Goal: Ask a question: Seek information or help from site administrators or community

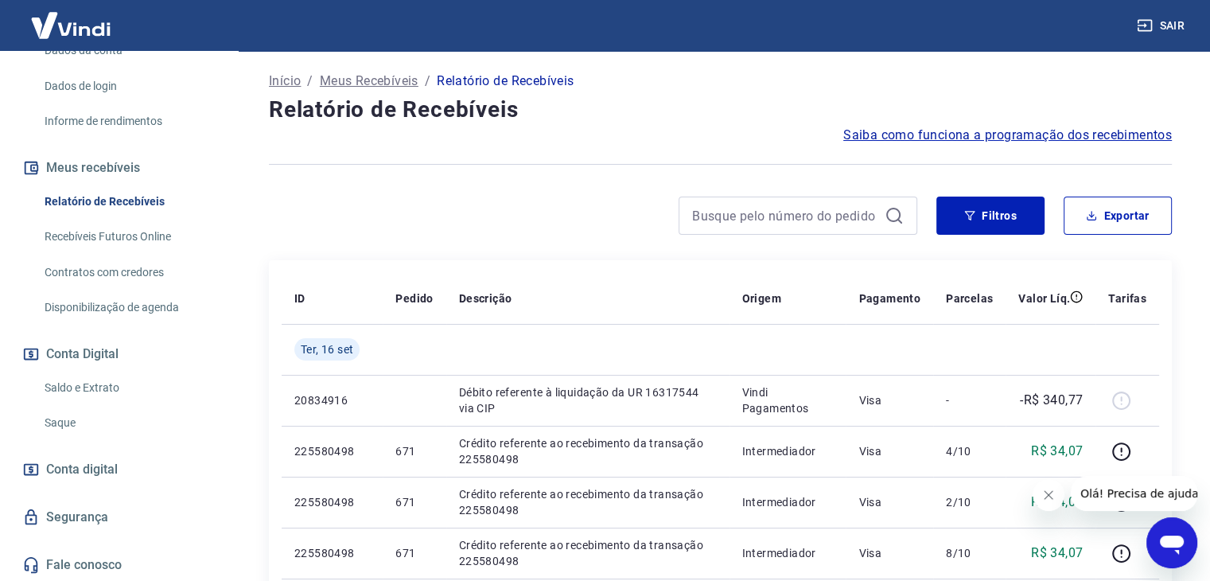
scroll to position [249, 0]
click at [103, 389] on link "Saldo e Extrato" at bounding box center [128, 387] width 181 height 33
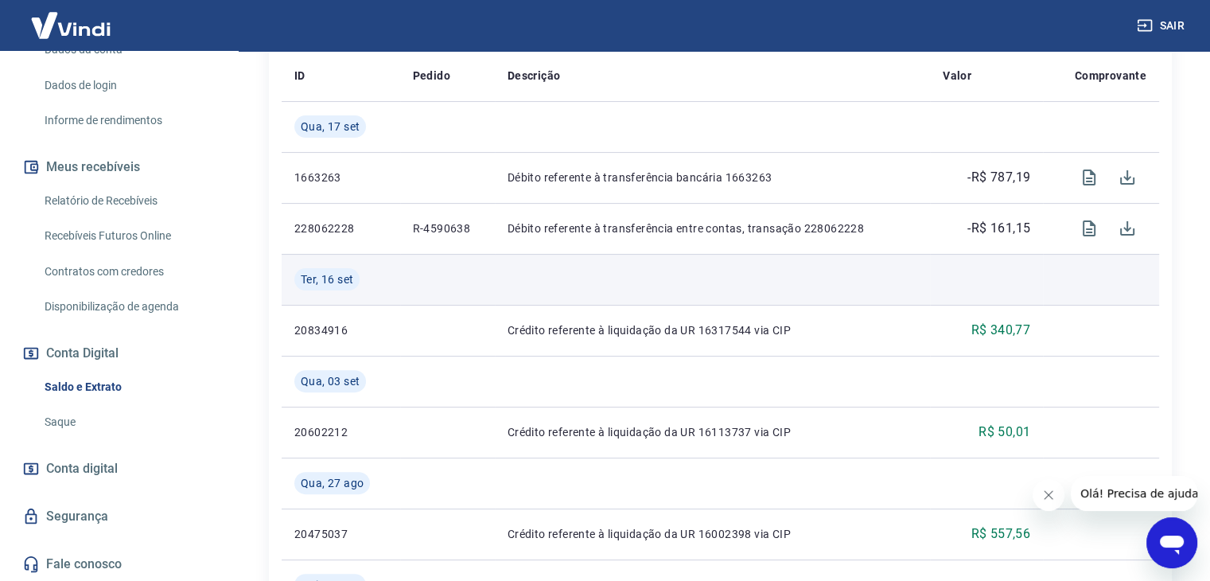
scroll to position [398, 0]
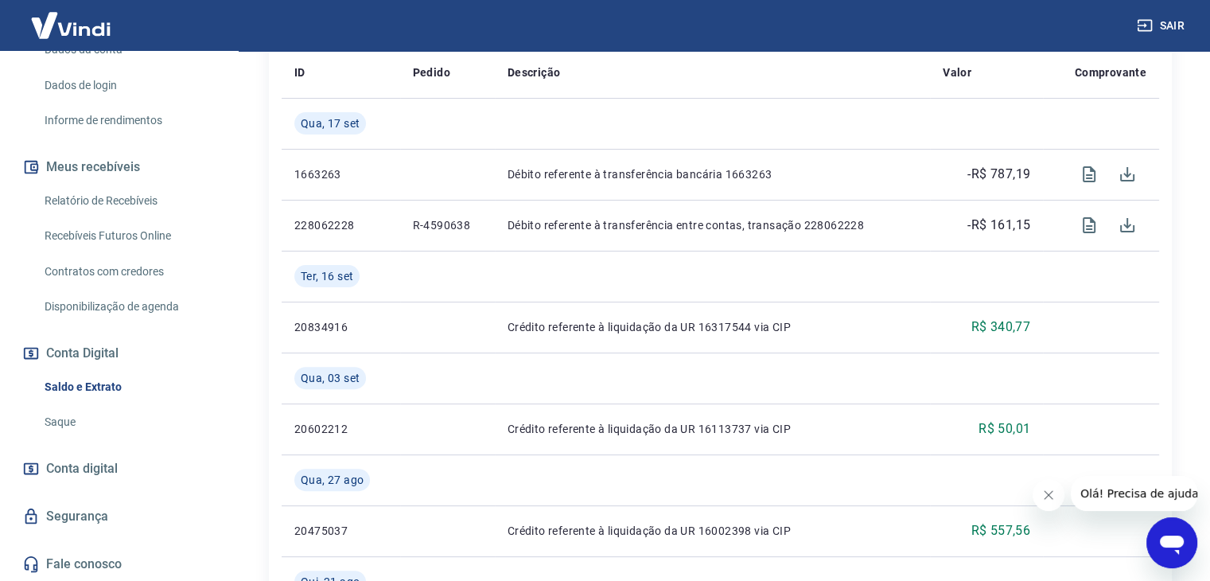
click at [1055, 493] on button "Fechar mensagem da empresa" at bounding box center [1048, 495] width 32 height 32
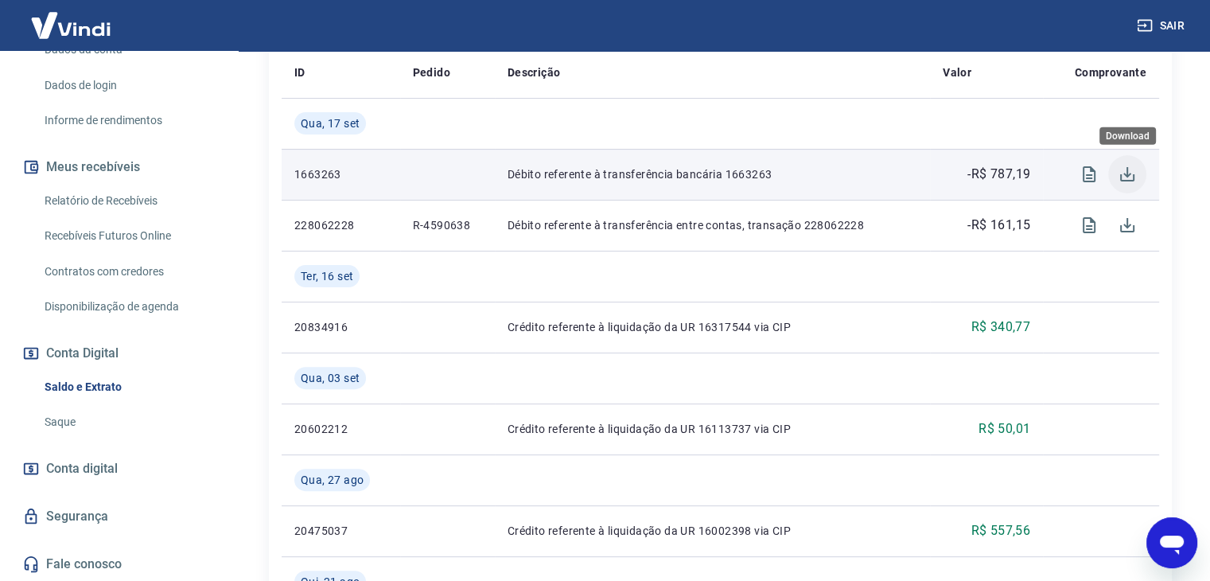
click at [1127, 173] on icon "Download" at bounding box center [1127, 174] width 14 height 14
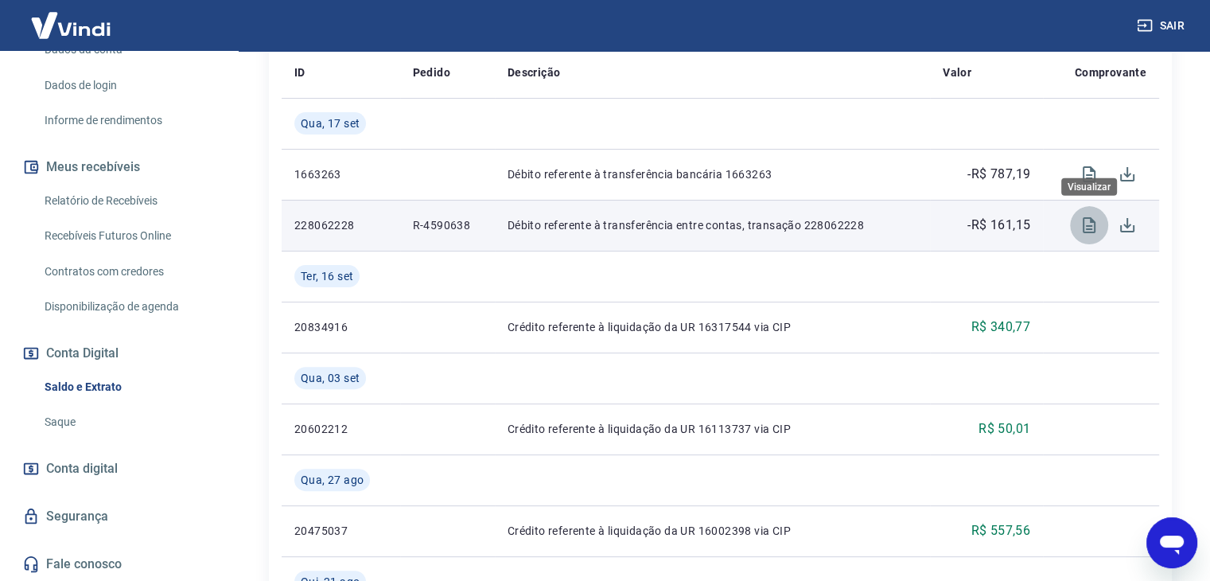
click at [1083, 223] on icon "Visualizar" at bounding box center [1088, 225] width 13 height 16
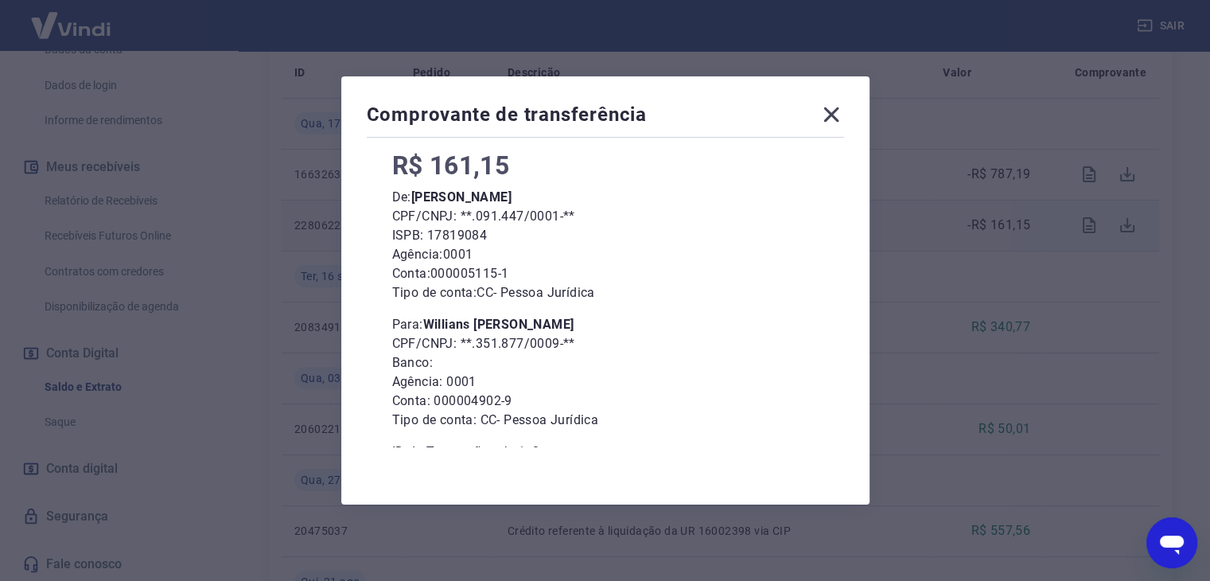
scroll to position [119, 0]
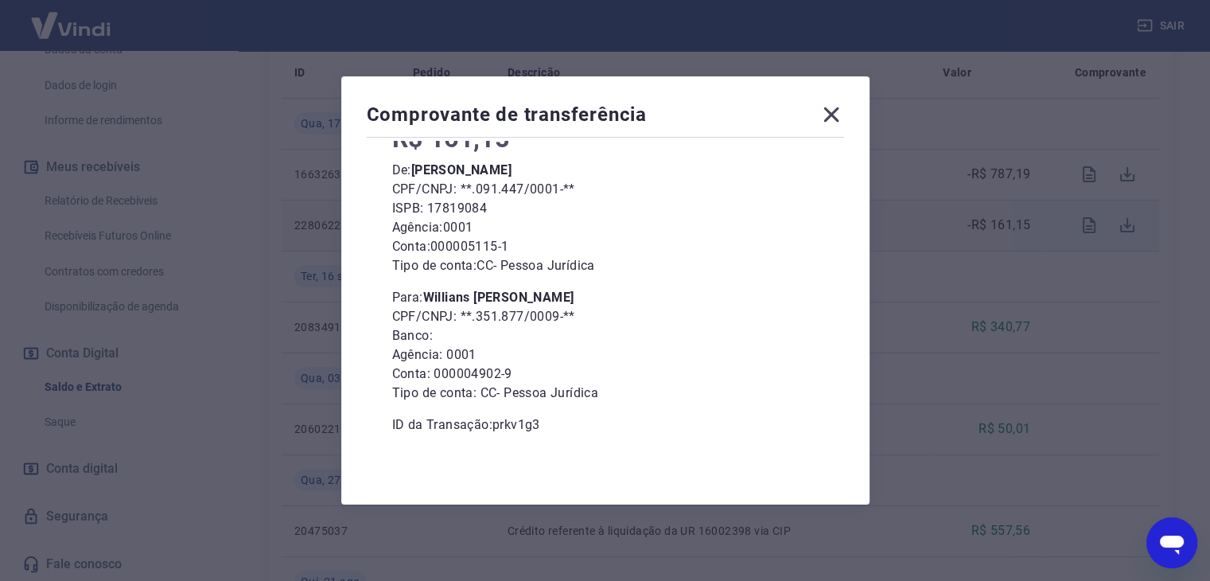
click at [838, 118] on icon at bounding box center [830, 114] width 15 height 15
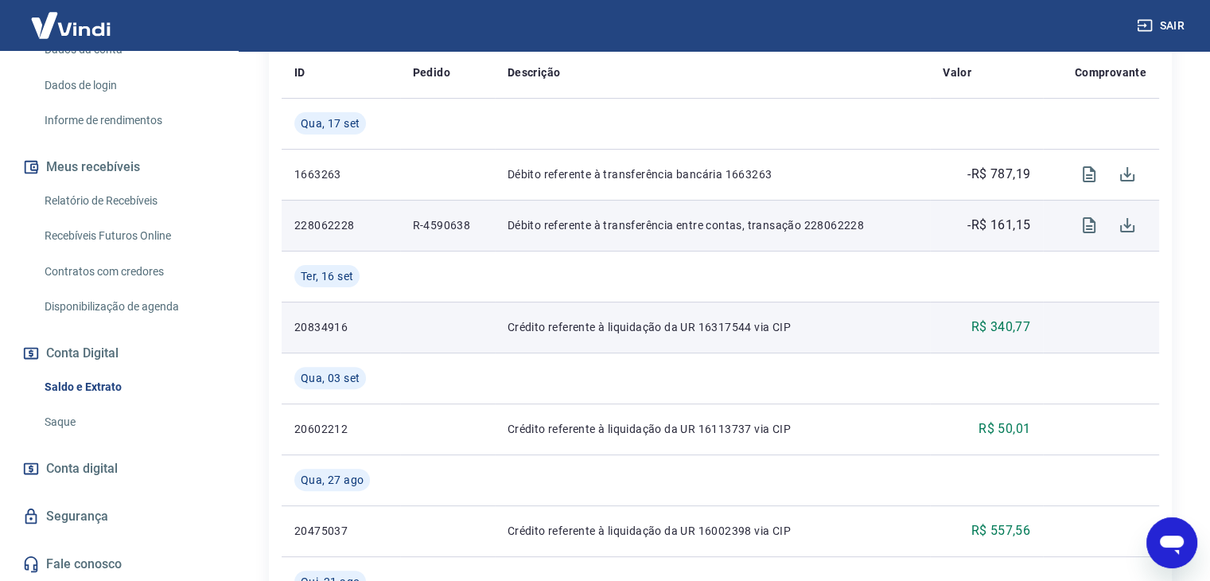
scroll to position [318, 0]
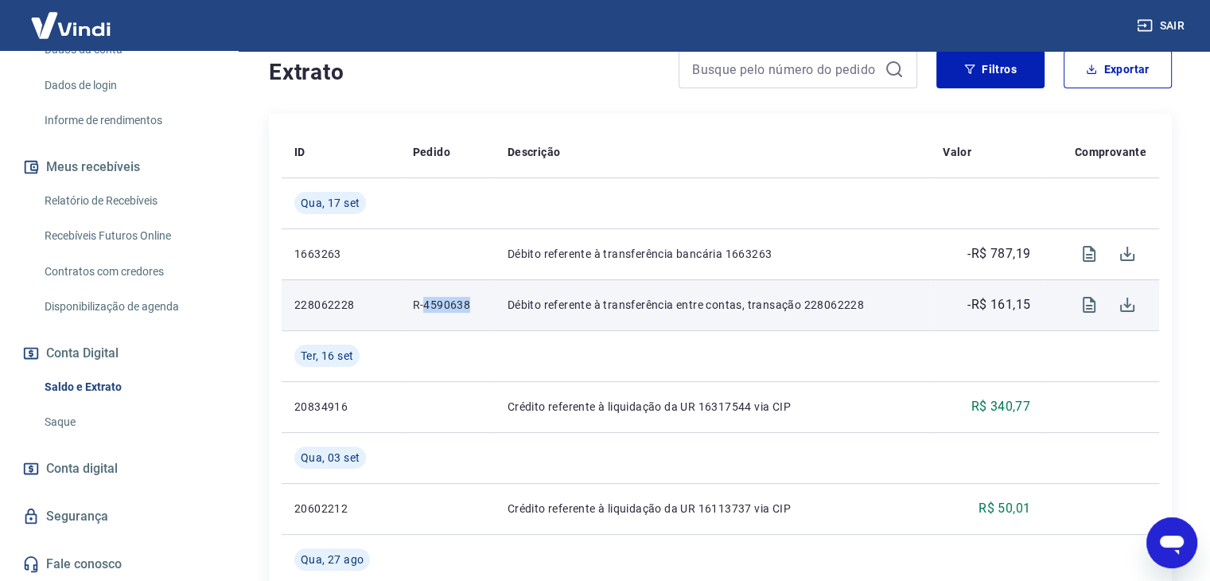
drag, startPoint x: 468, startPoint y: 304, endPoint x: 425, endPoint y: 305, distance: 43.0
click at [425, 305] on p "R-4590638" at bounding box center [447, 305] width 69 height 16
copy p "4590638"
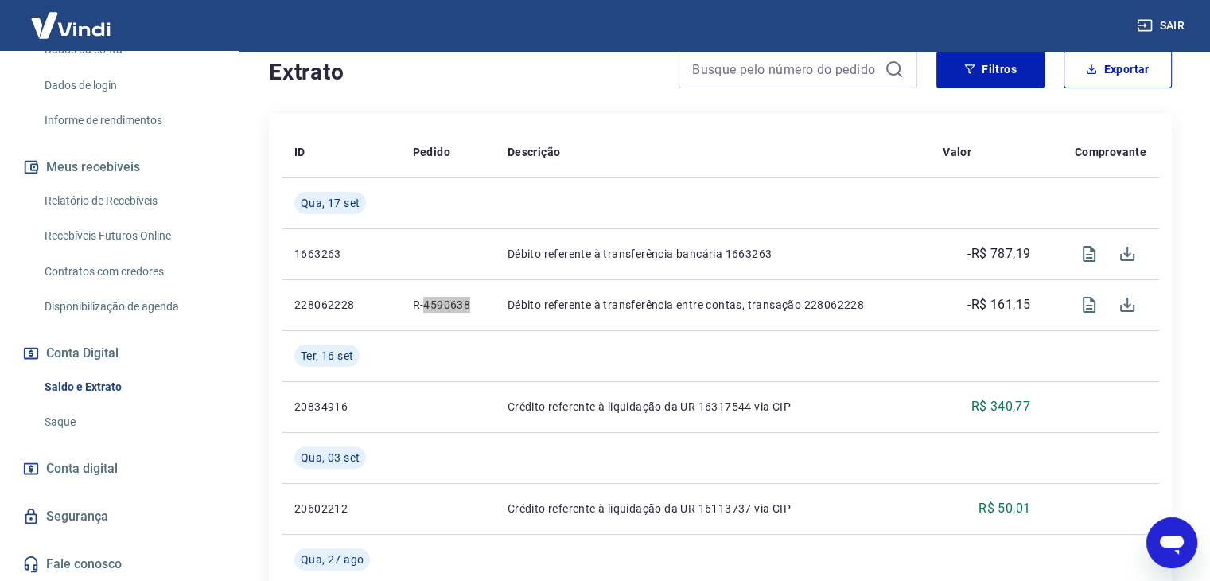
click at [1165, 547] on icon "Abrir janela de mensagens" at bounding box center [1171, 542] width 29 height 29
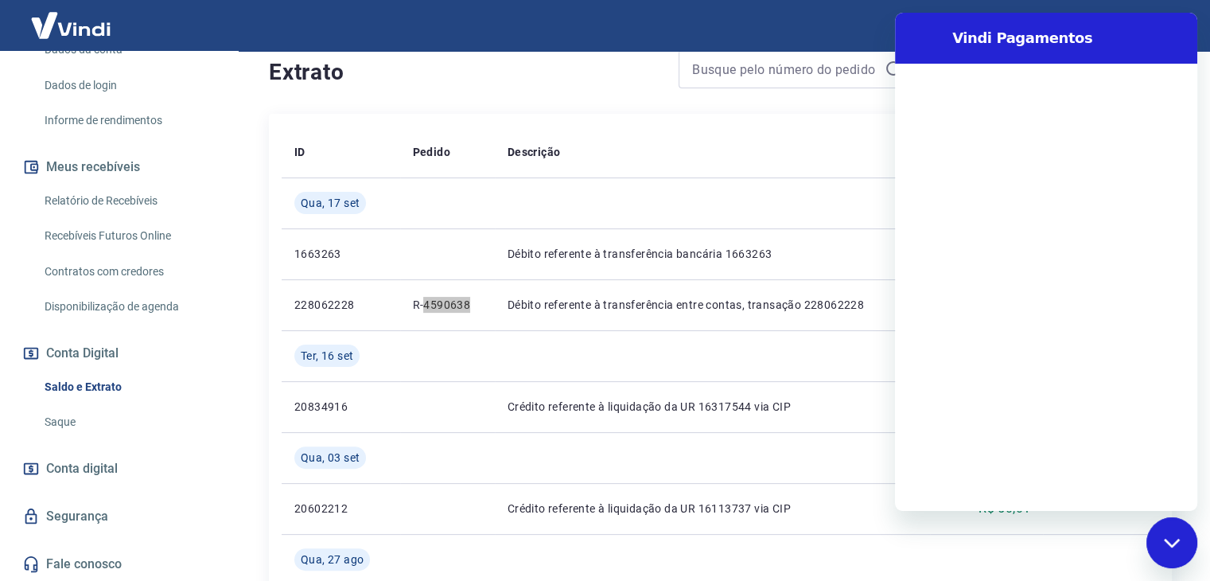
scroll to position [0, 0]
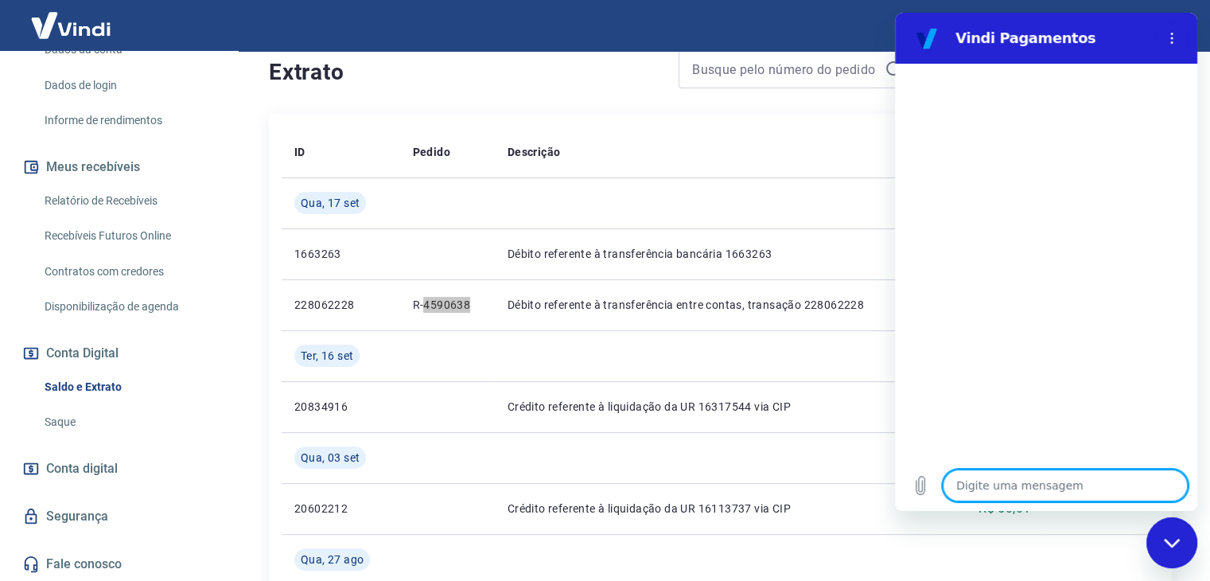
click at [1020, 484] on textarea at bounding box center [1064, 485] width 245 height 32
type textarea "o"
type textarea "x"
type textarea "ol"
type textarea "x"
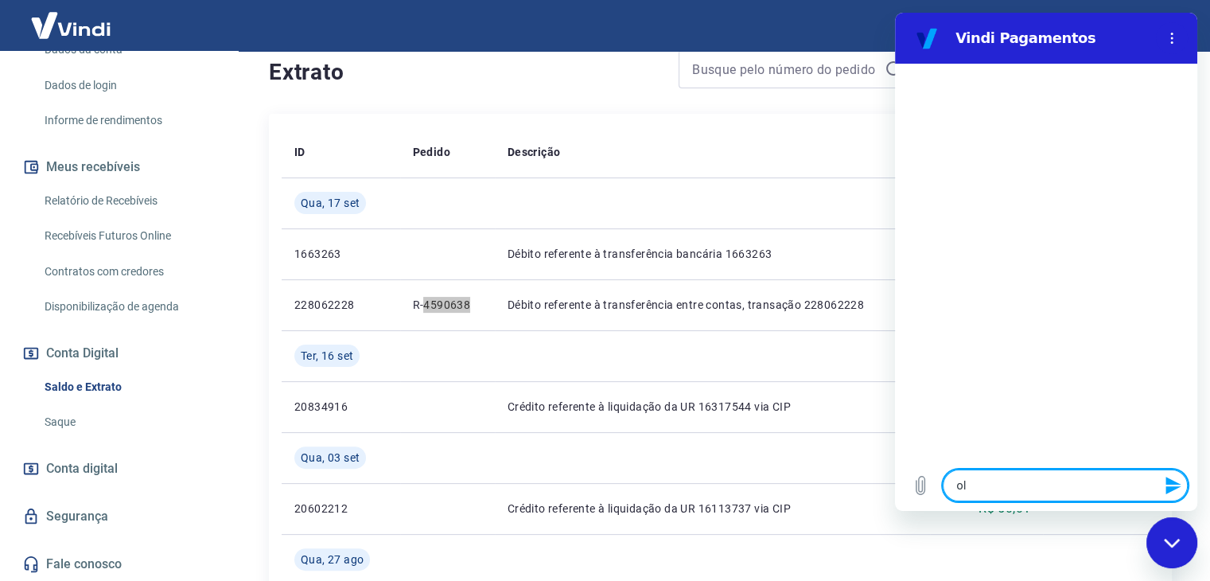
type textarea "ola"
type textarea "x"
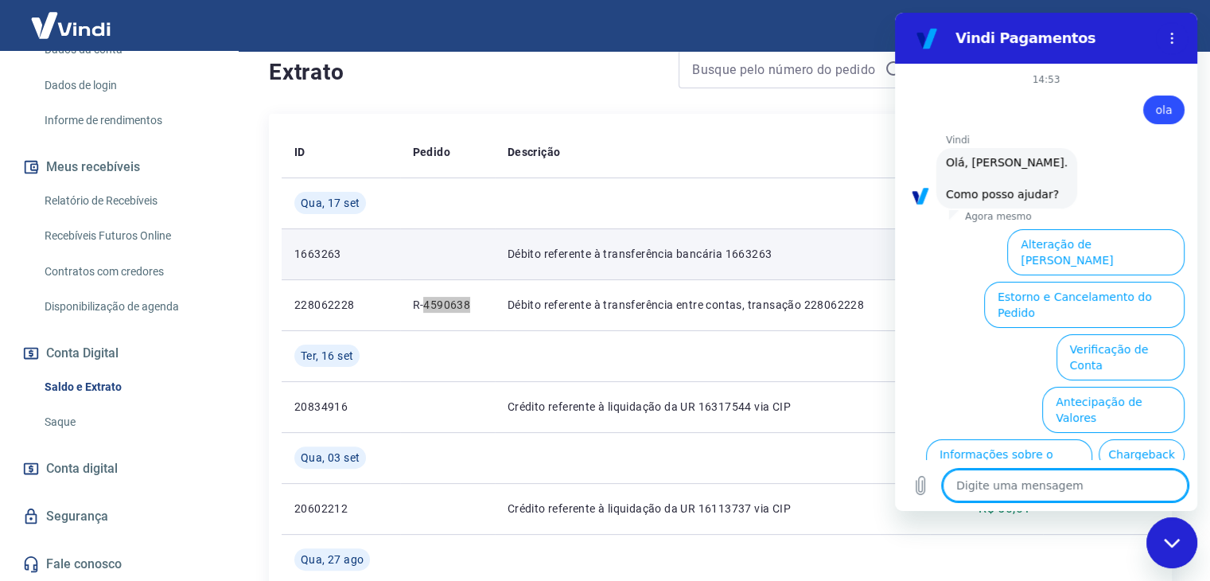
scroll to position [93, 0]
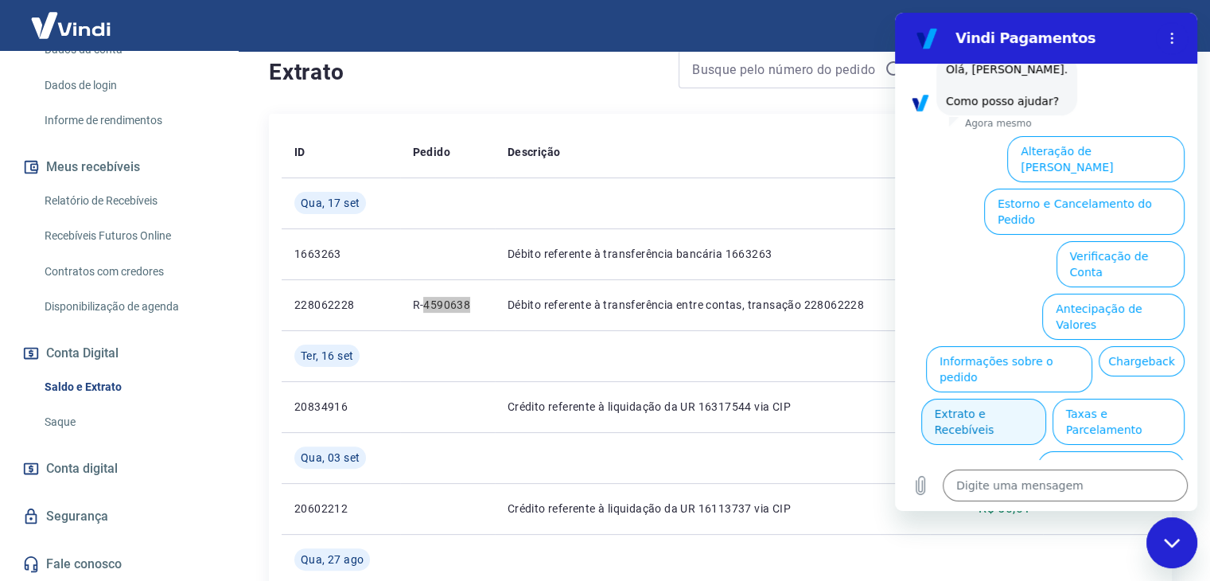
click at [1046, 398] on button "Extrato e Recebíveis" at bounding box center [983, 421] width 125 height 46
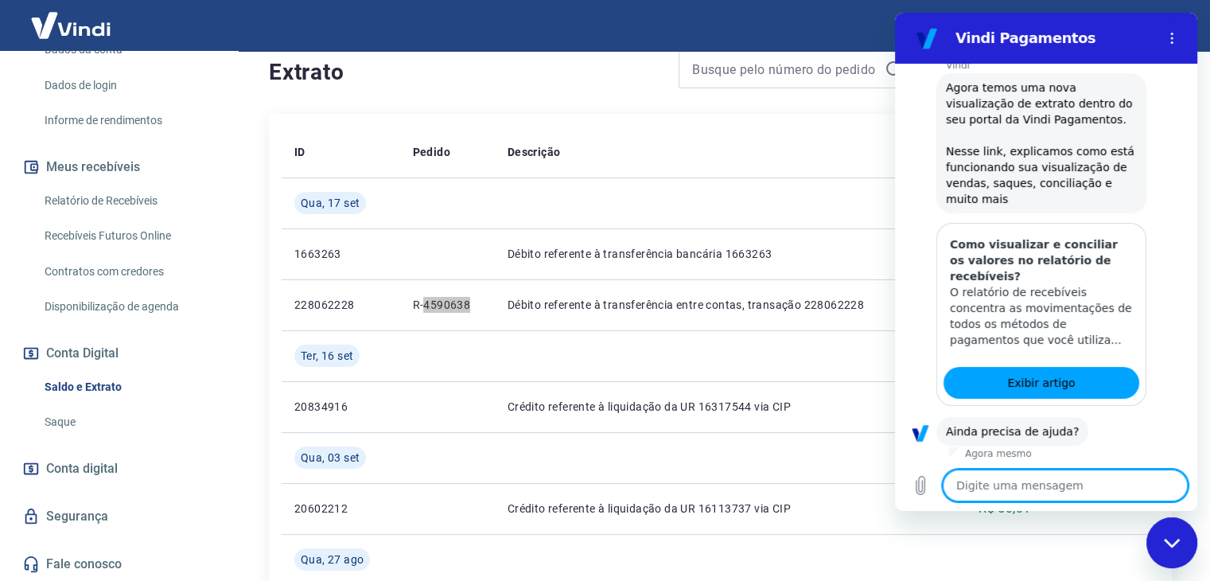
scroll to position [237, 0]
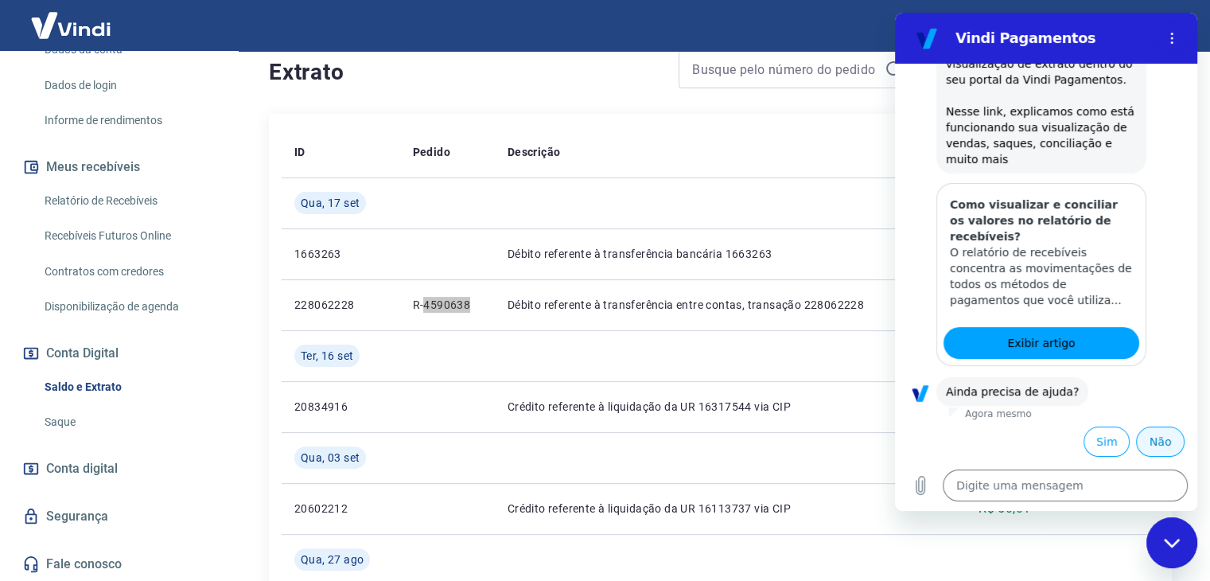
click at [1153, 439] on button "Não" at bounding box center [1160, 441] width 49 height 30
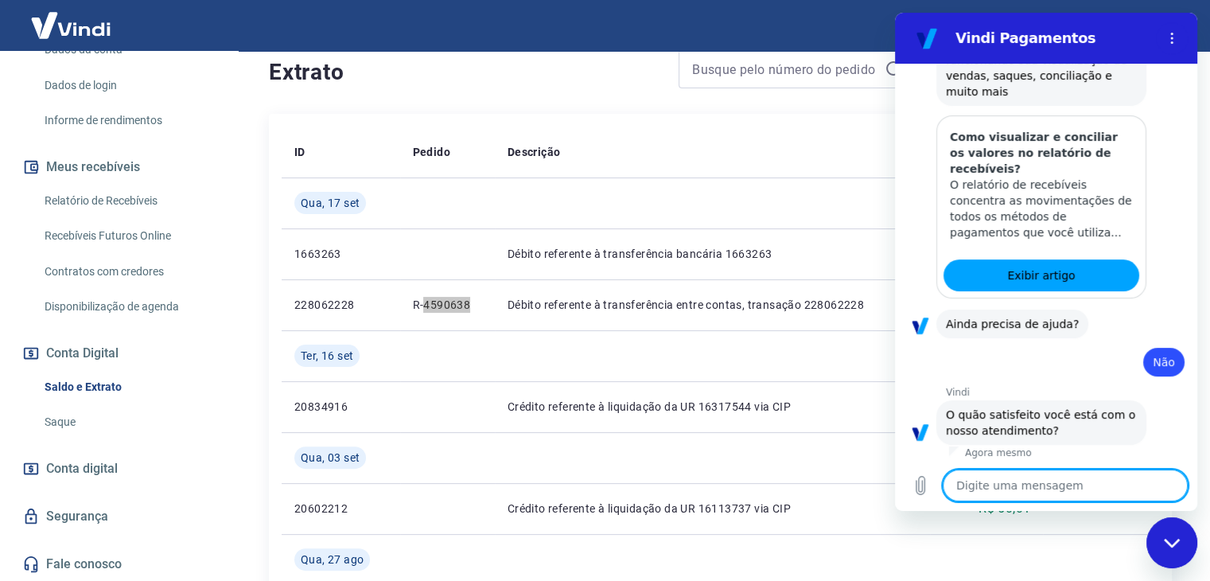
scroll to position [380, 0]
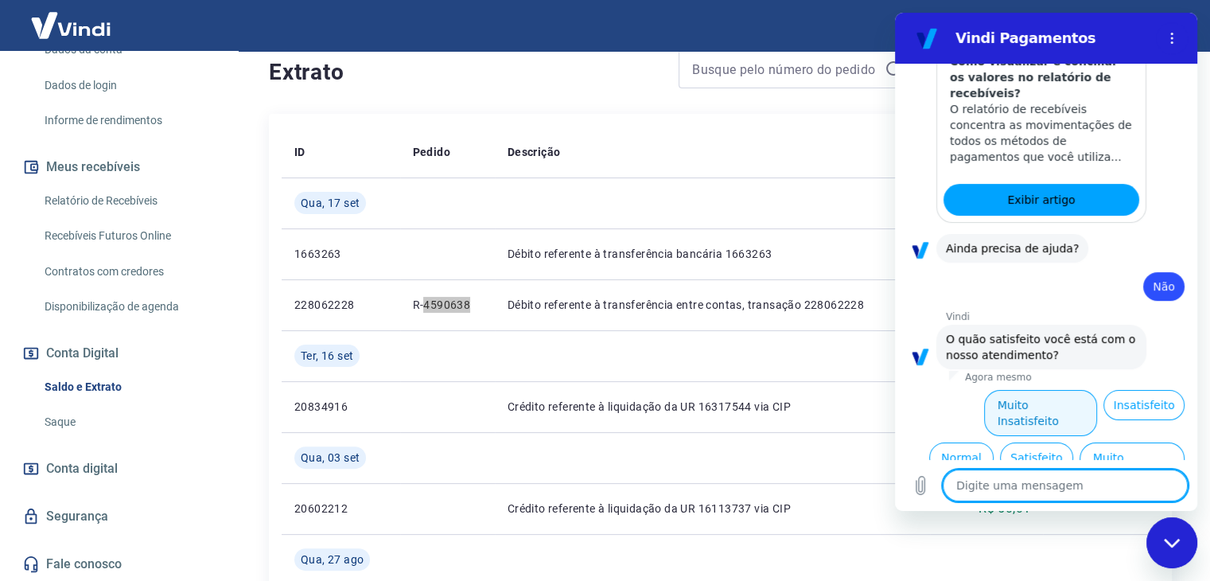
click at [1022, 410] on button "Muito Insatisfeito" at bounding box center [1041, 413] width 114 height 46
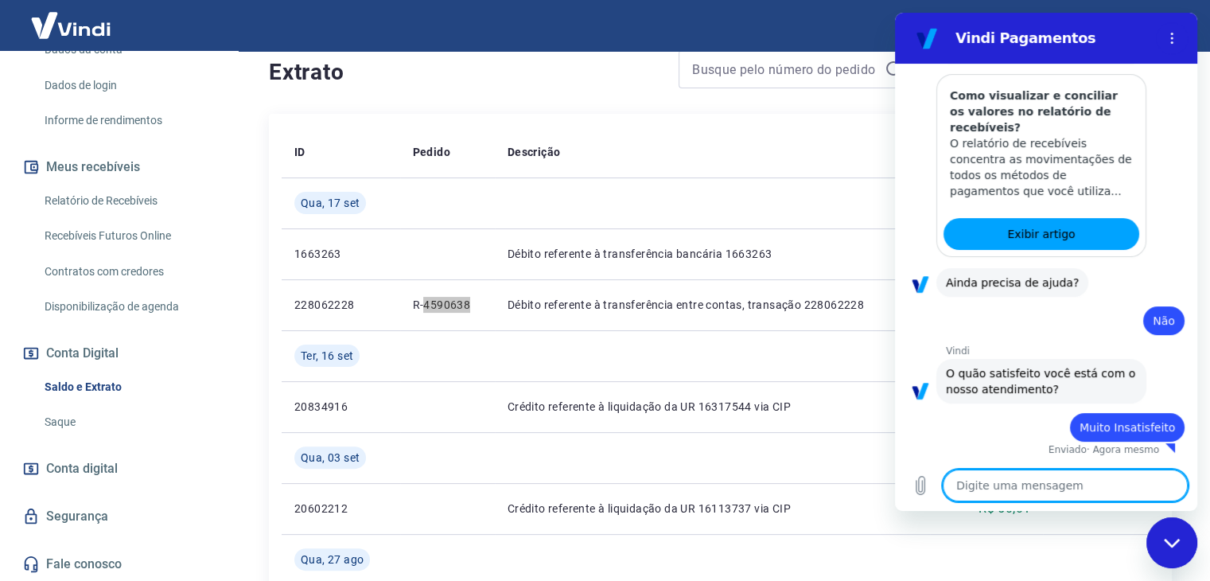
type textarea "x"
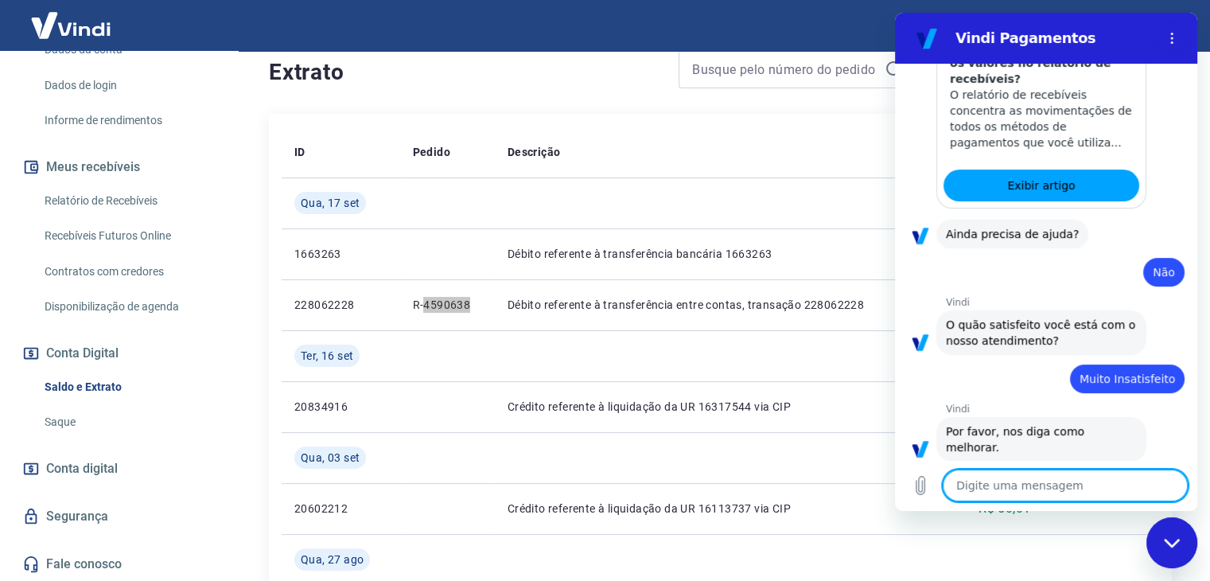
scroll to position [398, 0]
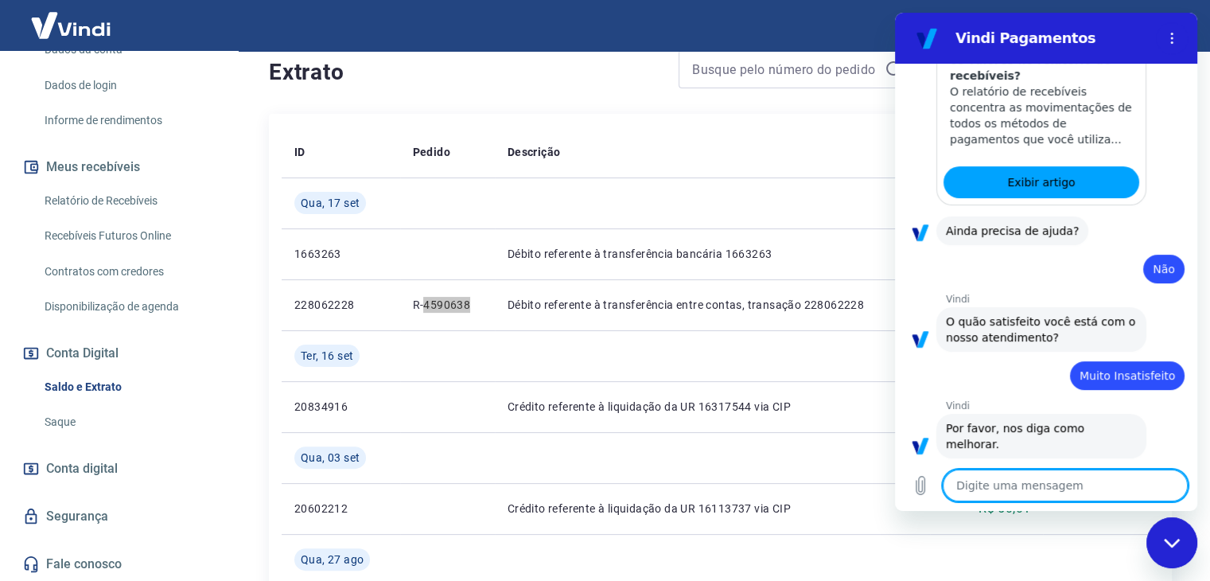
click at [1003, 489] on textarea at bounding box center [1064, 485] width 245 height 32
type textarea "q"
type textarea "x"
type textarea "qu"
type textarea "x"
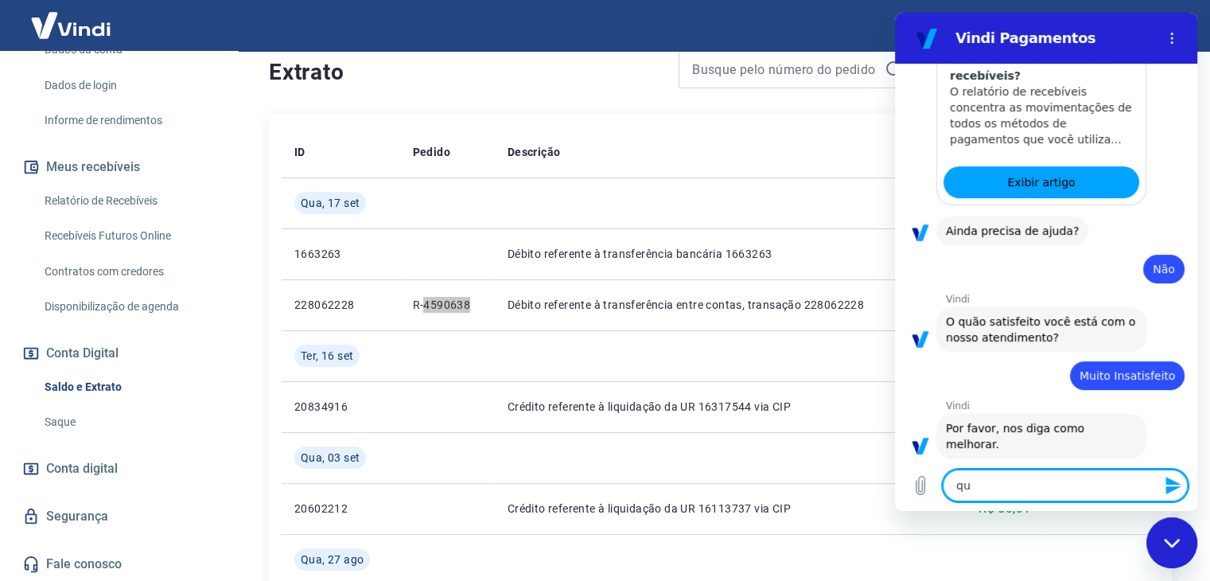
type textarea "que"
type textarea "x"
type textarea "quer"
type textarea "x"
type textarea "quero"
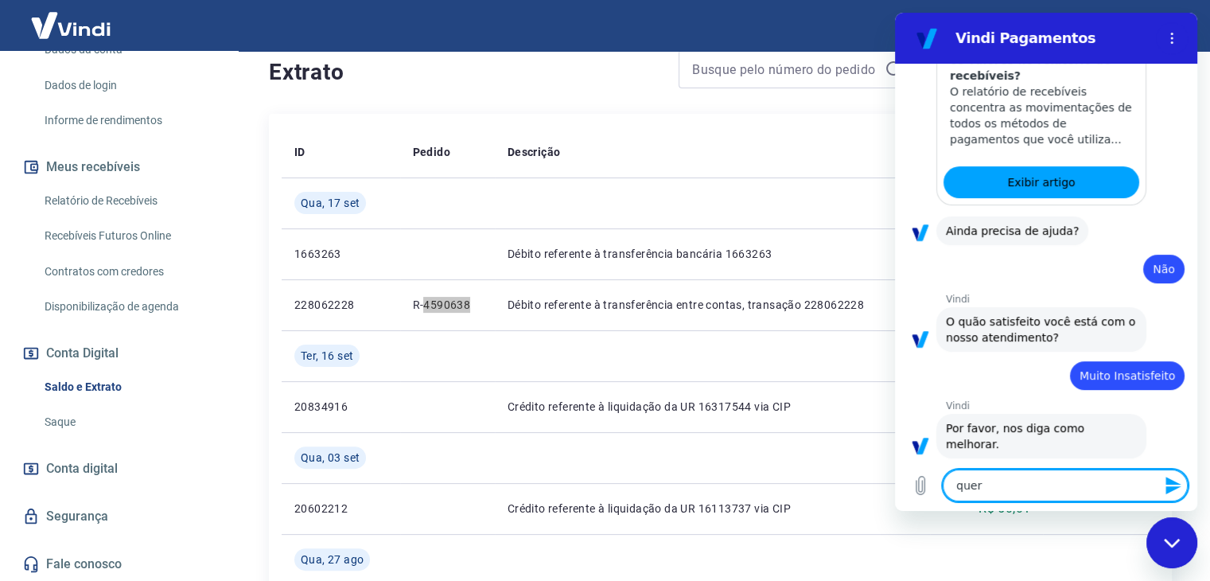
type textarea "x"
type textarea "quero"
type textarea "x"
type textarea "quero a"
type textarea "x"
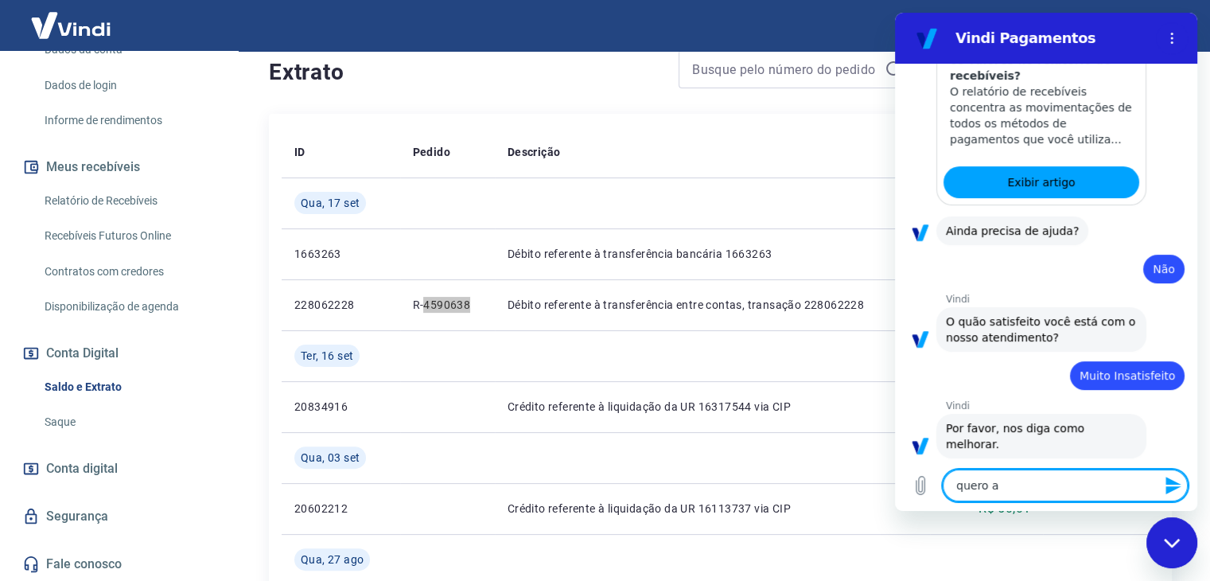
type textarea "quero at"
type textarea "x"
type textarea "quero ate"
type textarea "x"
type textarea "quero aten"
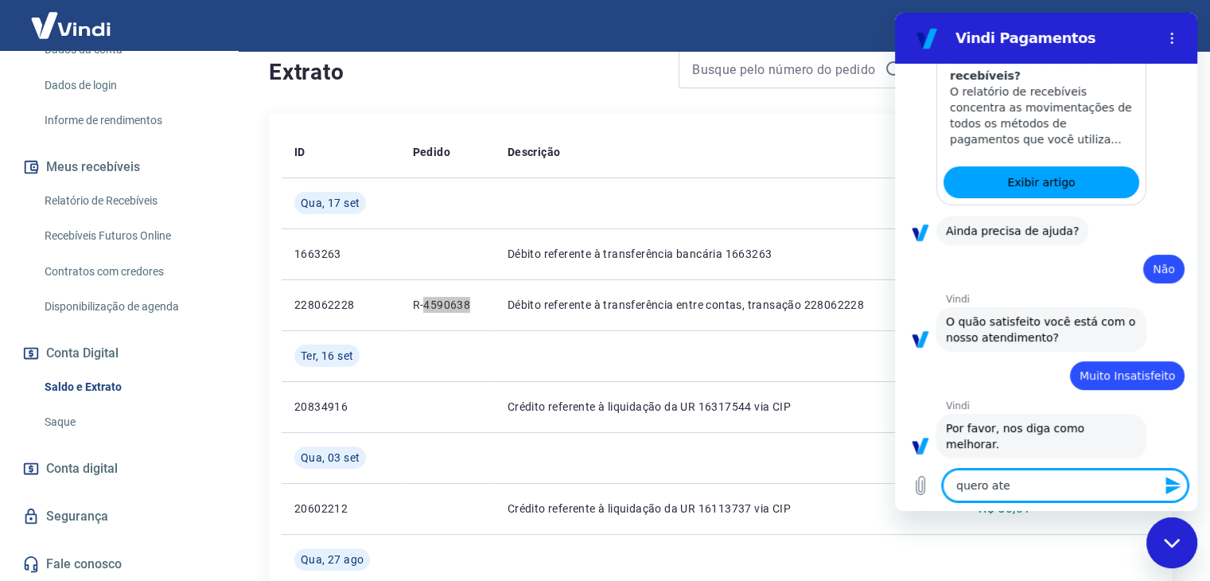
type textarea "x"
type textarea "quero atend"
type textarea "x"
type textarea "quero atendi"
type textarea "x"
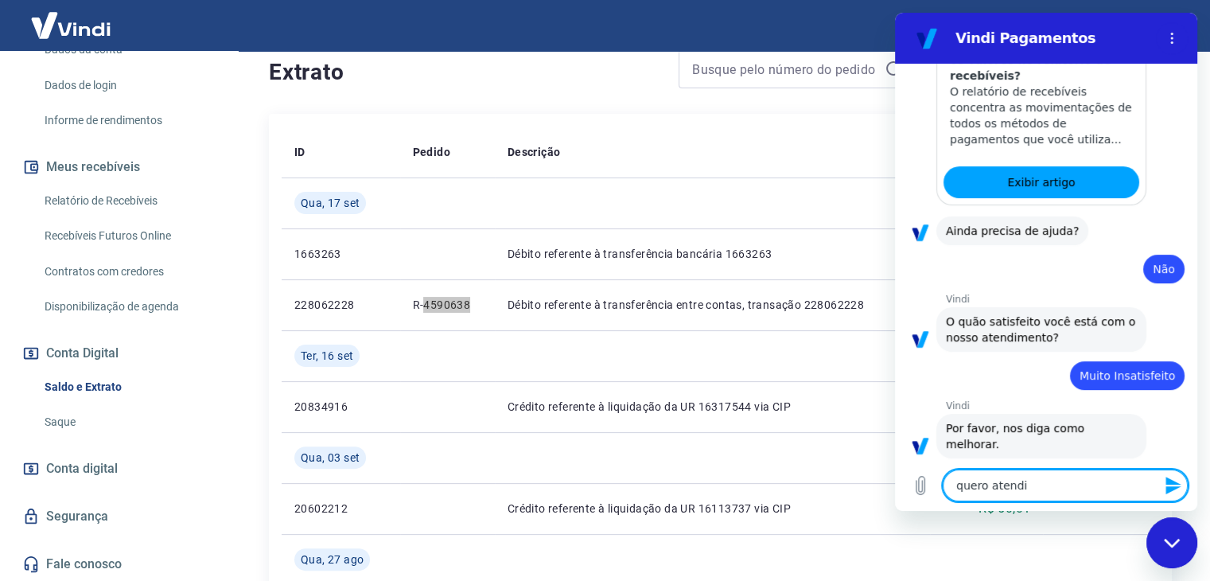
type textarea "quero atendim"
type textarea "x"
type textarea "quero atendime"
type textarea "x"
type textarea "quero atendimen"
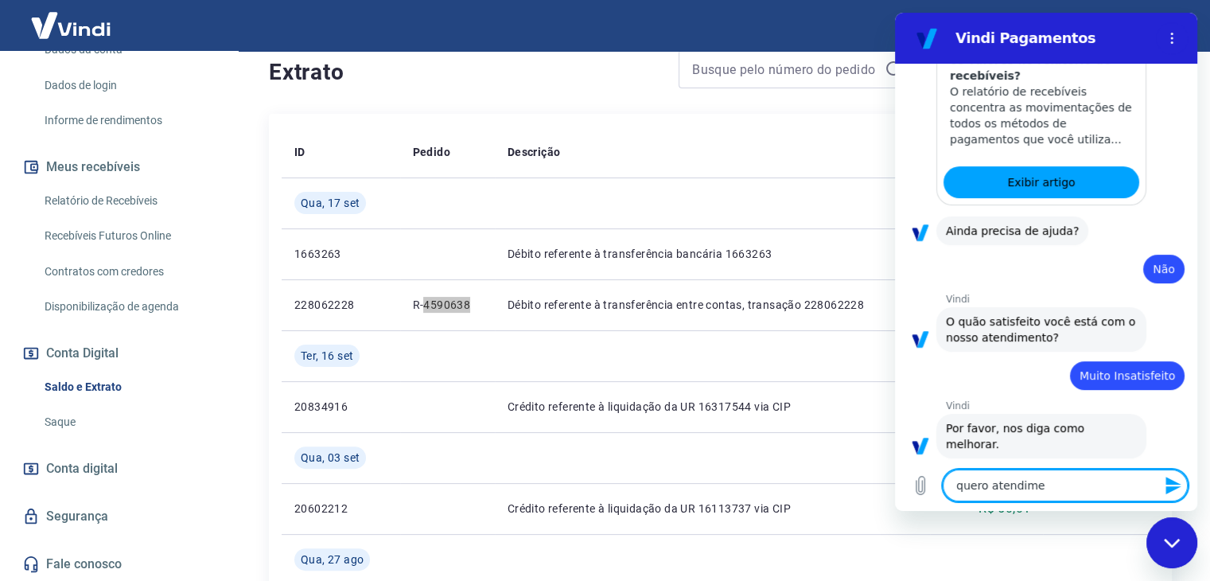
type textarea "x"
type textarea "quero atendiment"
type textarea "x"
type textarea "quero atendimento"
type textarea "x"
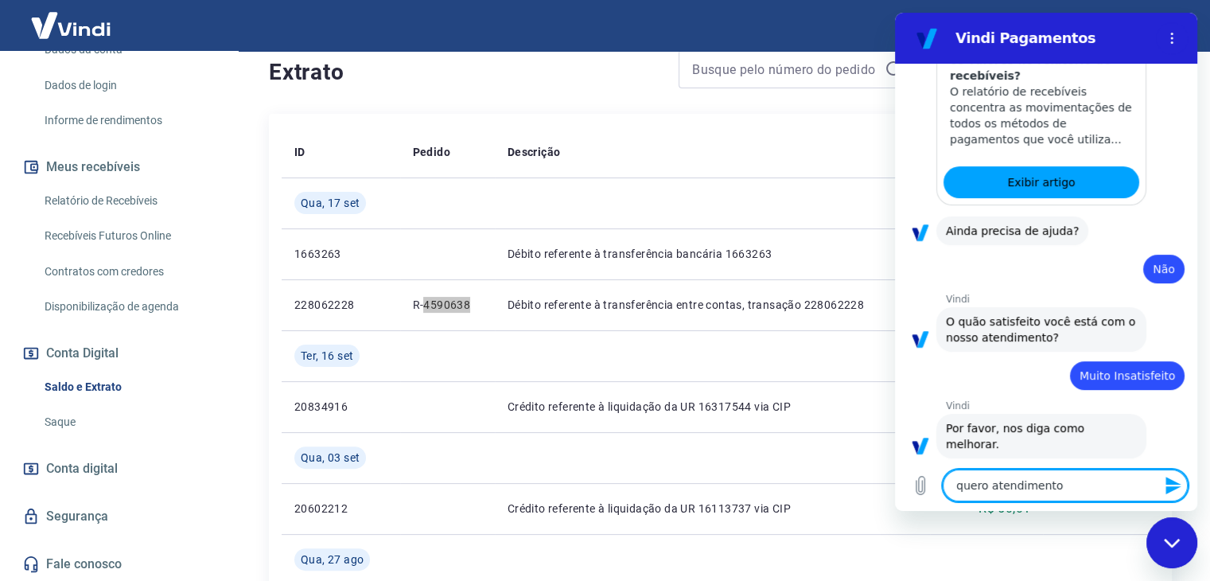
type textarea "quero atendimento"
type textarea "x"
type textarea "quero atendimento p"
type textarea "x"
type textarea "quero atendimento po"
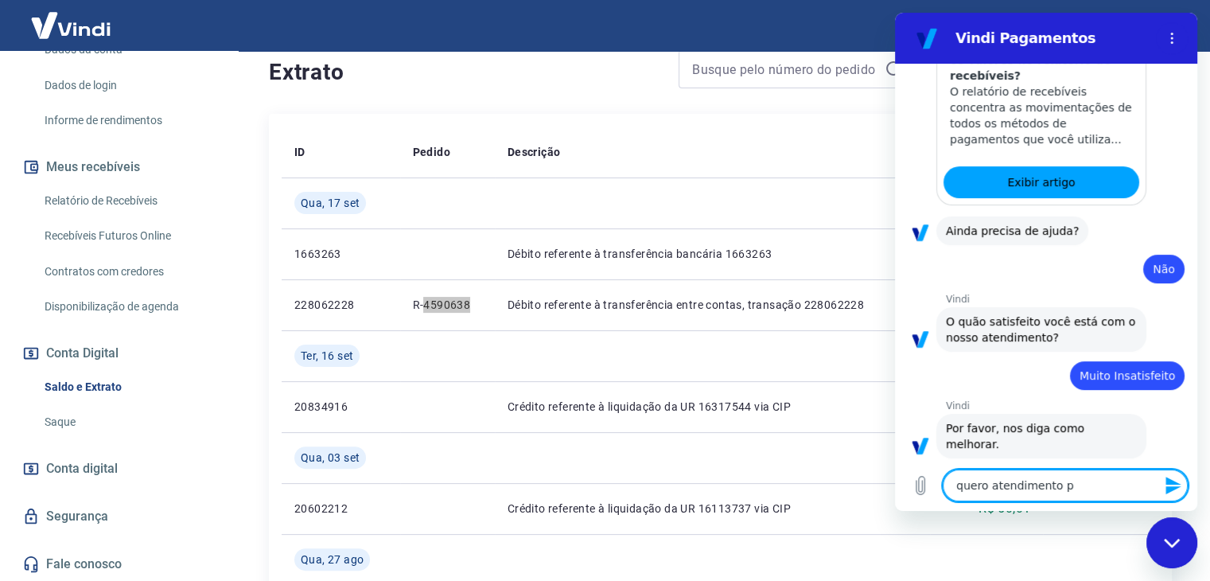
type textarea "x"
type textarea "quero atendimento por"
type textarea "x"
type textarea "quero atendimento por"
type textarea "x"
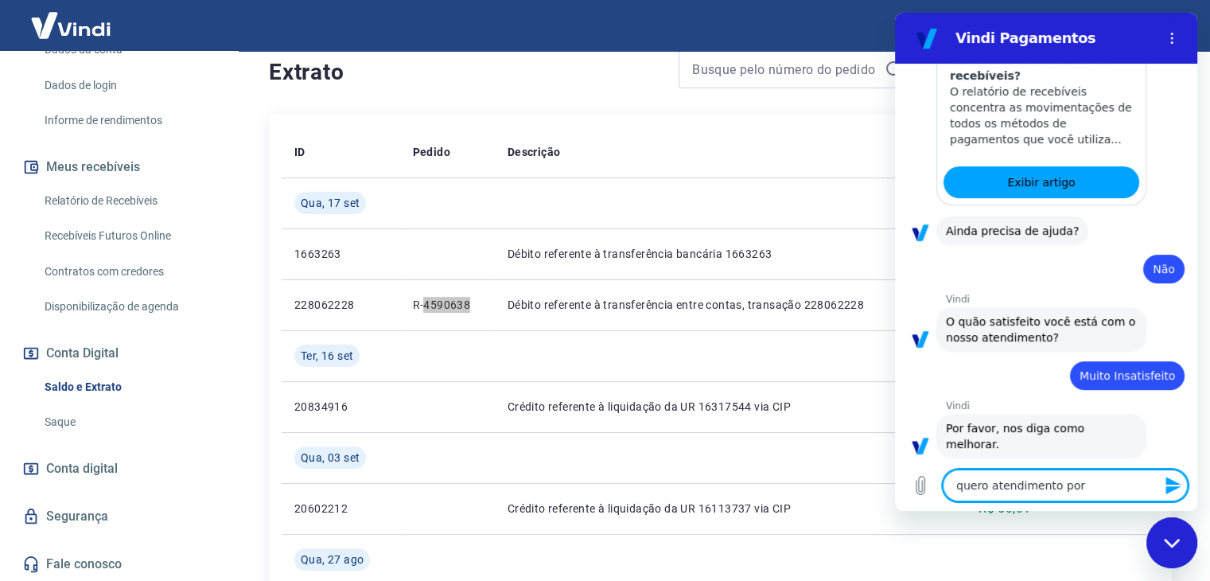
type textarea "quero atendimento por u"
type textarea "x"
type textarea "quero atendimento por um"
type textarea "x"
type textarea "quero atendimento por um"
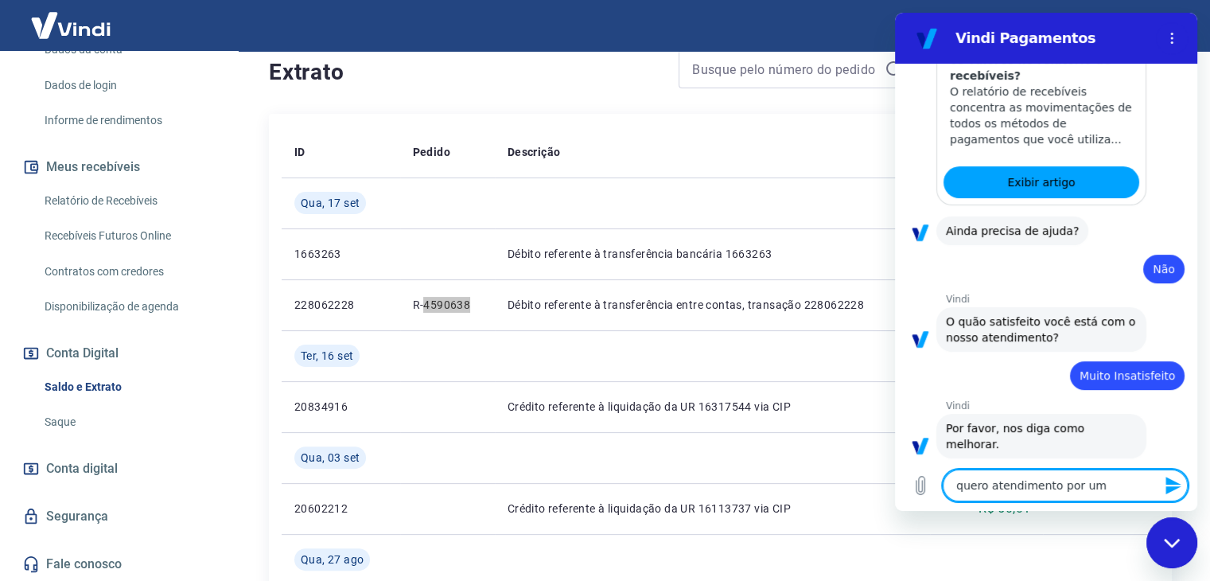
type textarea "x"
type textarea "quero atendimento por um e"
type textarea "x"
type textarea "quero atendimento por um es"
type textarea "x"
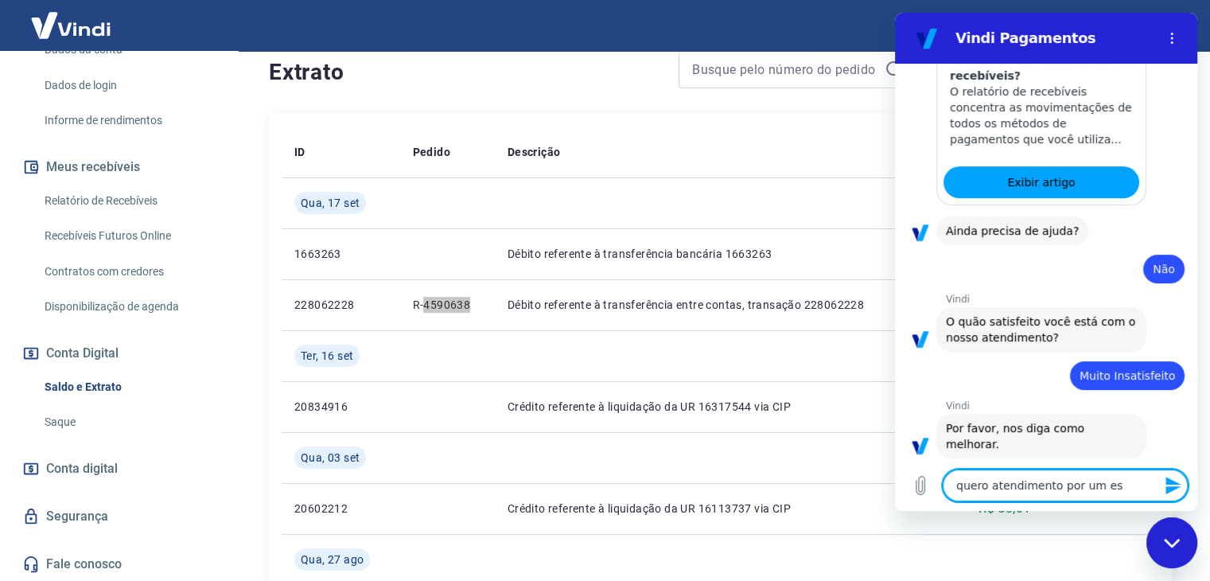
type textarea "quero atendimento por um esp"
type textarea "x"
type textarea "quero atendimento por um espe"
type textarea "x"
type textarea "quero atendimento por um espec"
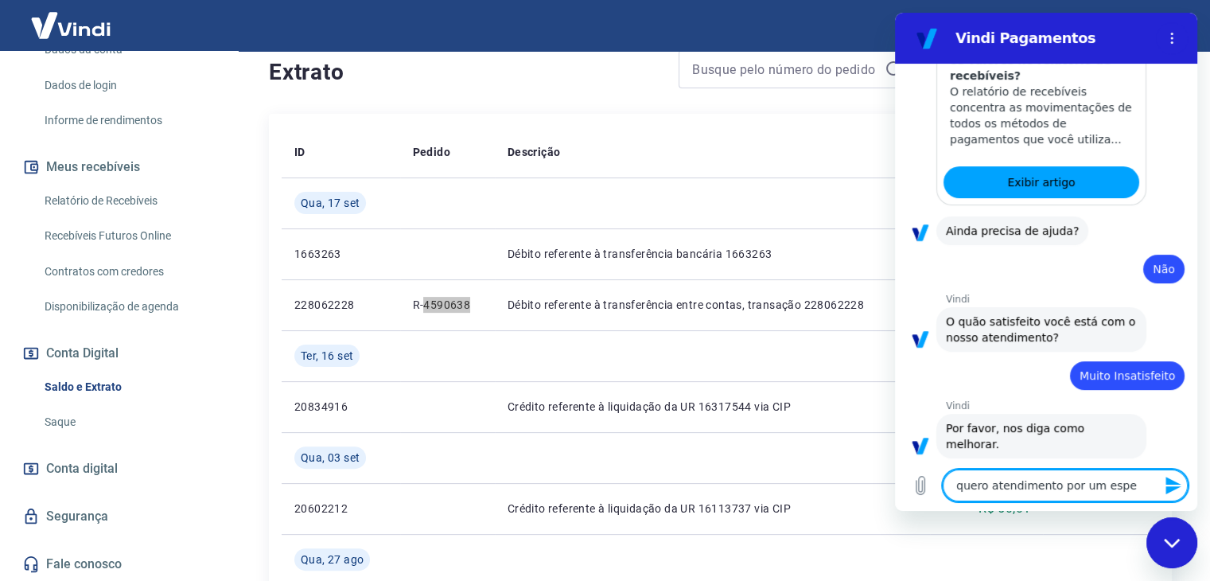
type textarea "x"
type textarea "quero atendimento por um especi"
type textarea "x"
type textarea "quero atendimento por um especia"
type textarea "x"
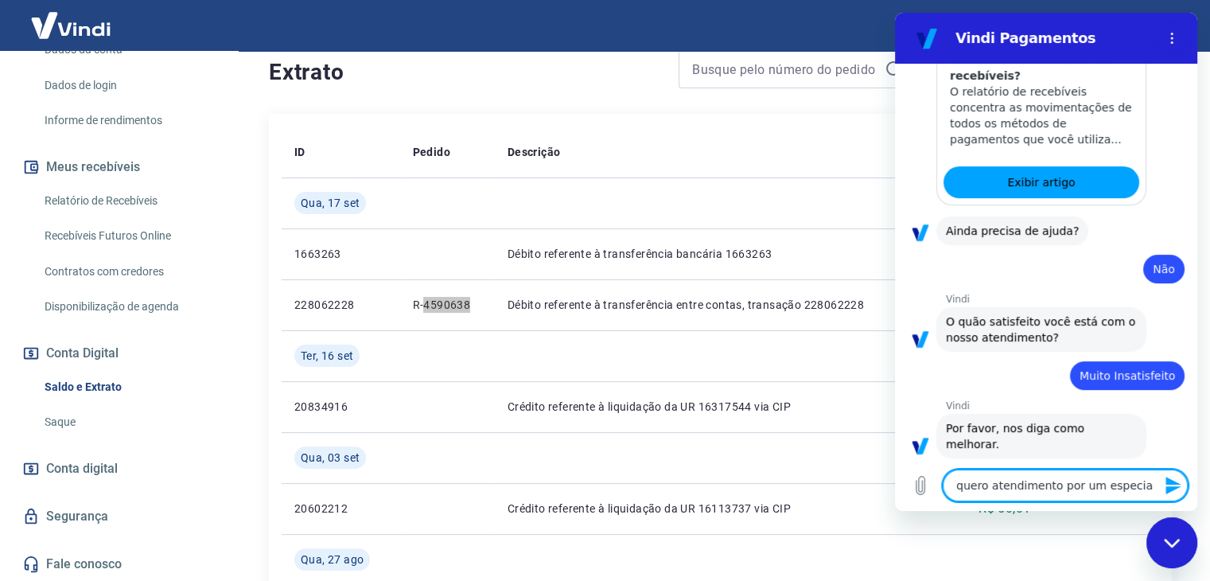
type textarea "quero atendimento por um especial"
type textarea "x"
type textarea "quero atendimento por um especialo"
type textarea "x"
type textarea "quero atendimento por um especialos"
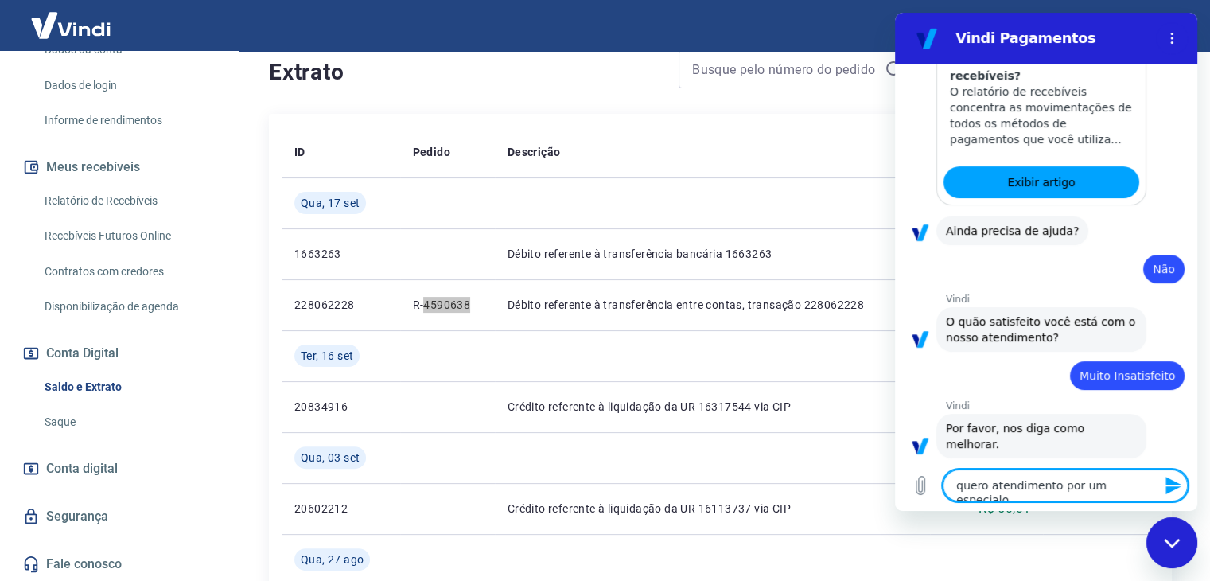
type textarea "x"
type textarea "quero atendimento por um especialost"
type textarea "x"
type textarea "quero atendimento por um especialosta"
type textarea "x"
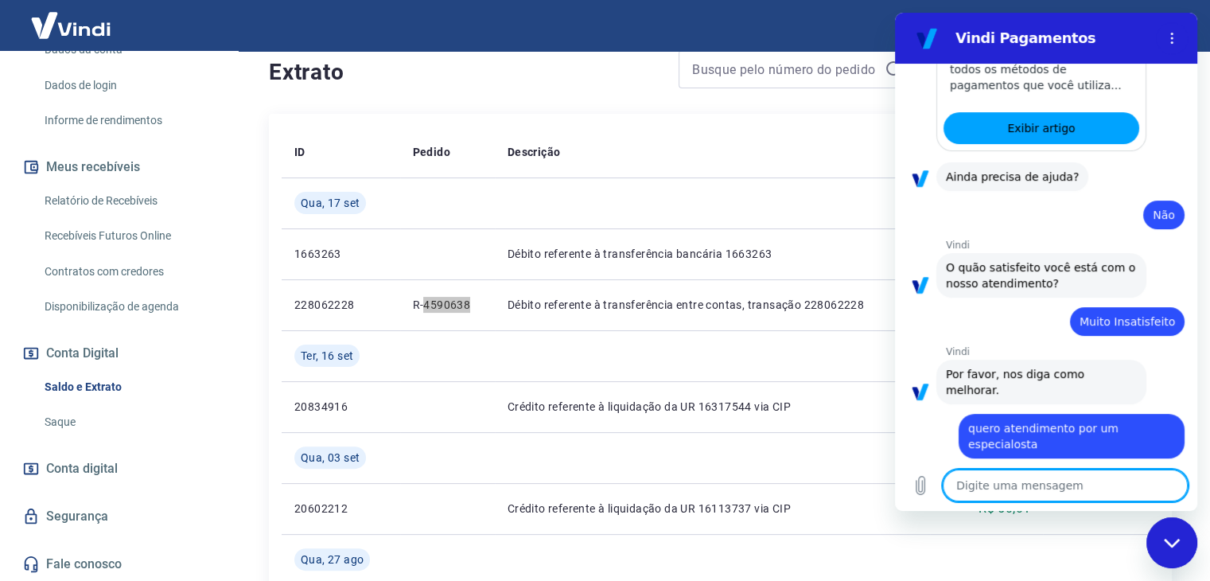
type textarea "x"
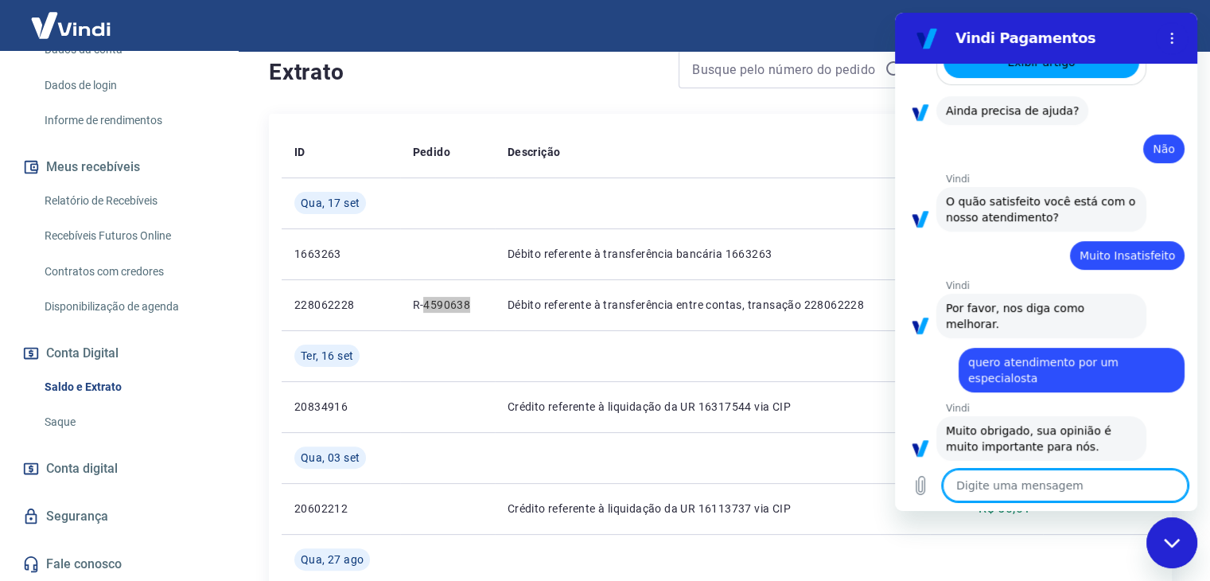
scroll to position [521, 0]
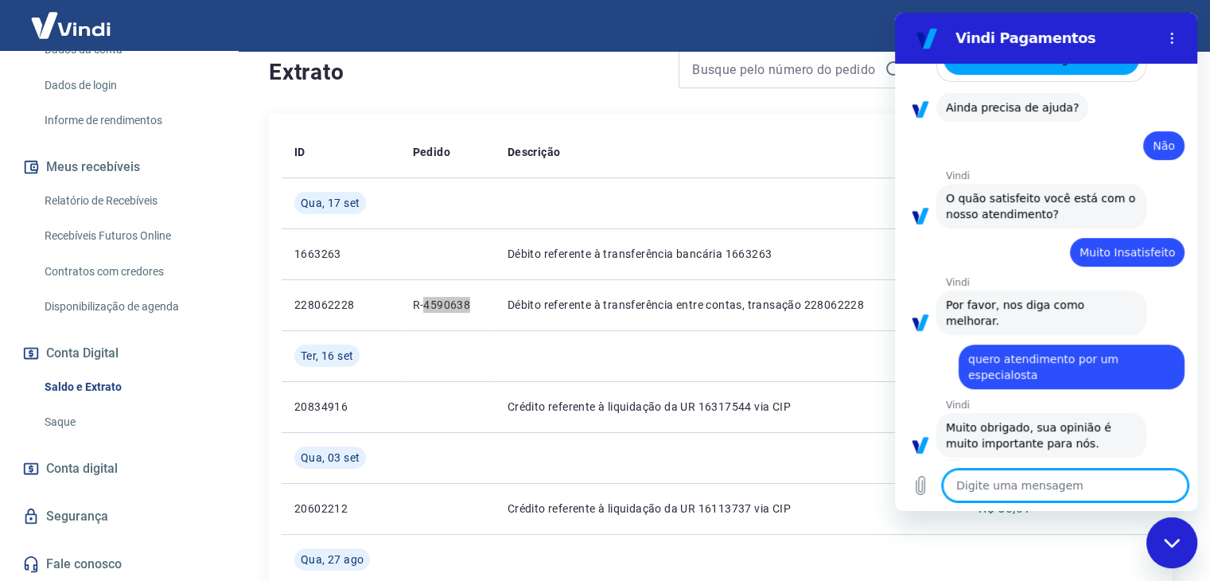
click at [1003, 486] on textarea at bounding box center [1064, 485] width 245 height 32
click at [1020, 484] on textarea at bounding box center [1064, 485] width 245 height 32
type textarea "q"
type textarea "x"
type textarea "qu"
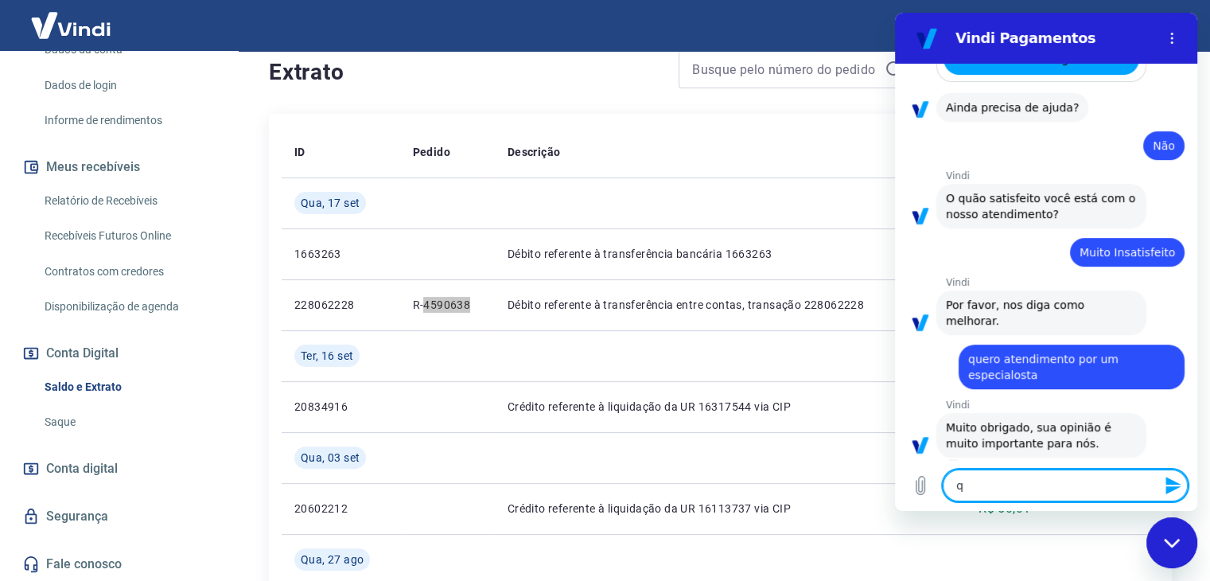
type textarea "x"
type textarea "que"
type textarea "x"
type textarea "quer"
type textarea "x"
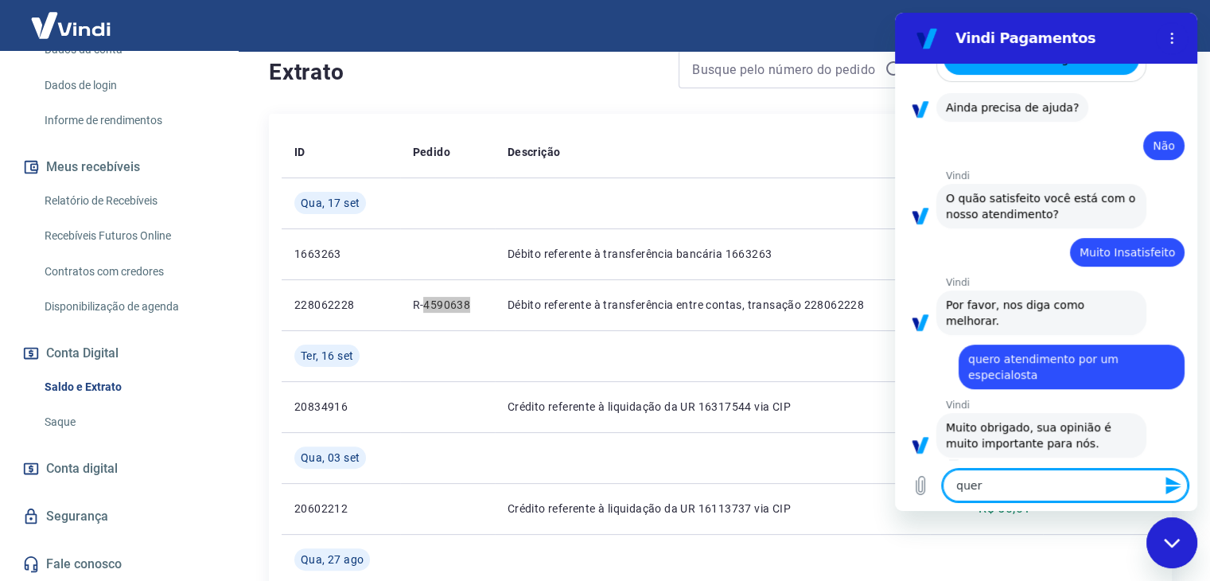
type textarea "quero"
type textarea "x"
type textarea "quero"
type textarea "x"
type textarea "quero a"
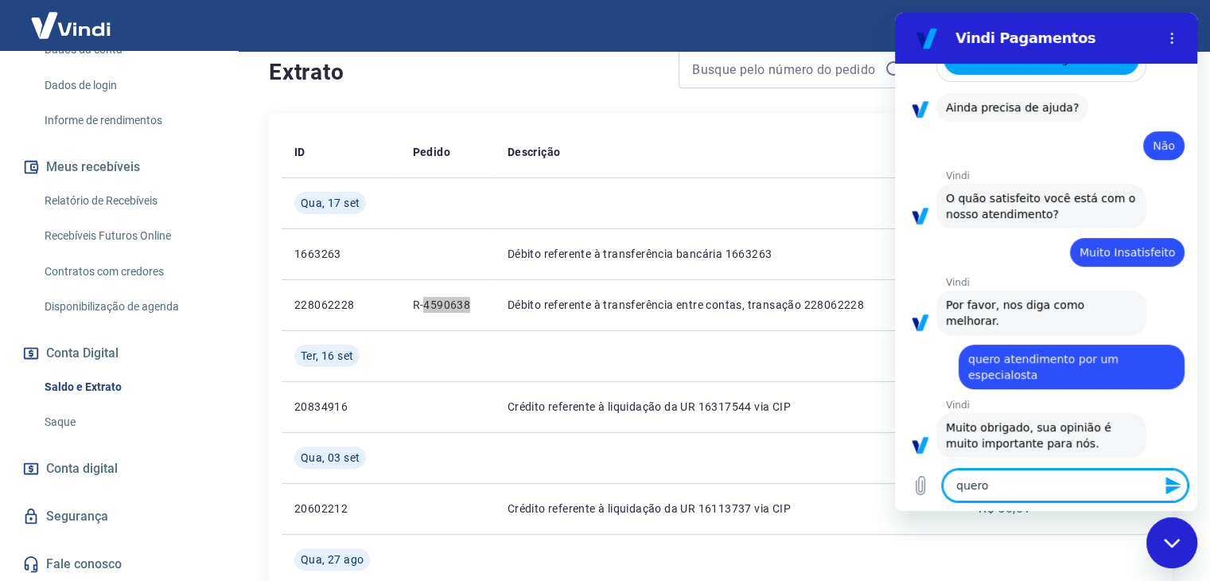
type textarea "x"
type textarea "quero at"
type textarea "x"
type textarea "quero ate"
type textarea "x"
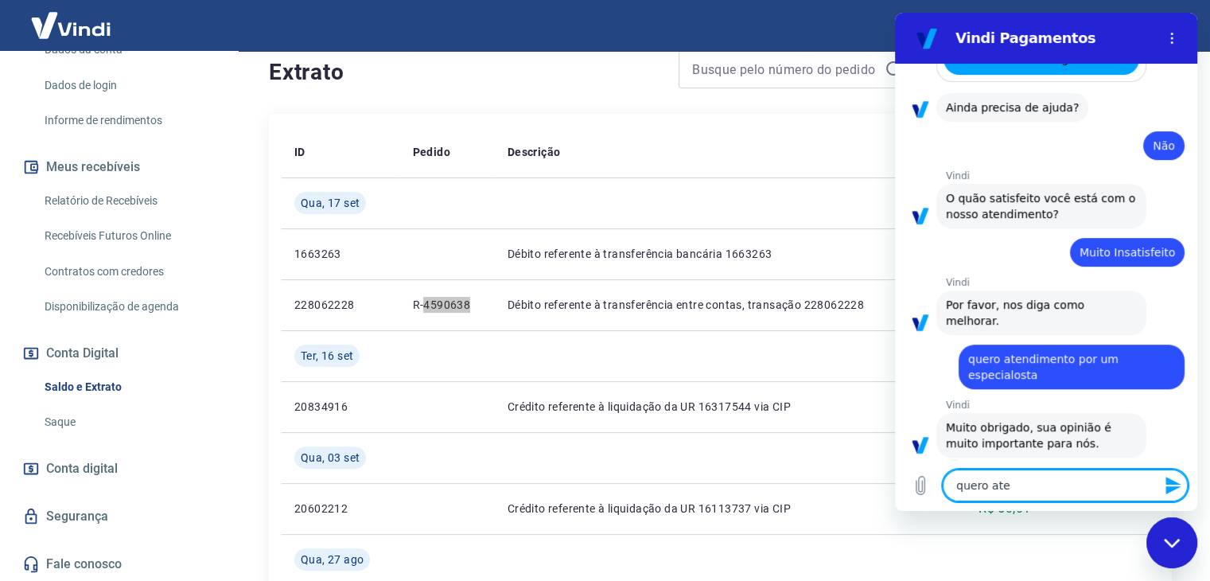
type textarea "quero aten"
type textarea "x"
type textarea "quero atend"
type textarea "x"
type textarea "quero atendi"
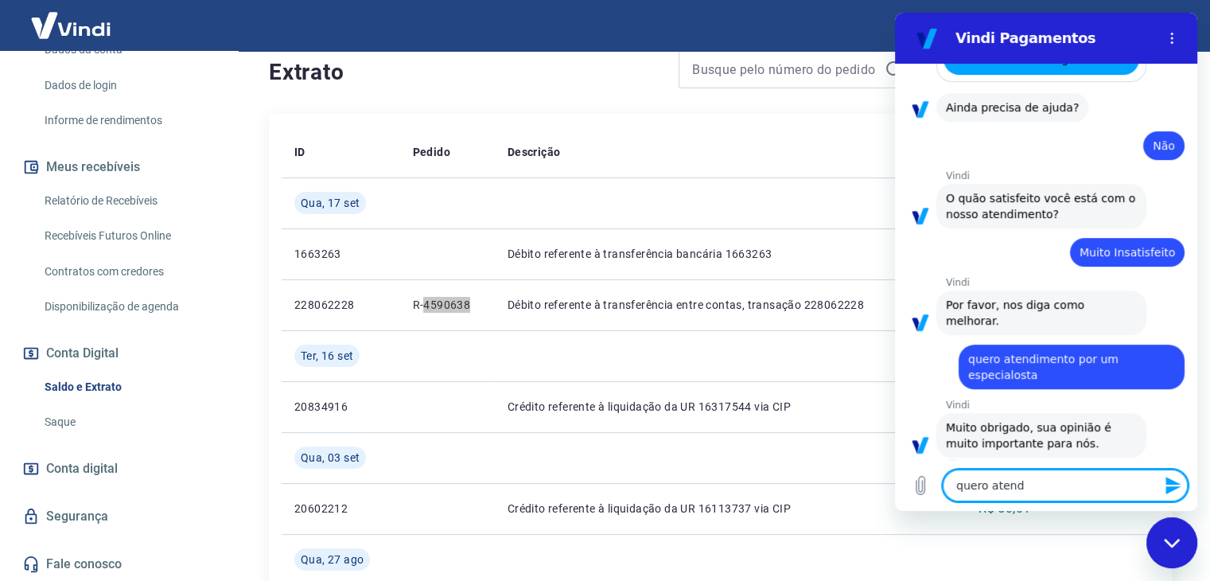
type textarea "x"
type textarea "quero atendim"
type textarea "x"
type textarea "quero atendime"
type textarea "x"
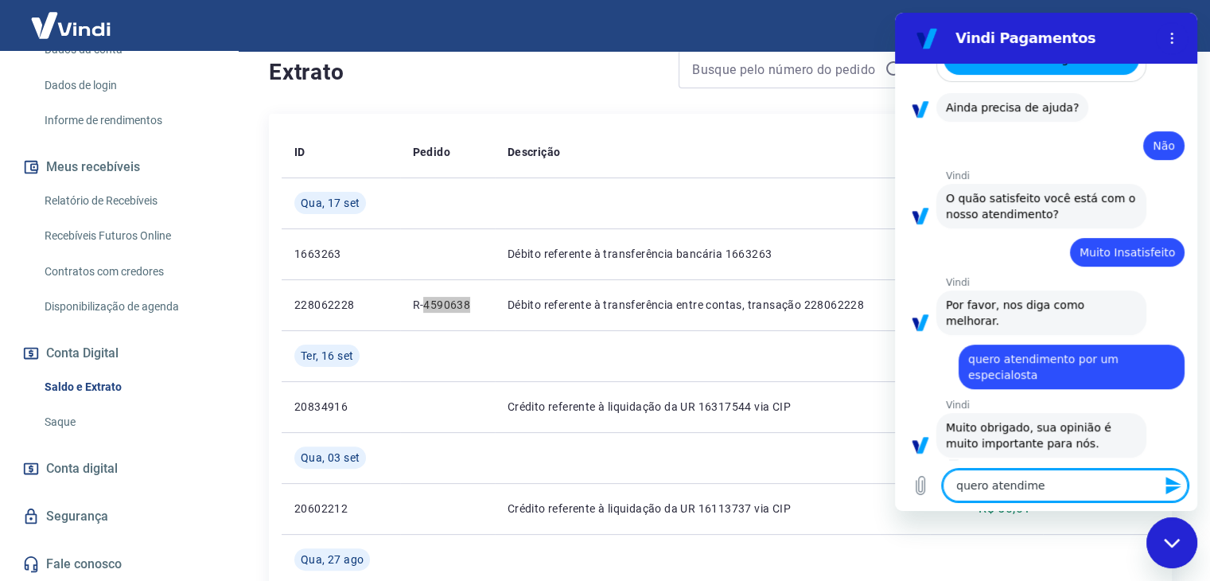
type textarea "quero atendimen"
type textarea "x"
type textarea "quero atendiment"
type textarea "x"
type textarea "quero atendimento"
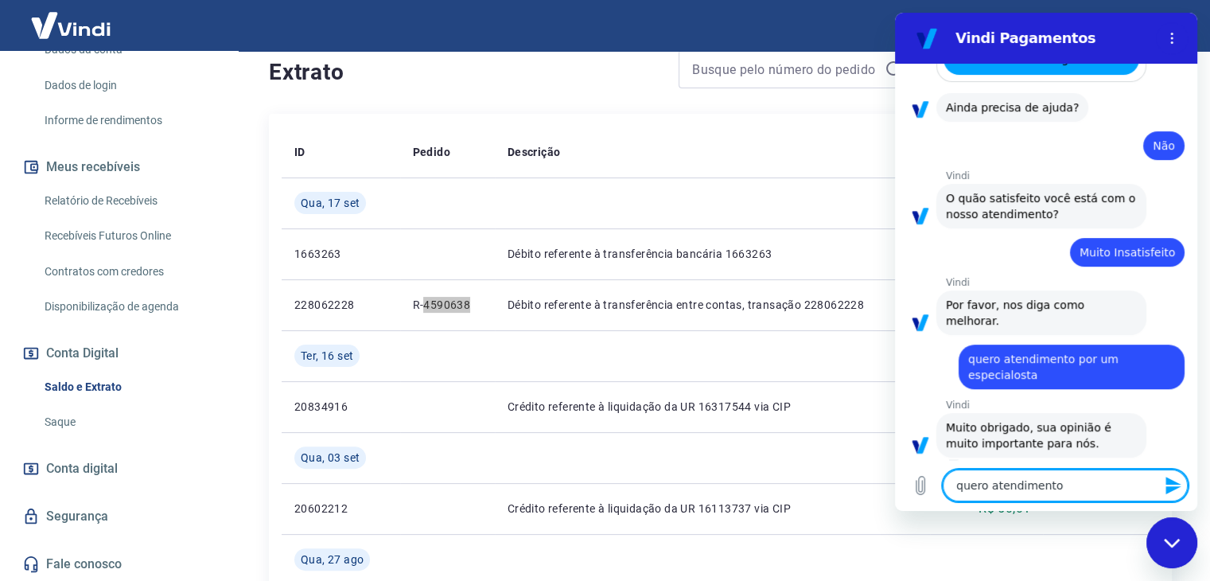
type textarea "x"
type textarea "quero atendimento"
type textarea "x"
type textarea "quero atendimento h"
type textarea "x"
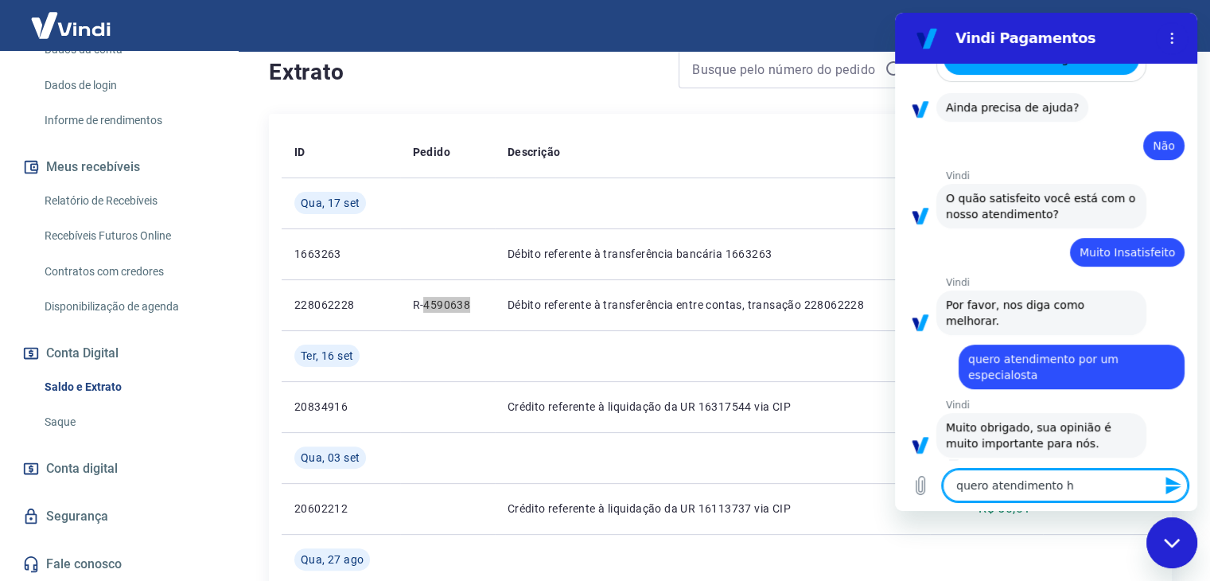
type textarea "quero atendimento hu"
type textarea "x"
type textarea "quero atendimento hum"
type textarea "x"
type textarea "quero atendimento huma"
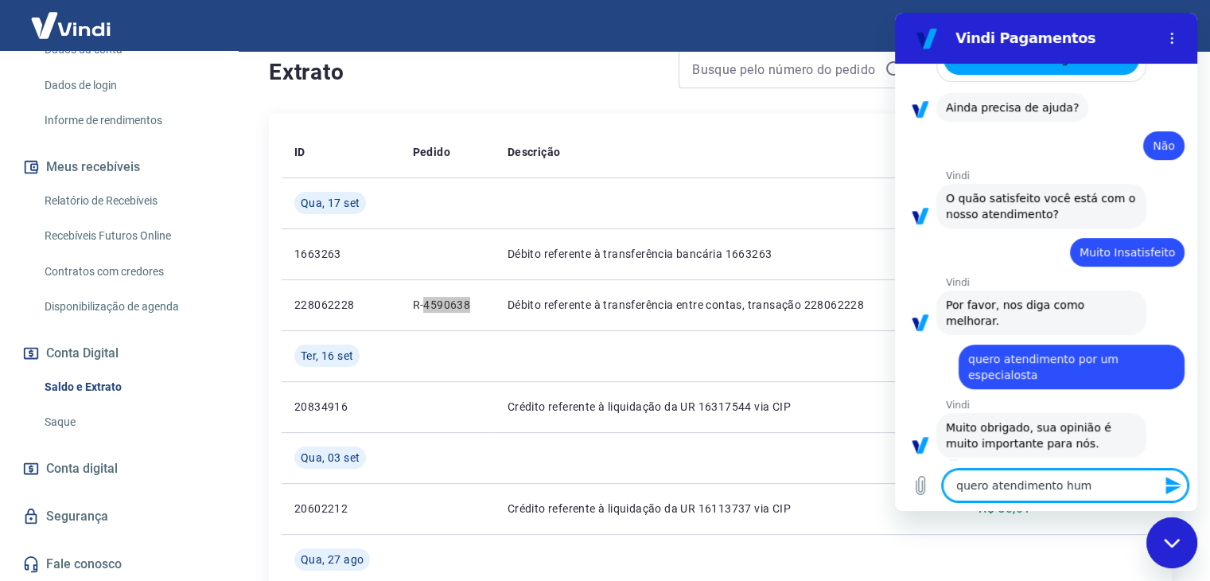
type textarea "x"
type textarea "quero atendimento human"
type textarea "x"
type textarea "quero atendimento humani"
type textarea "x"
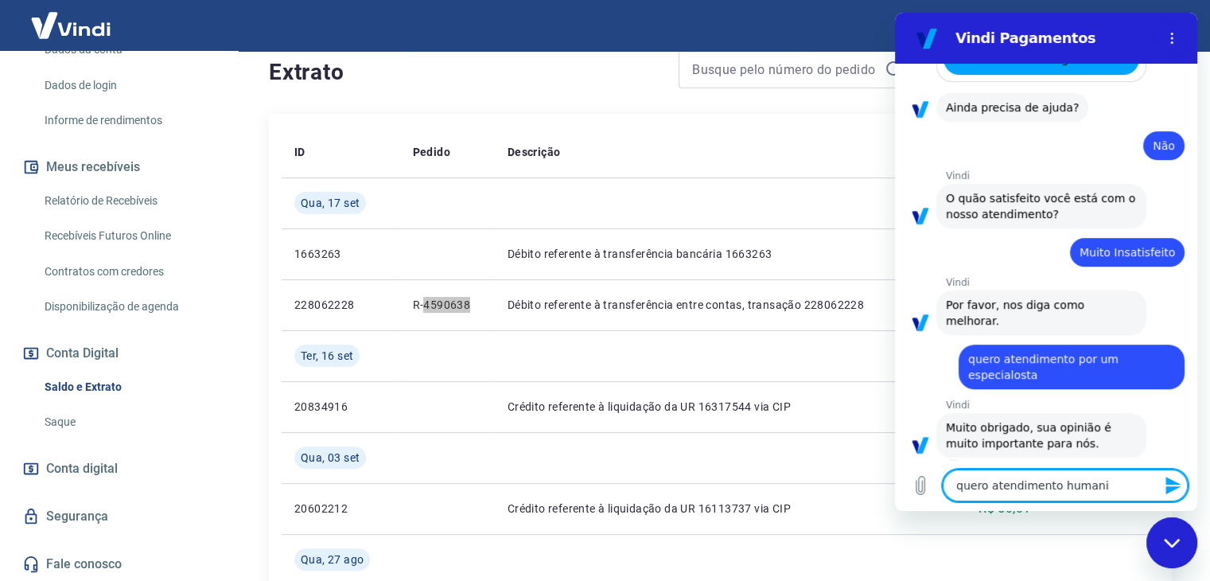
type textarea "quero atendimento humaniz"
type textarea "x"
type textarea "quero atendimento humaniza"
type textarea "x"
type textarea "quero atendimento humanizad"
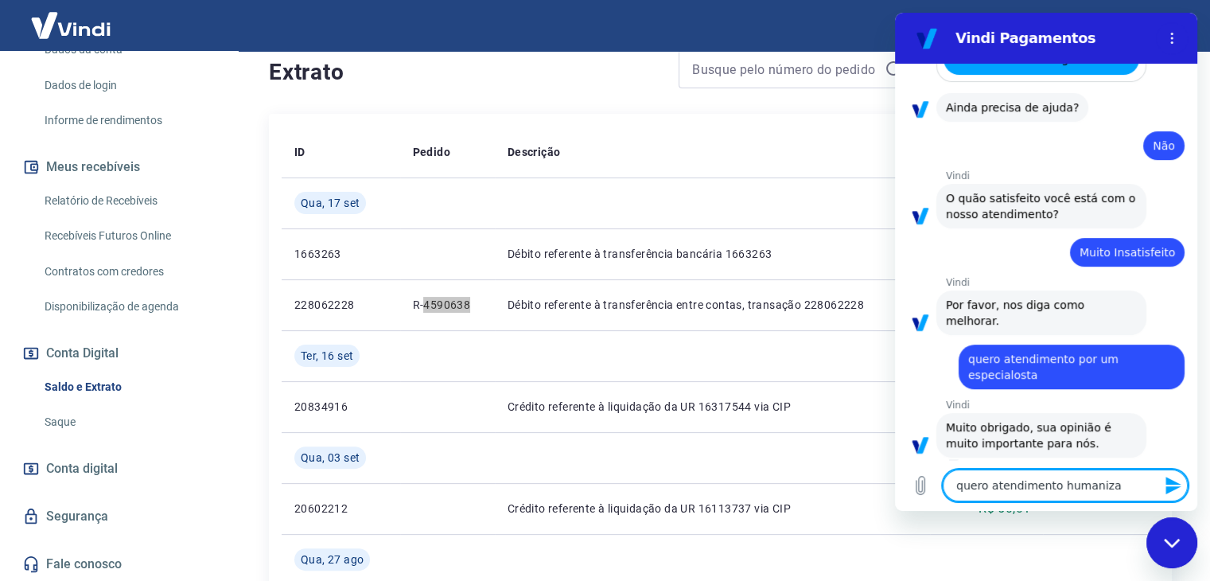
type textarea "x"
type textarea "quero atendimento humanizado"
type textarea "x"
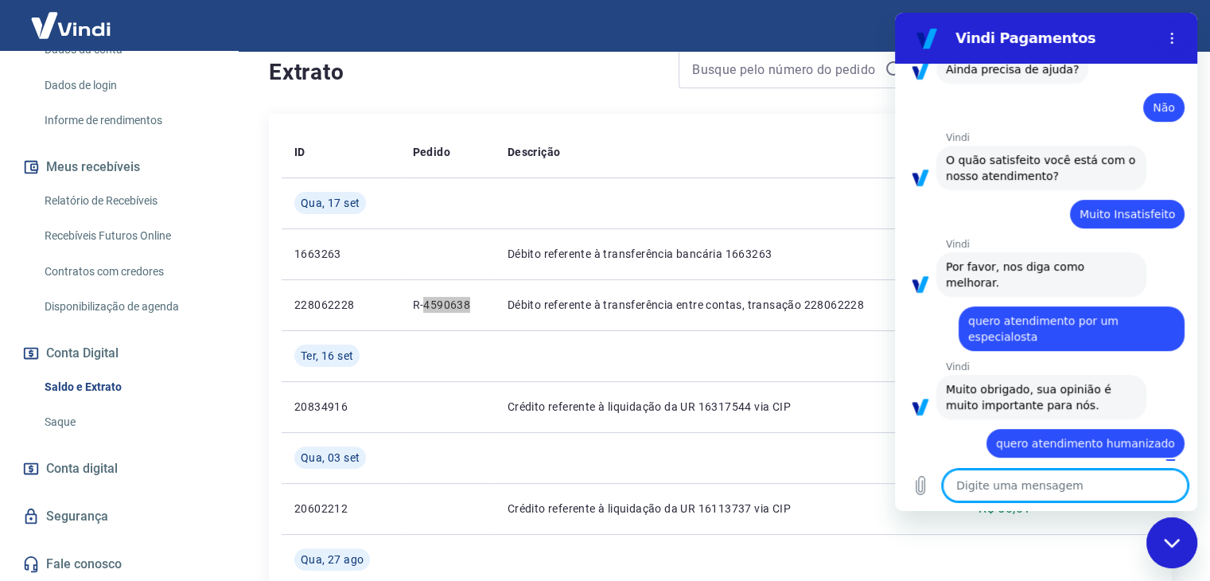
type textarea "x"
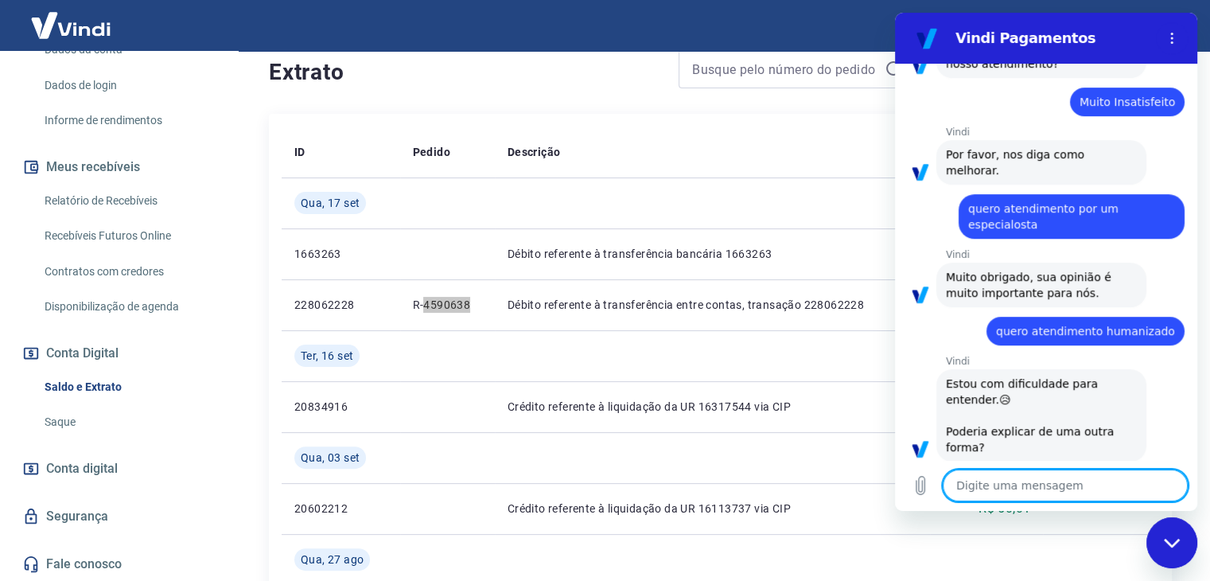
scroll to position [674, 0]
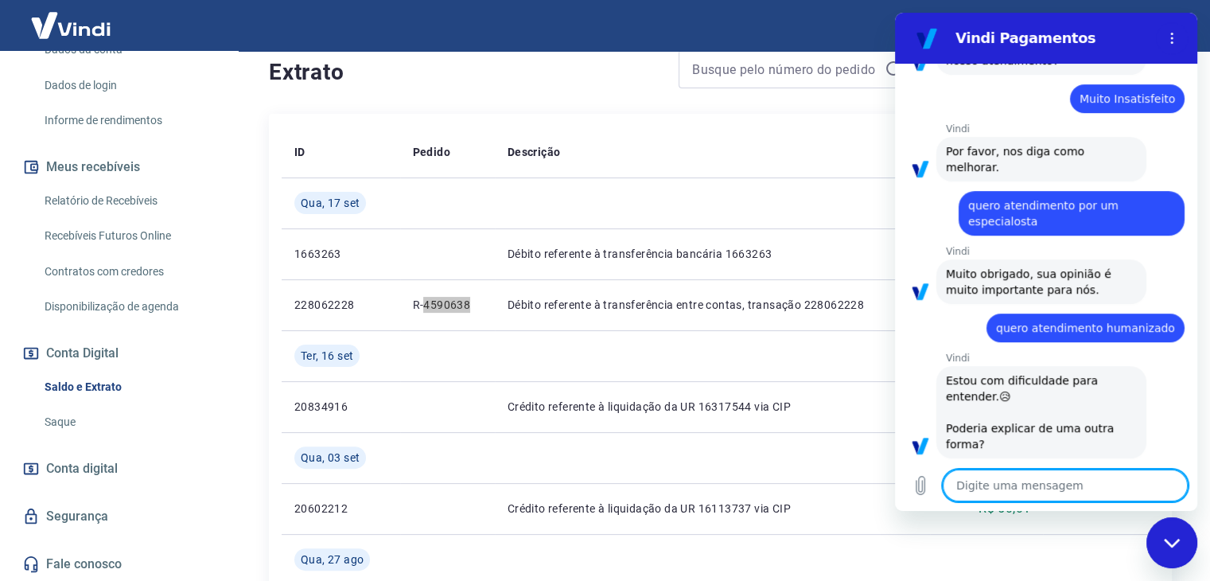
click at [1016, 480] on textarea at bounding box center [1064, 485] width 245 height 32
type textarea "a"
type textarea "x"
type textarea "at"
type textarea "x"
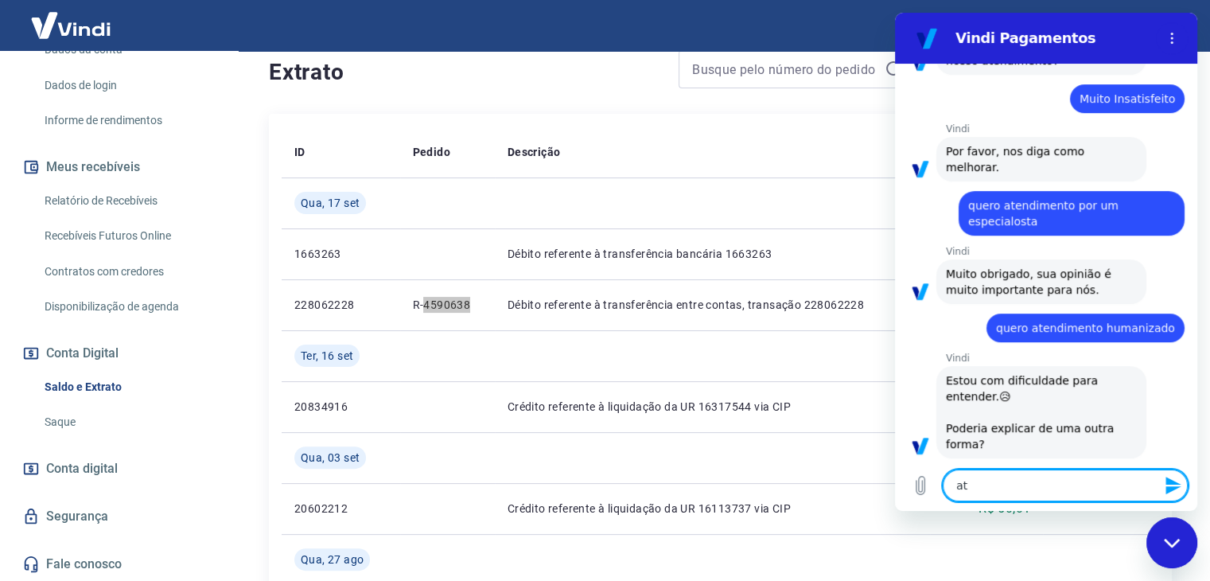
type textarea "ate"
type textarea "x"
type textarea "aten"
type textarea "x"
type textarea "atend"
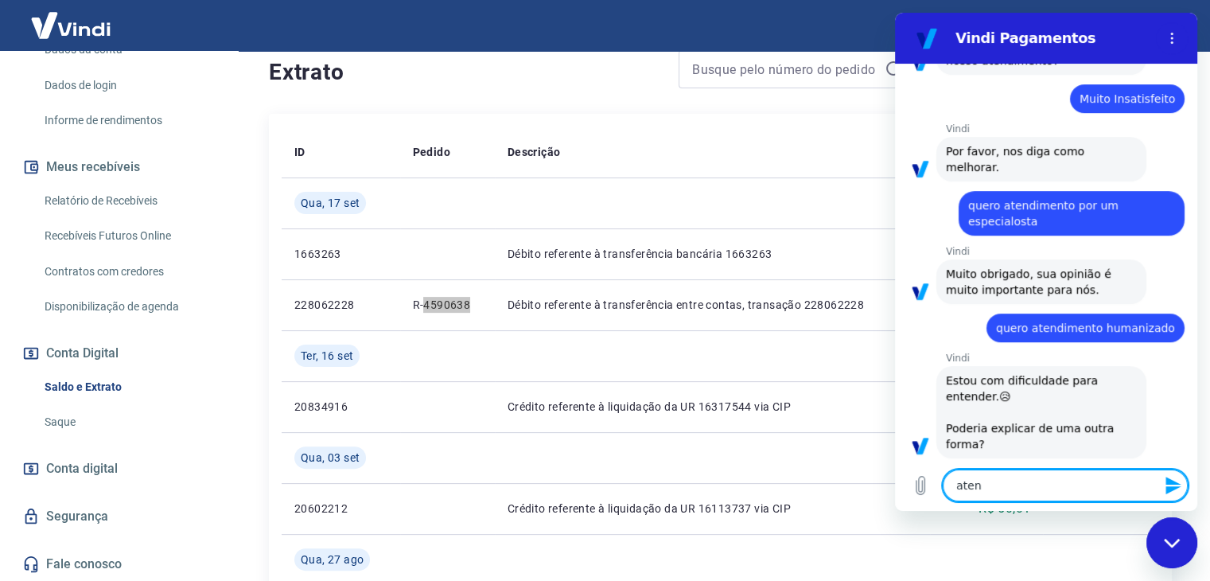
type textarea "x"
type textarea "atendi"
type textarea "x"
type textarea "atendim"
type textarea "x"
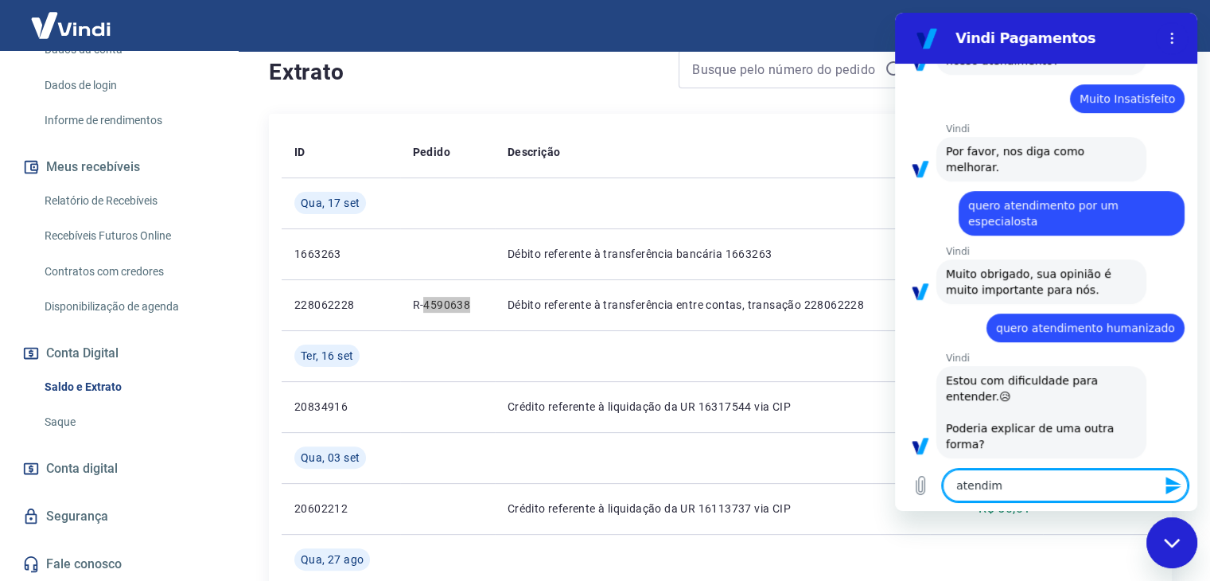
type textarea "atendime"
type textarea "x"
type textarea "atendimen"
type textarea "x"
type textarea "atendiment"
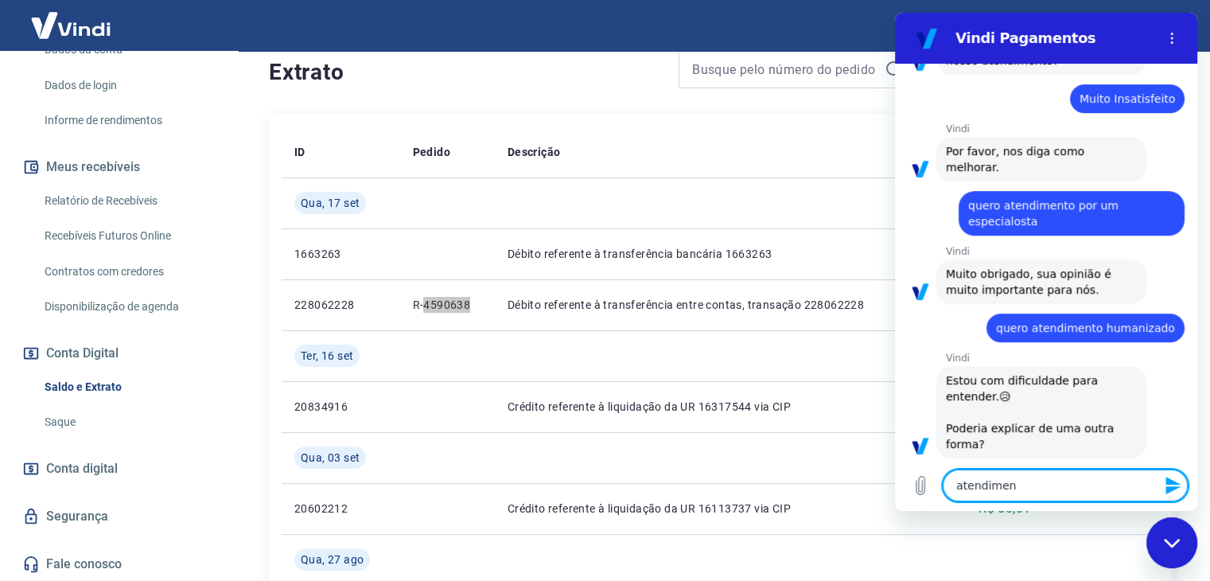
type textarea "x"
type textarea "atendimento"
type textarea "x"
type textarea "atendimento"
type textarea "x"
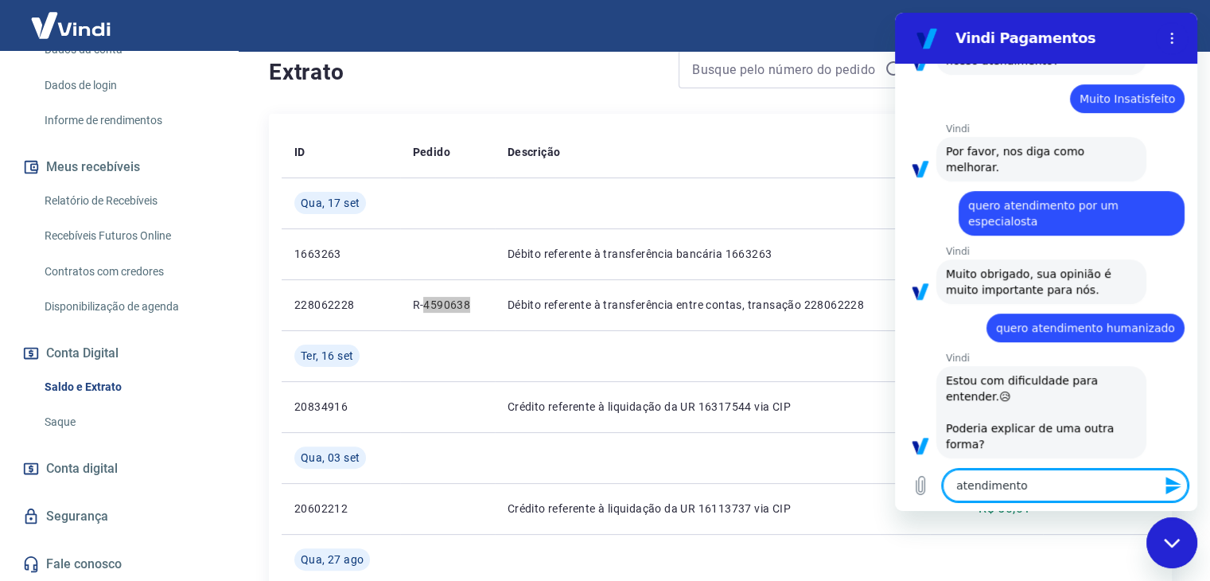
type textarea "atendimento h"
type textarea "x"
type textarea "atendimento hu"
type textarea "x"
type textarea "atendimento hum"
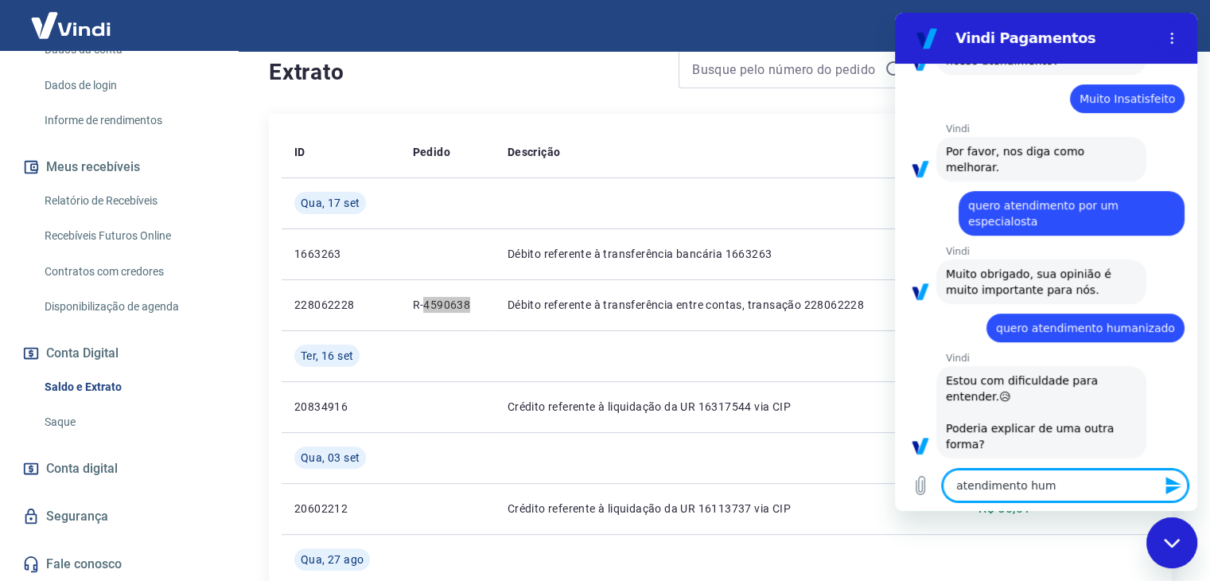
type textarea "x"
type textarea "atendimento huma"
type textarea "x"
type textarea "atendimento human"
type textarea "x"
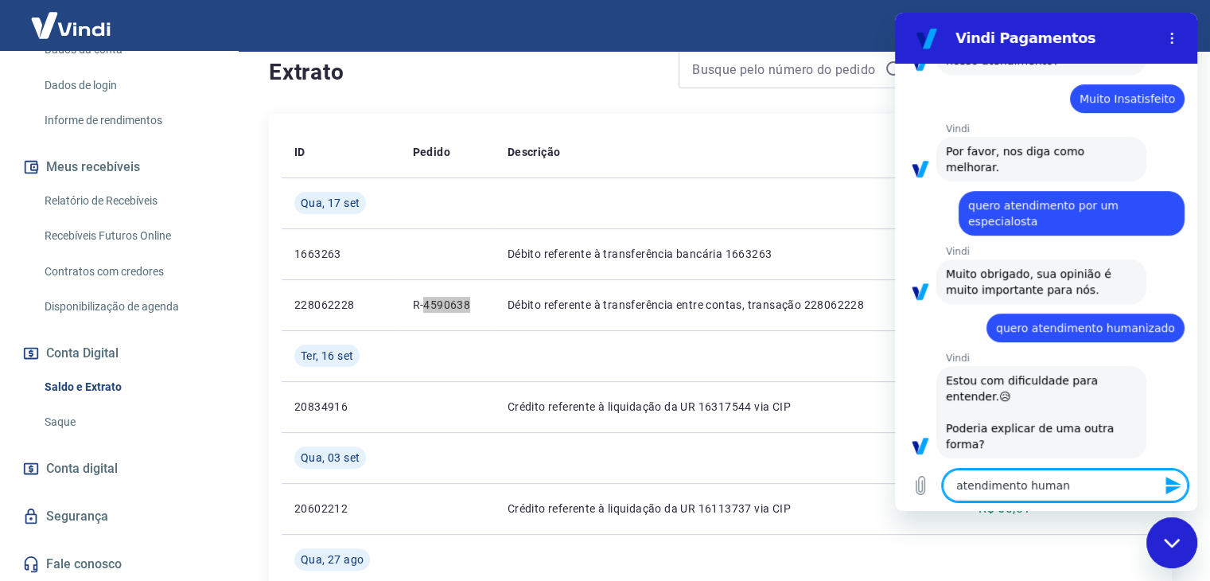
type textarea "atendimento humano"
type textarea "x"
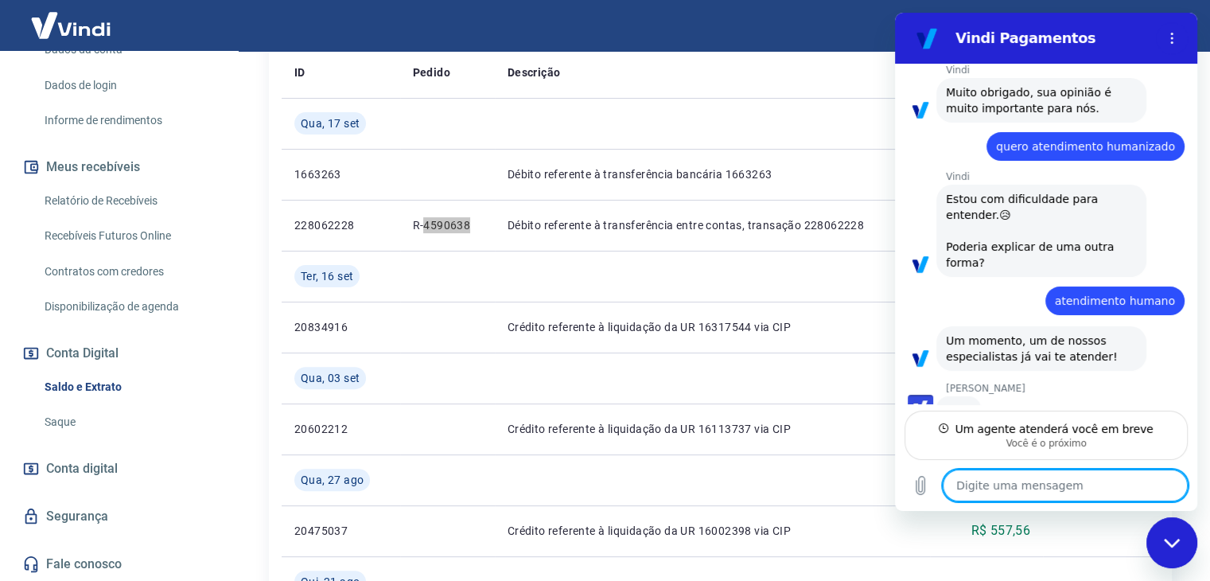
scroll to position [854, 0]
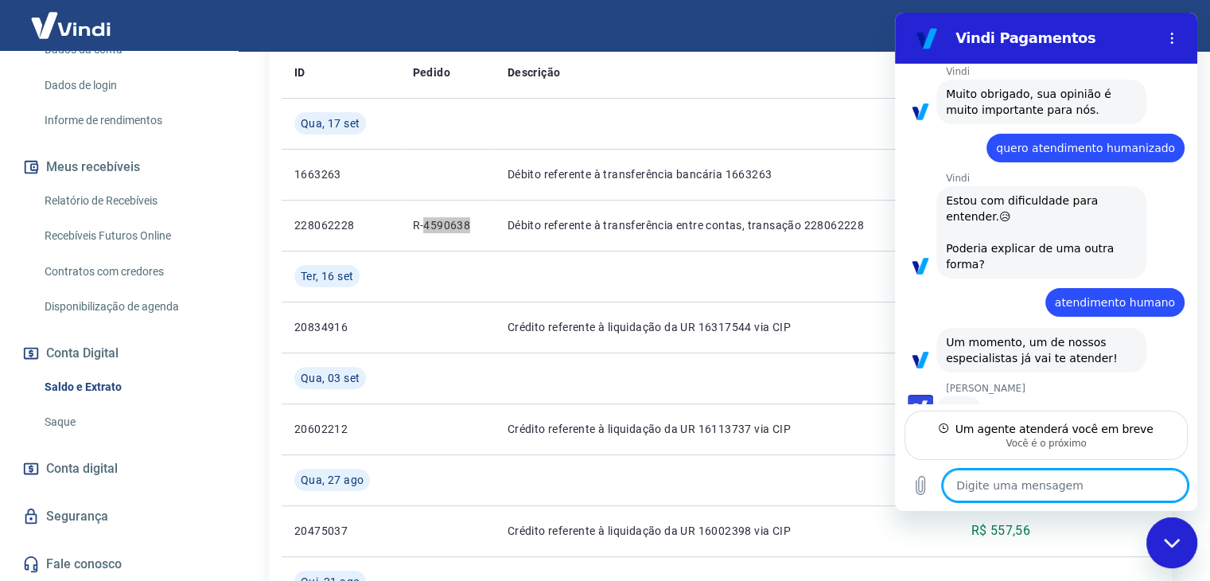
type textarea "x"
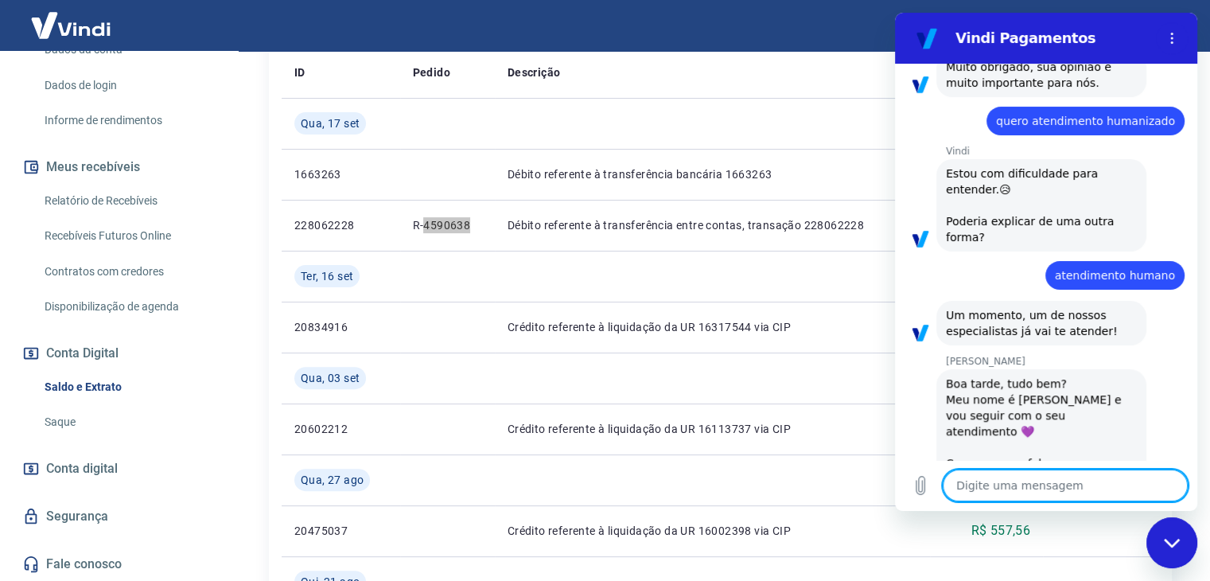
scroll to position [884, 0]
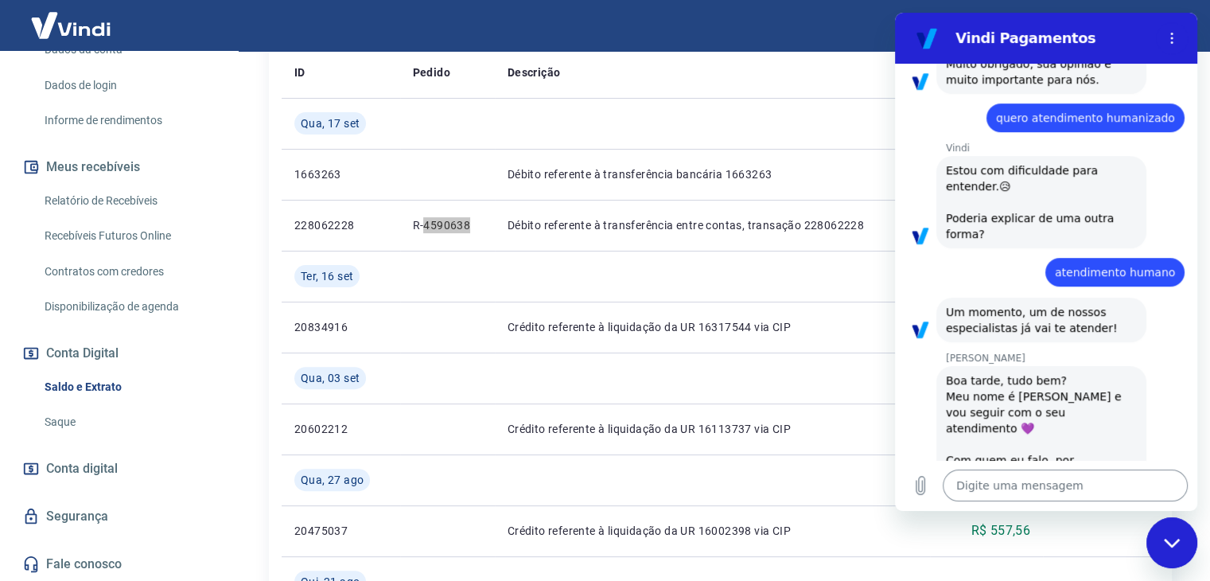
click at [1000, 484] on textarea at bounding box center [1064, 485] width 245 height 32
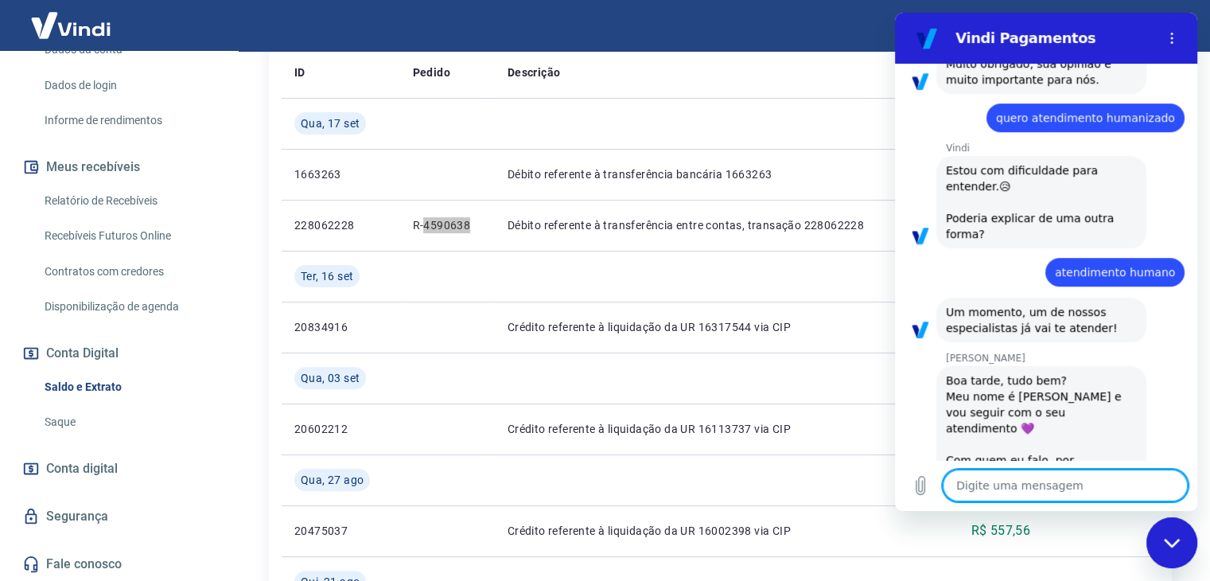
type textarea "O"
type textarea "x"
type textarea "Ol"
type textarea "x"
type textarea "[PERSON_NAME]"
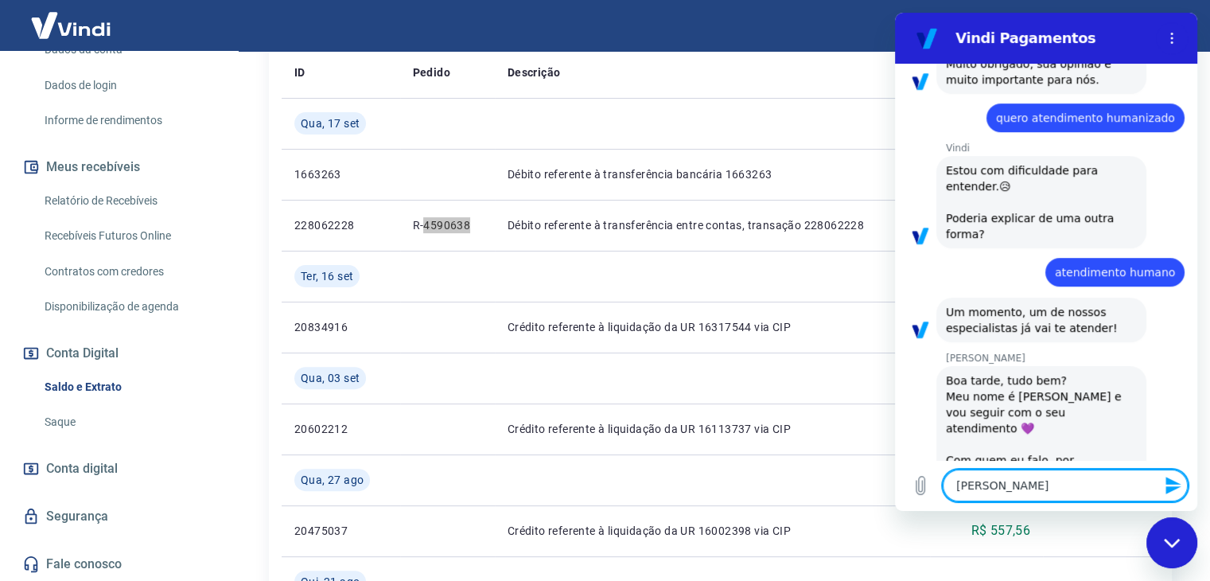
type textarea "x"
type textarea "[PERSON_NAME]"
type textarea "x"
type textarea "[PERSON_NAME]"
type textarea "x"
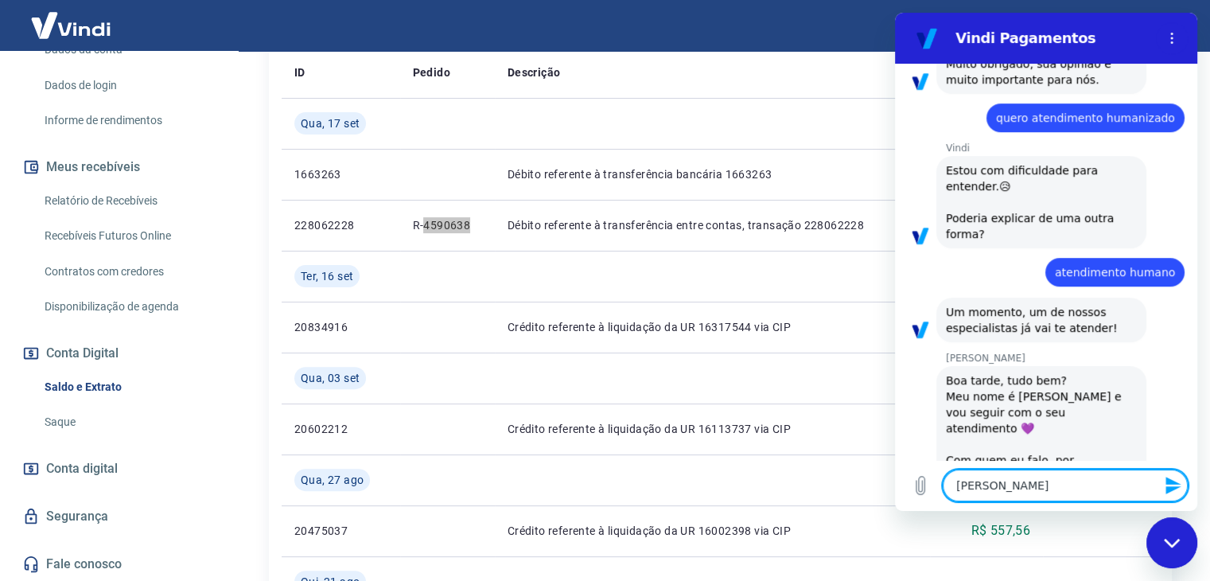
type textarea "[PERSON_NAME]"
type textarea "x"
type textarea "[PERSON_NAME]"
type textarea "x"
type textarea "[PERSON_NAME]"
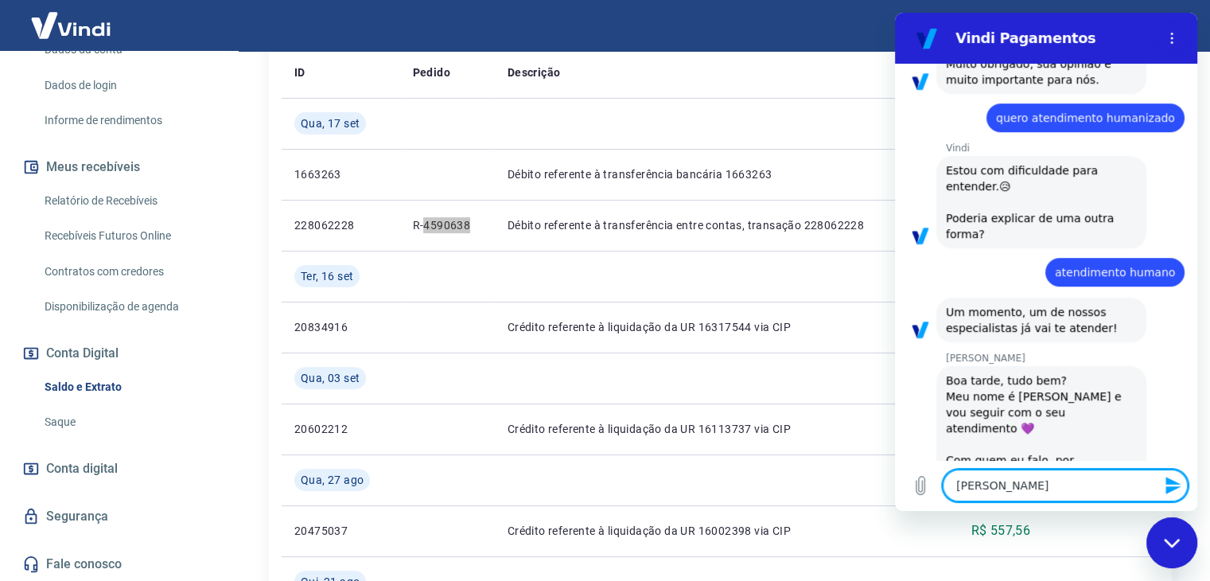
type textarea "x"
type textarea "[PERSON_NAME]"
type textarea "x"
type textarea "[PERSON_NAME]"
type textarea "x"
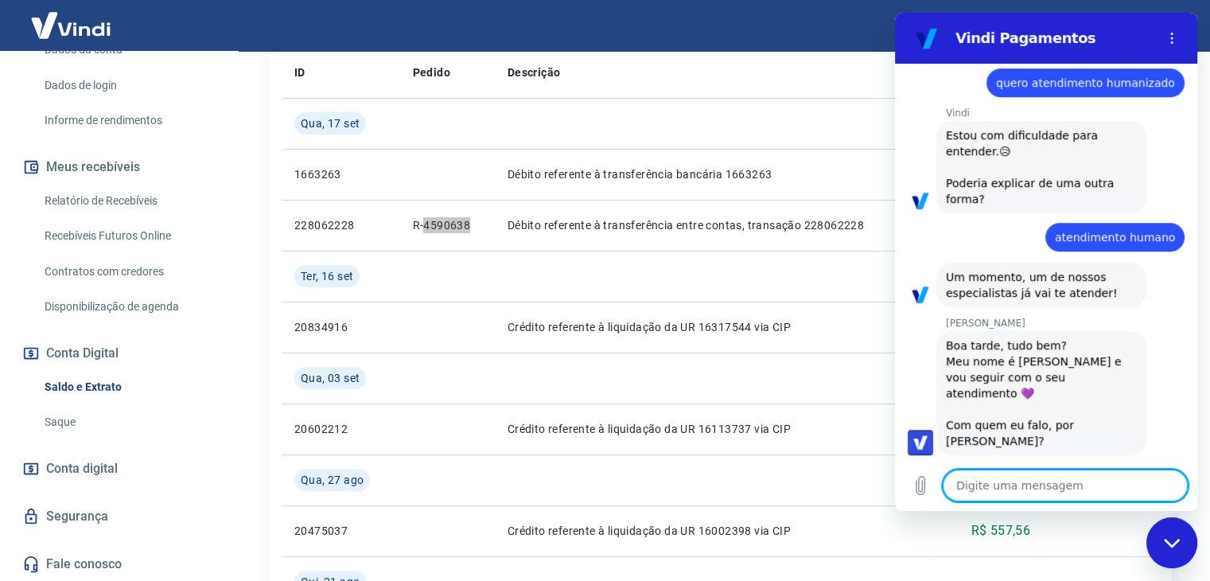
scroll to position [923, 0]
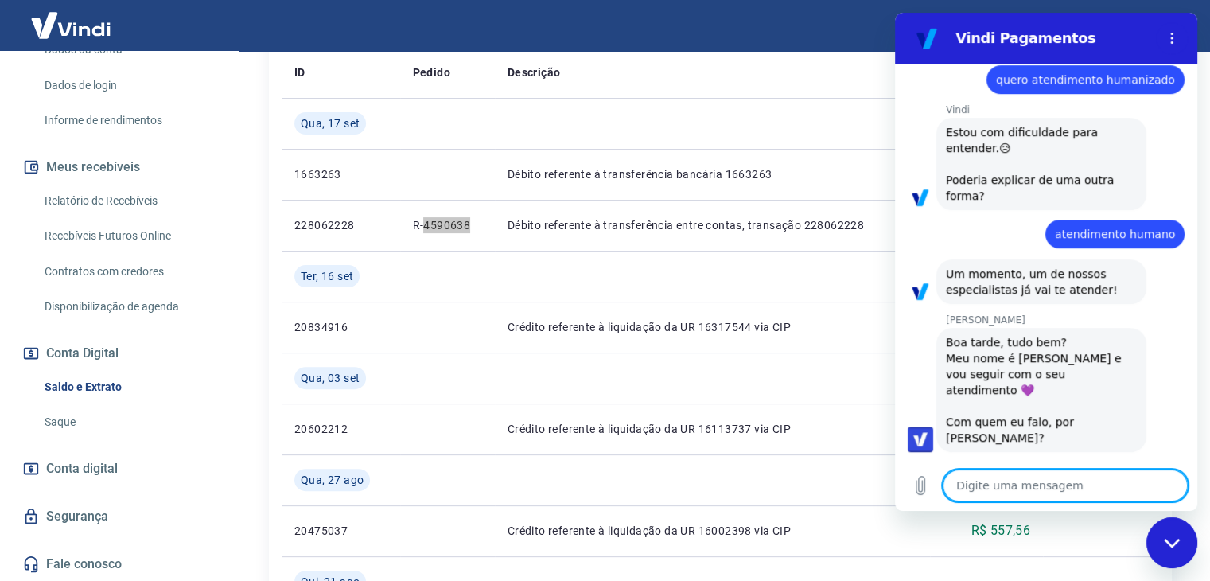
click at [989, 488] on textarea at bounding box center [1064, 485] width 245 height 32
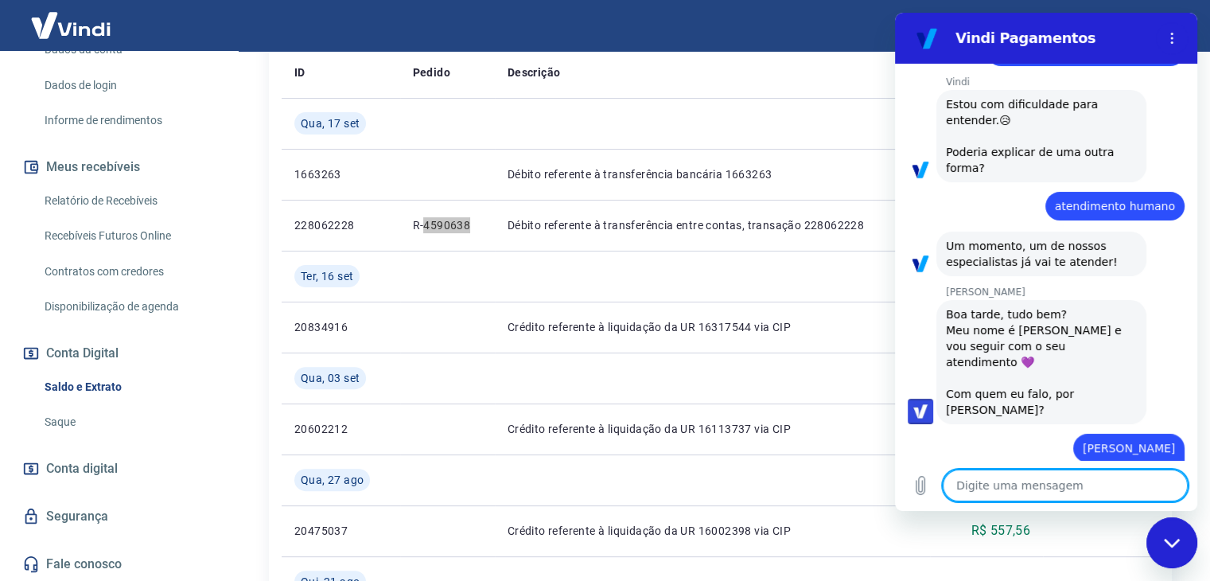
scroll to position [954, 0]
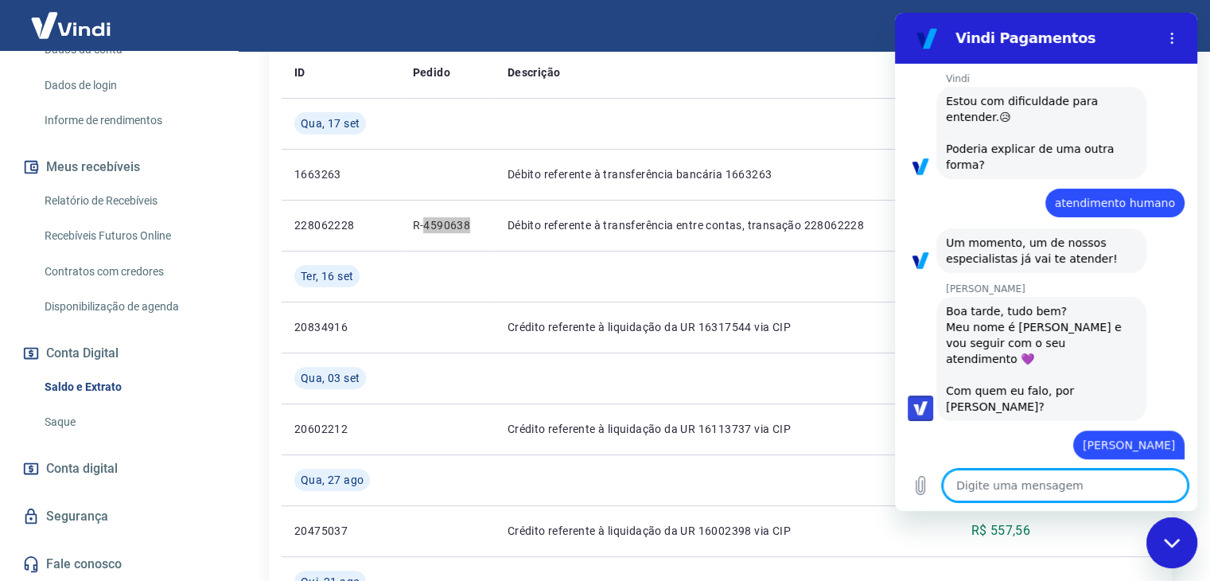
click at [1022, 488] on textarea at bounding box center [1064, 485] width 245 height 32
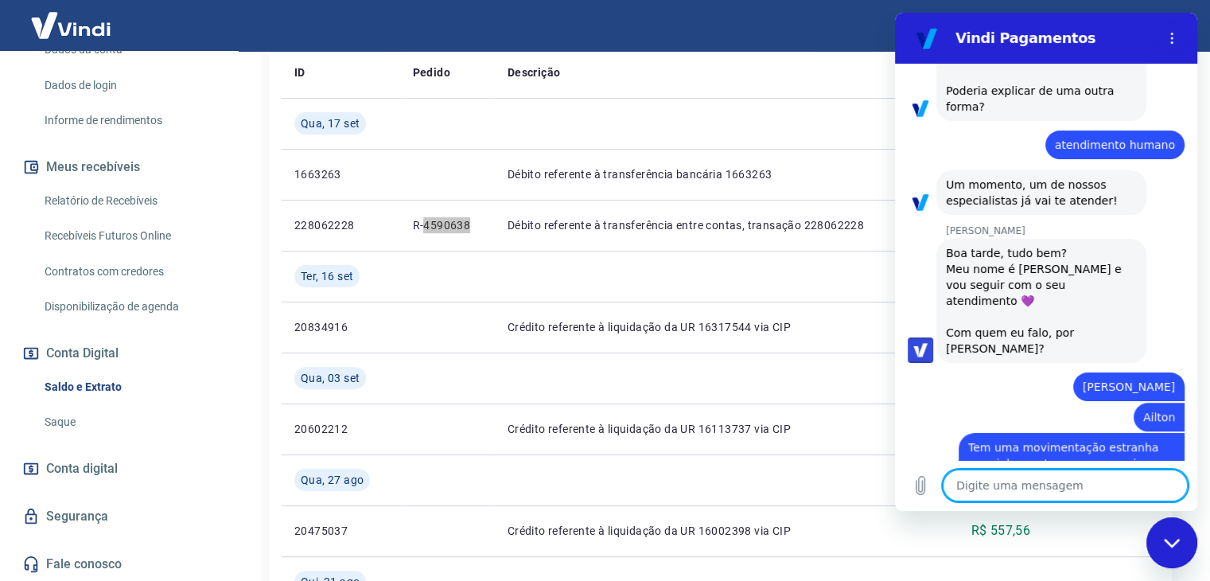
scroll to position [1015, 0]
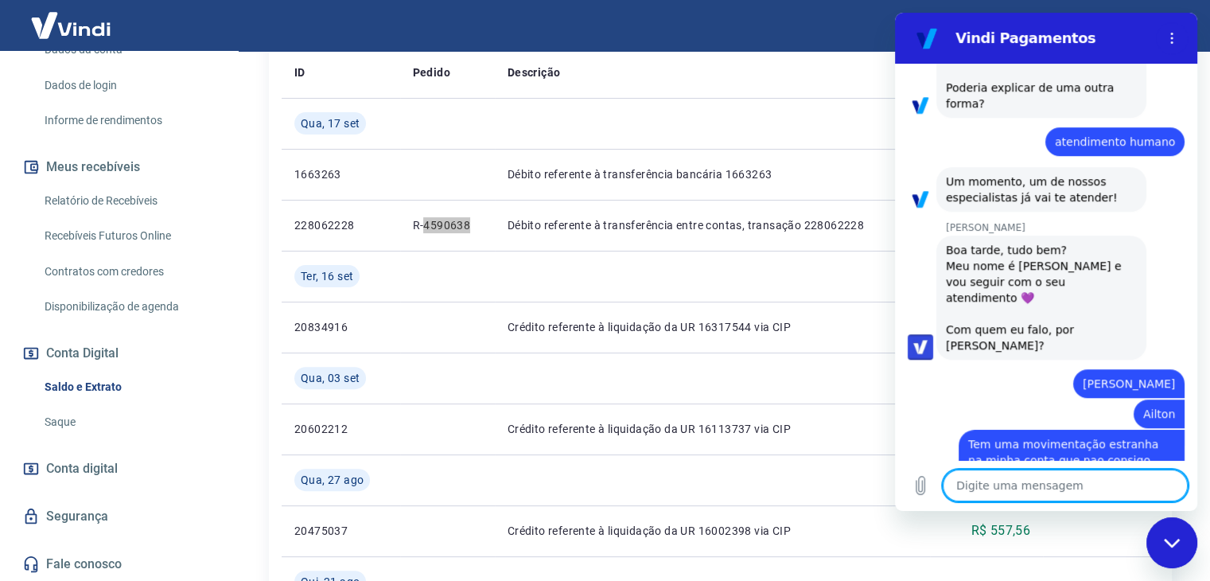
click at [1165, 538] on icon "Fechar janela de mensagens" at bounding box center [1172, 543] width 17 height 10
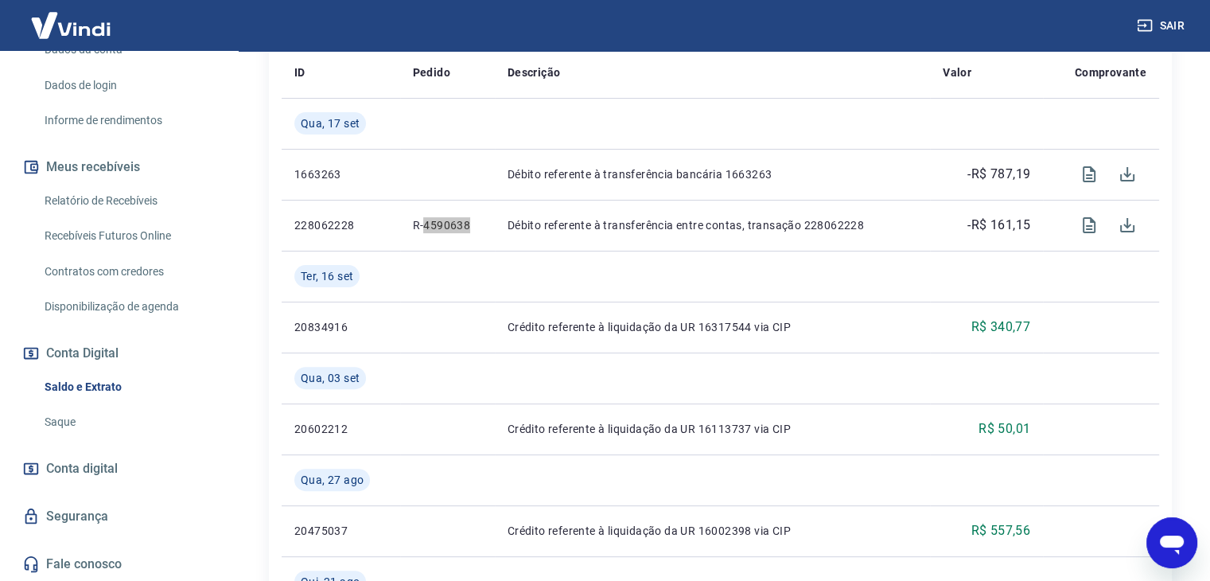
click at [1172, 546] on icon "Abrir janela de mensagens" at bounding box center [1172, 544] width 24 height 19
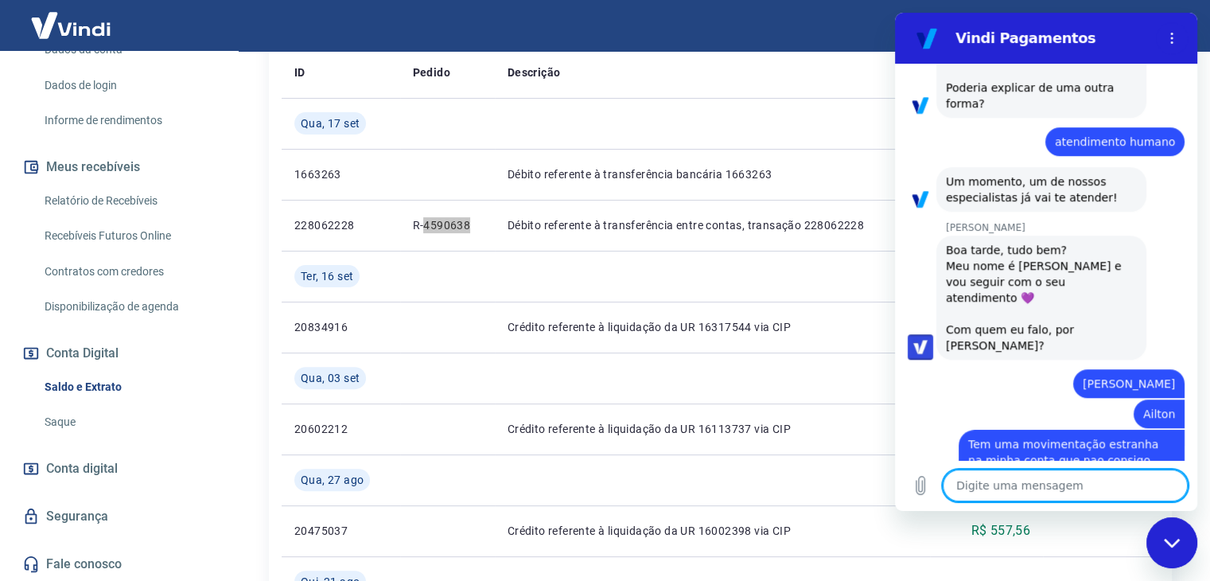
click at [1013, 488] on textarea at bounding box center [1064, 485] width 245 height 32
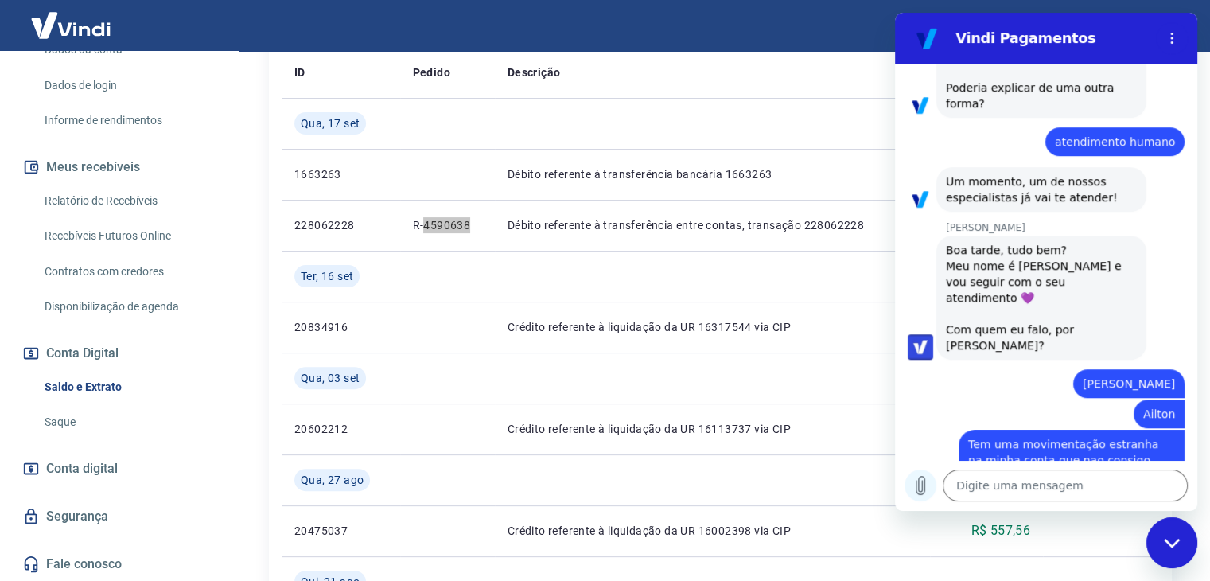
click at [920, 485] on icon "Carregar arquivo" at bounding box center [920, 485] width 19 height 19
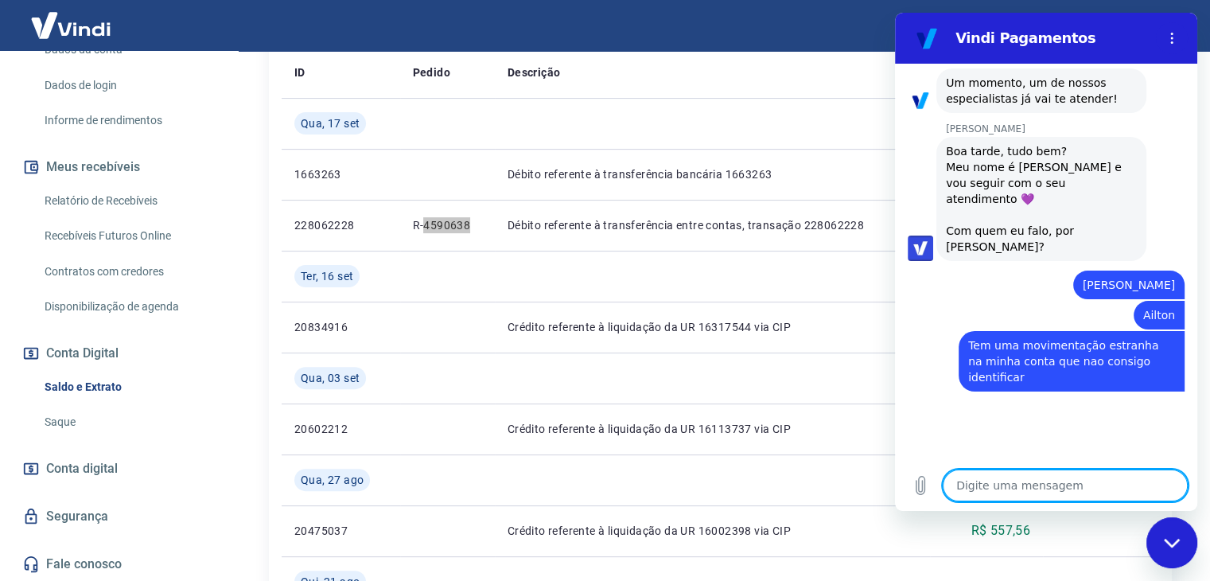
scroll to position [1133, 0]
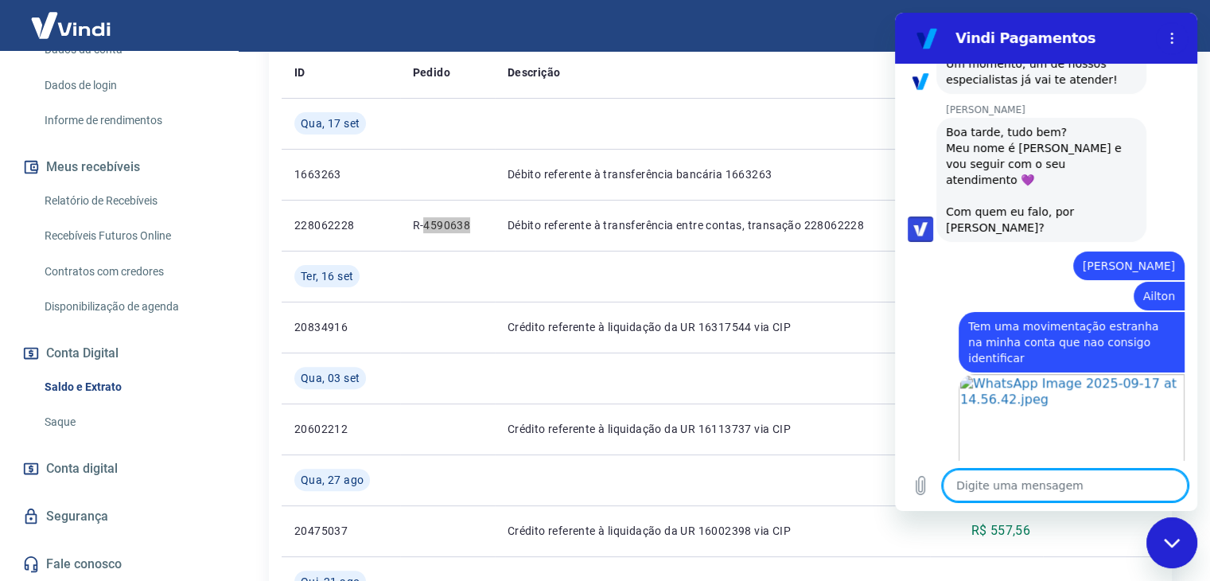
click at [1028, 492] on textarea at bounding box center [1064, 485] width 245 height 32
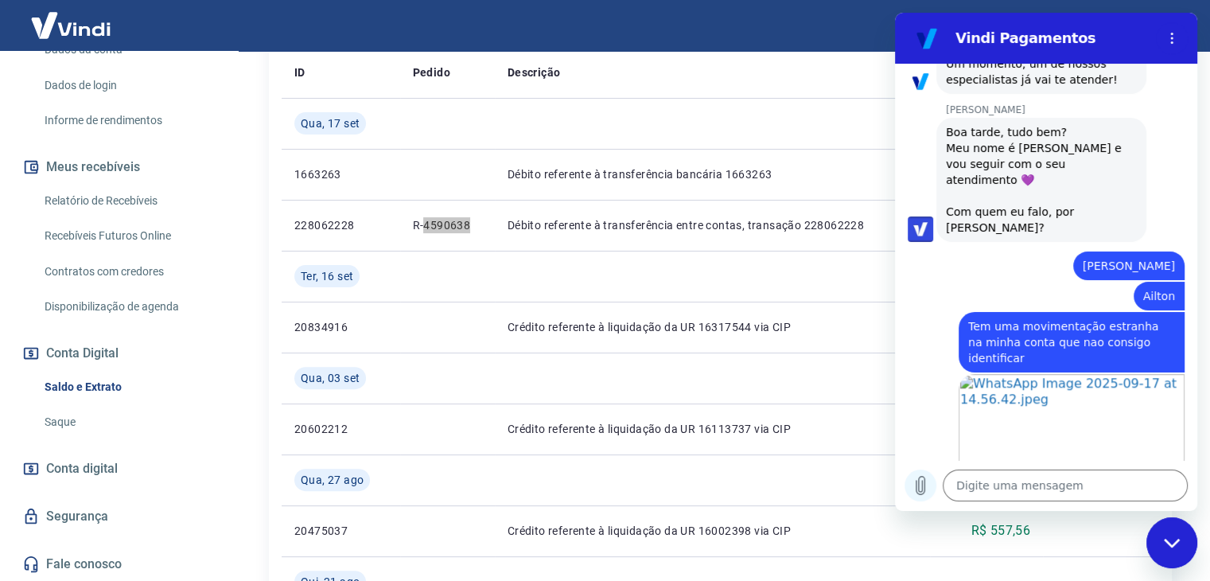
click at [917, 487] on icon "Carregar arquivo" at bounding box center [920, 485] width 19 height 19
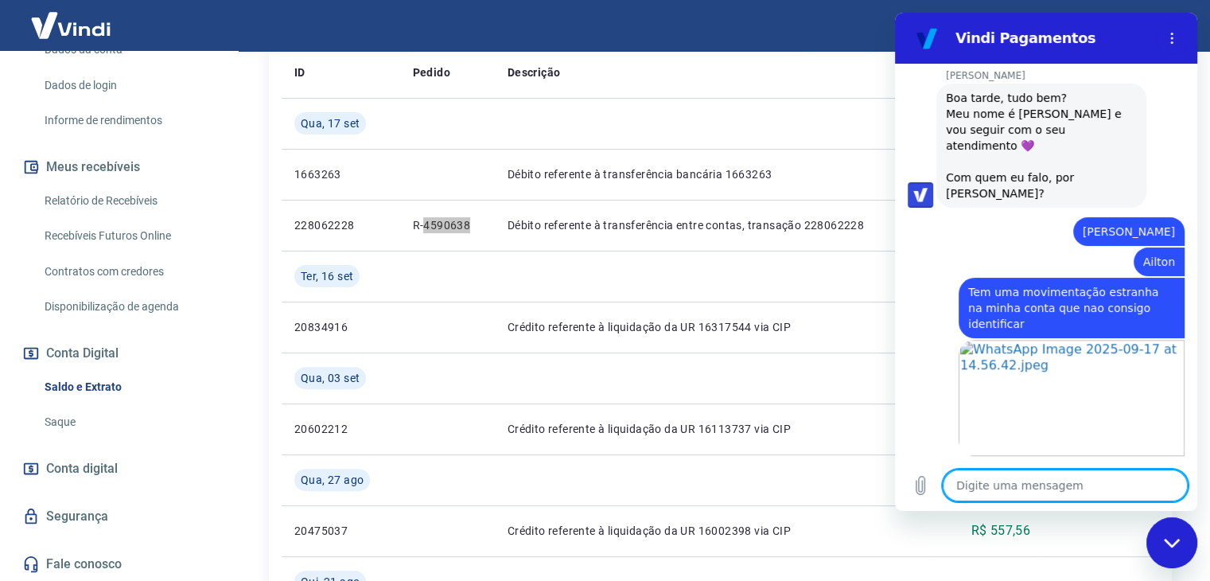
scroll to position [1170, 0]
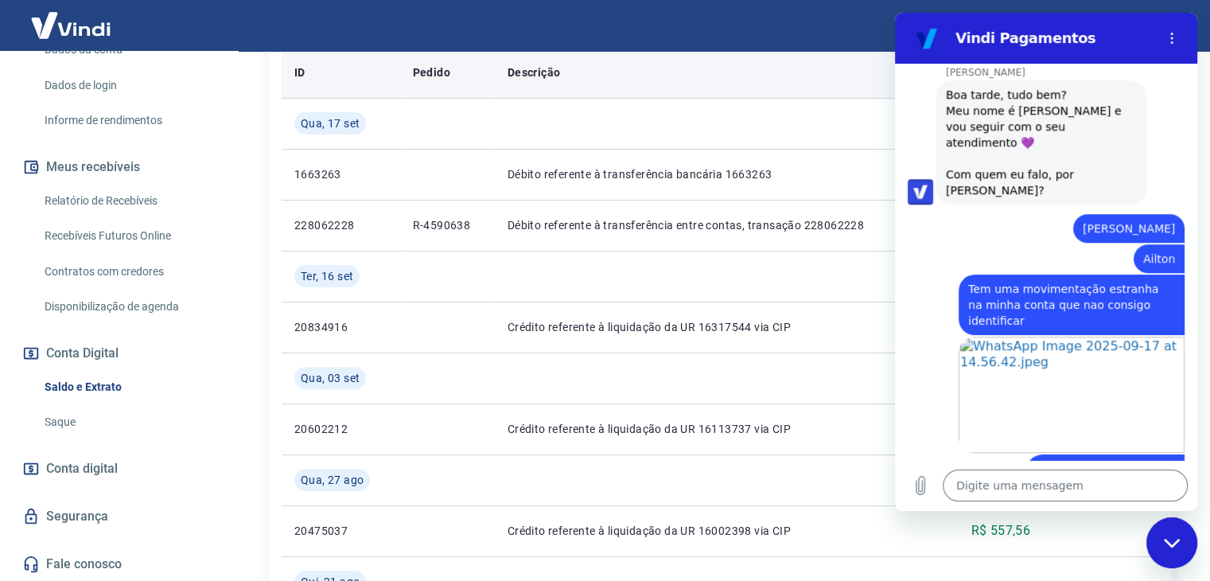
click at [800, 73] on div "Descrição" at bounding box center [712, 72] width 410 height 16
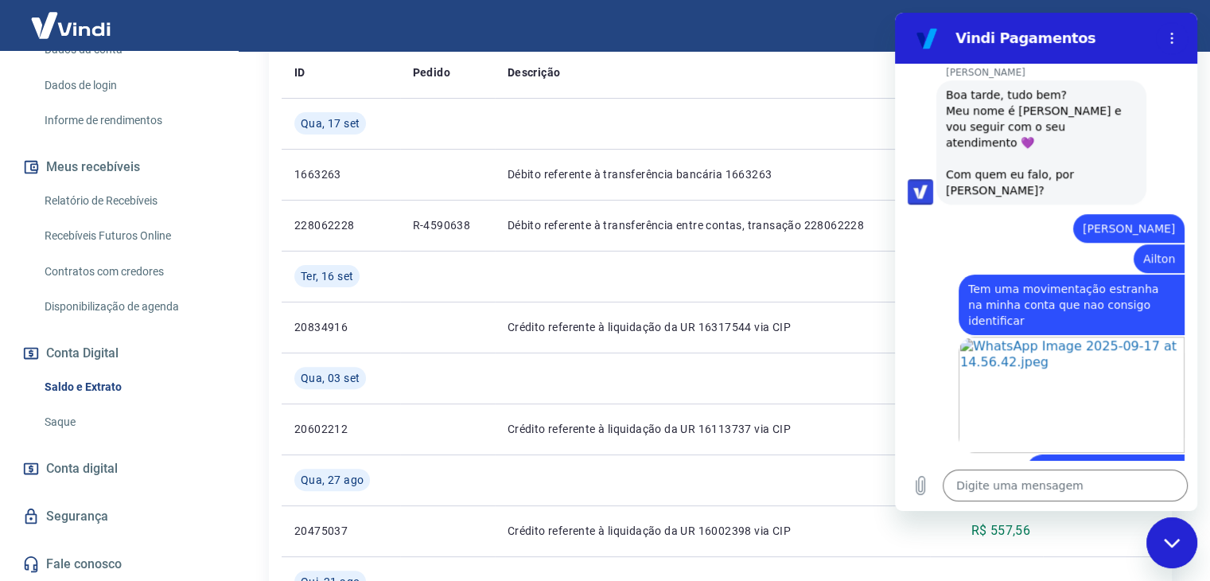
click at [1171, 540] on icon "Fechar janela de mensagens" at bounding box center [1172, 543] width 17 height 10
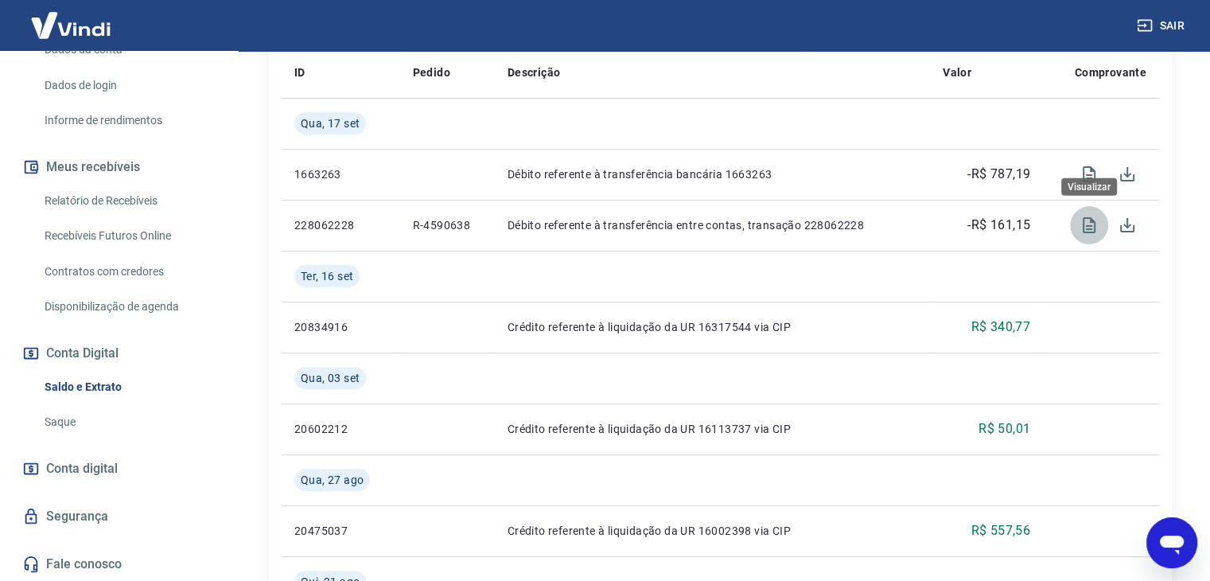
click at [1082, 226] on icon "Visualizar" at bounding box center [1088, 225] width 13 height 16
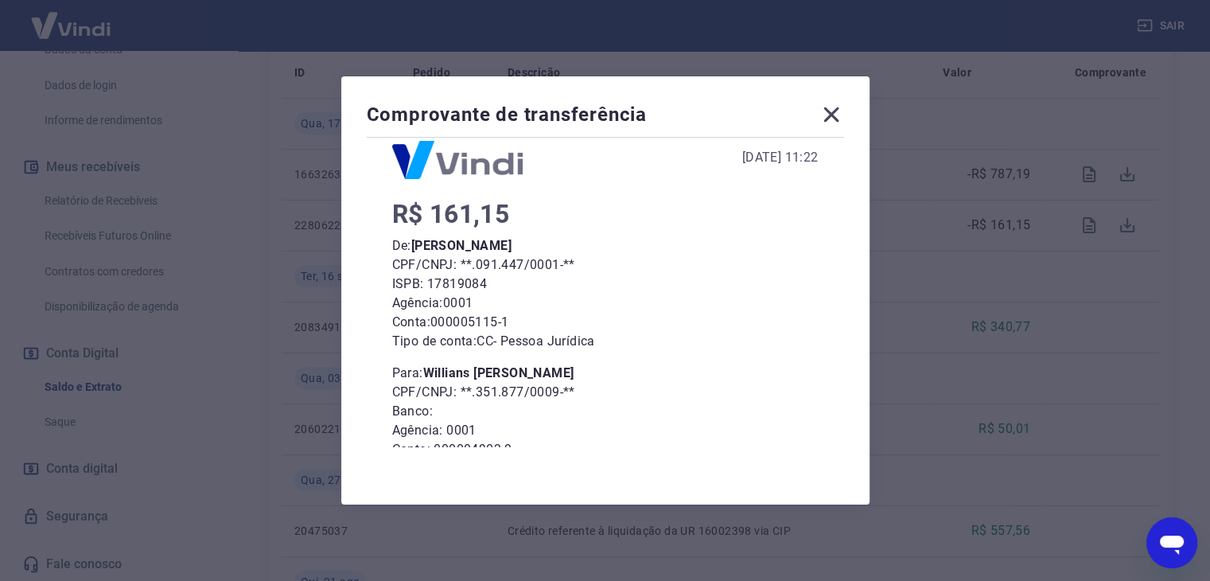
scroll to position [80, 0]
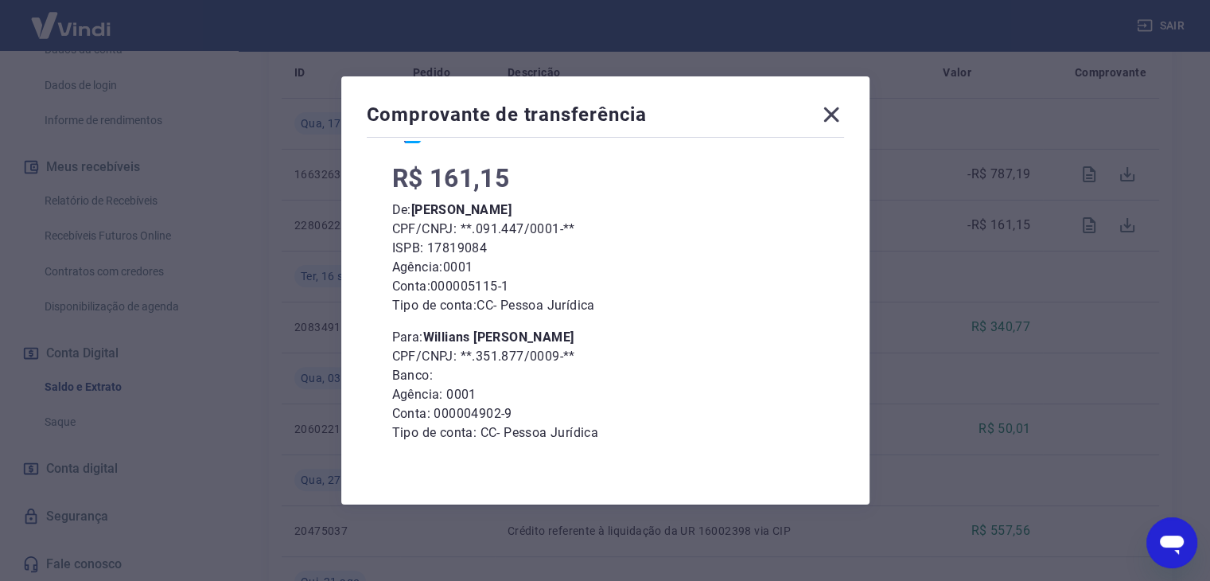
click at [1179, 547] on icon "Abrir janela de mensagens" at bounding box center [1171, 542] width 29 height 29
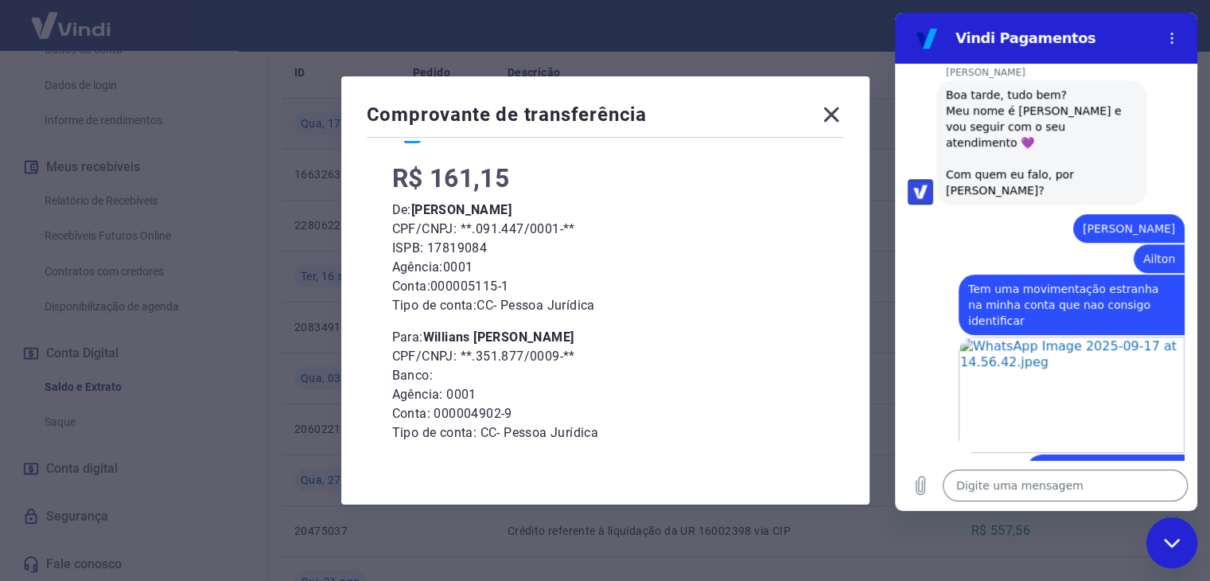
drag, startPoint x: 837, startPoint y: 112, endPoint x: 856, endPoint y: 134, distance: 29.3
click at [837, 112] on icon at bounding box center [830, 114] width 25 height 25
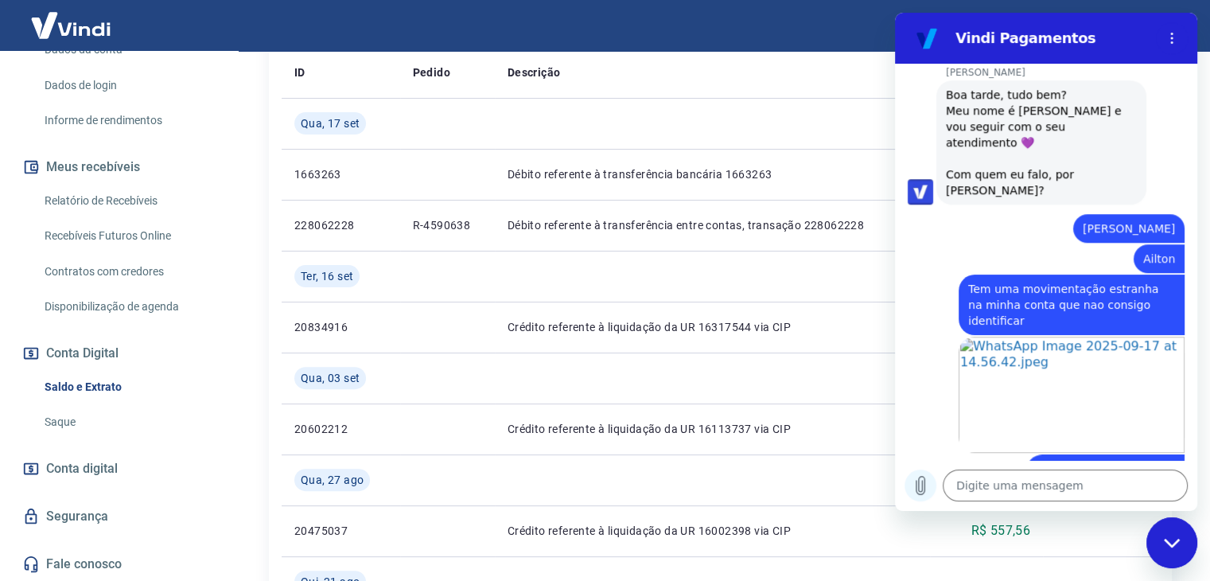
click at [923, 484] on icon "Carregar arquivo" at bounding box center [920, 485] width 19 height 19
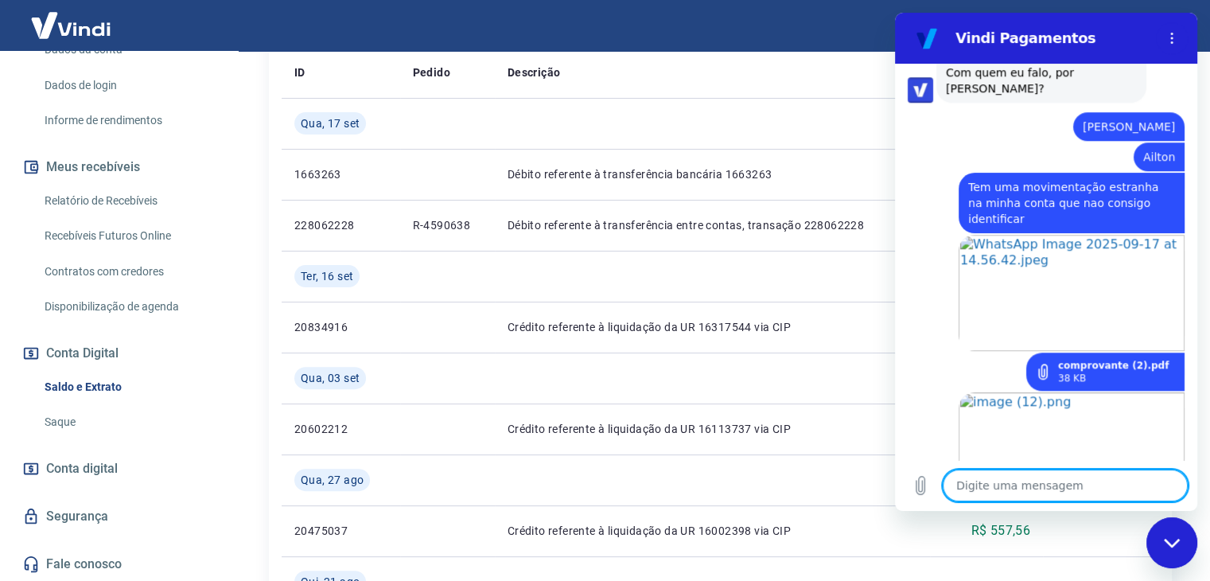
scroll to position [1291, 0]
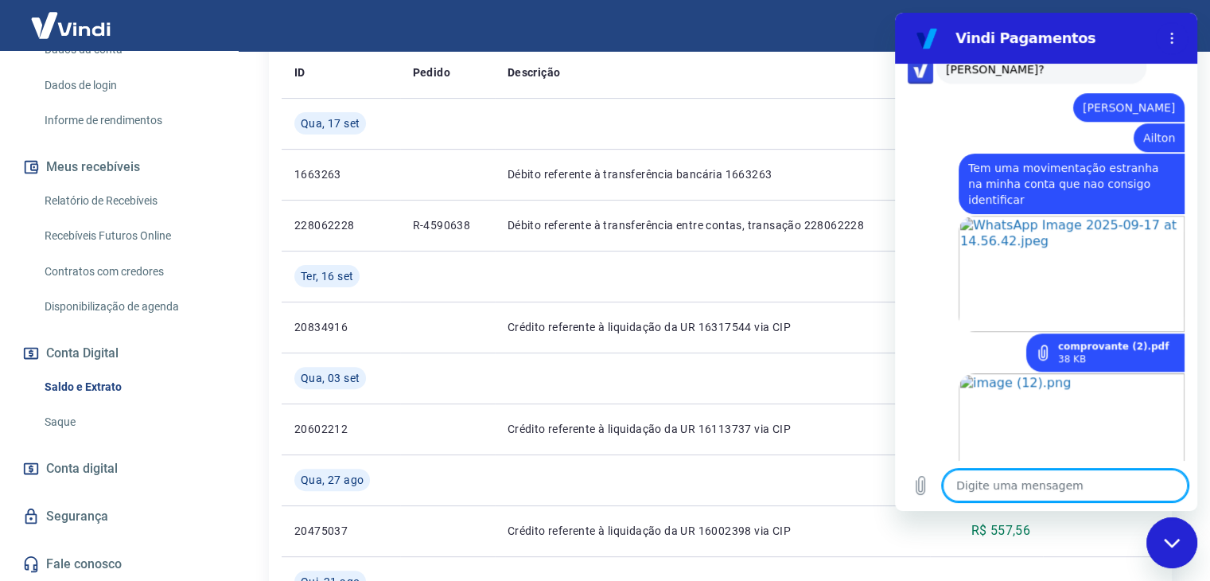
click at [1036, 486] on textarea at bounding box center [1064, 485] width 245 height 32
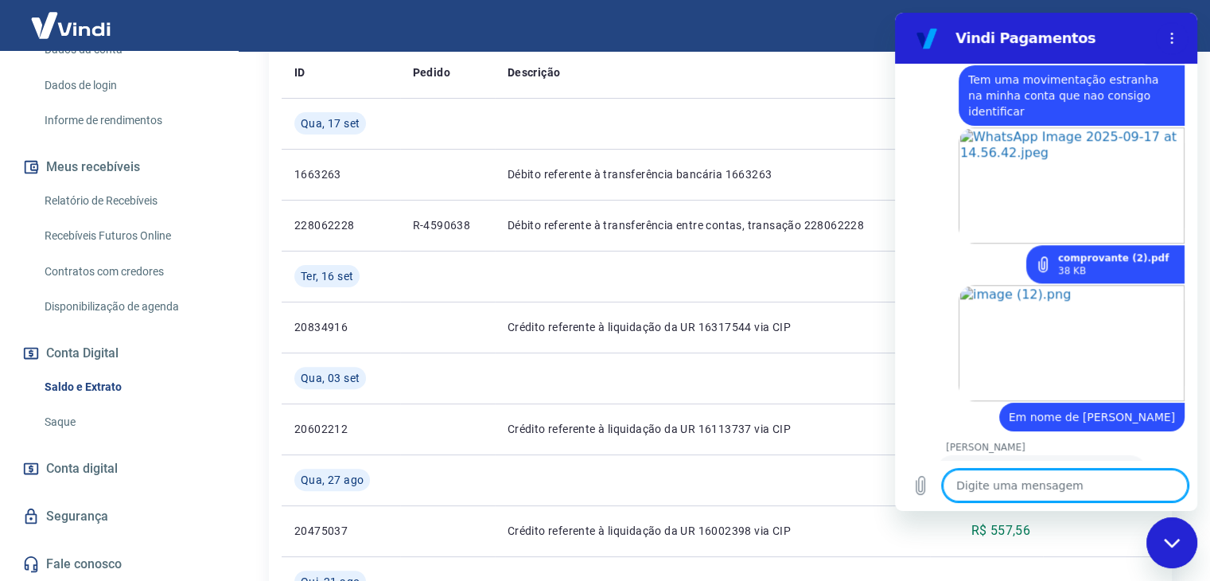
scroll to position [1381, 0]
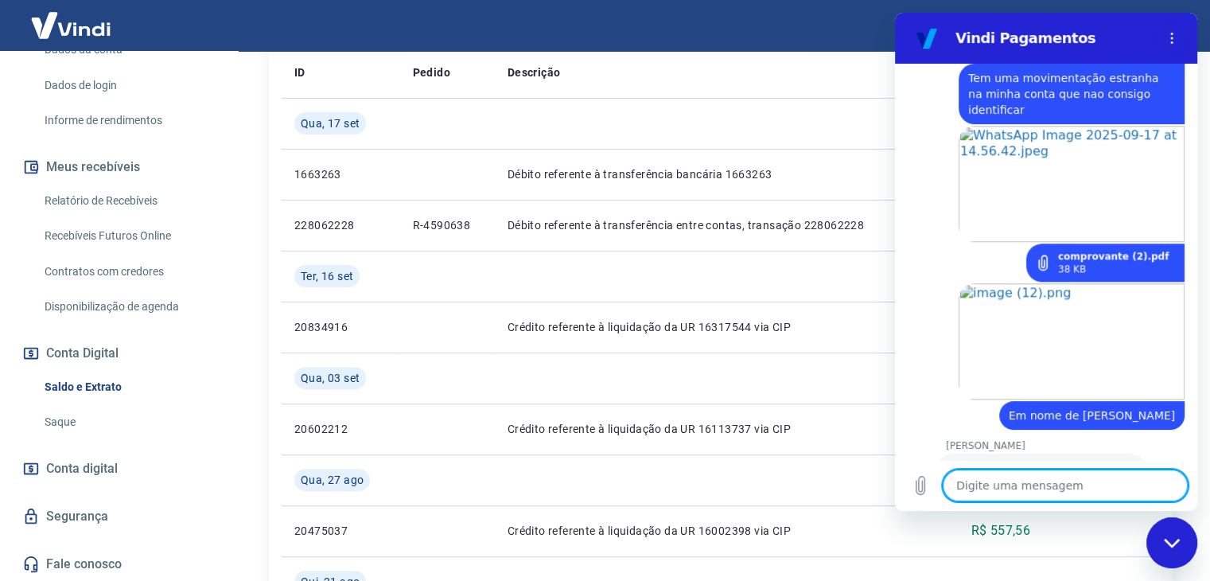
click at [989, 485] on textarea at bounding box center [1064, 485] width 245 height 32
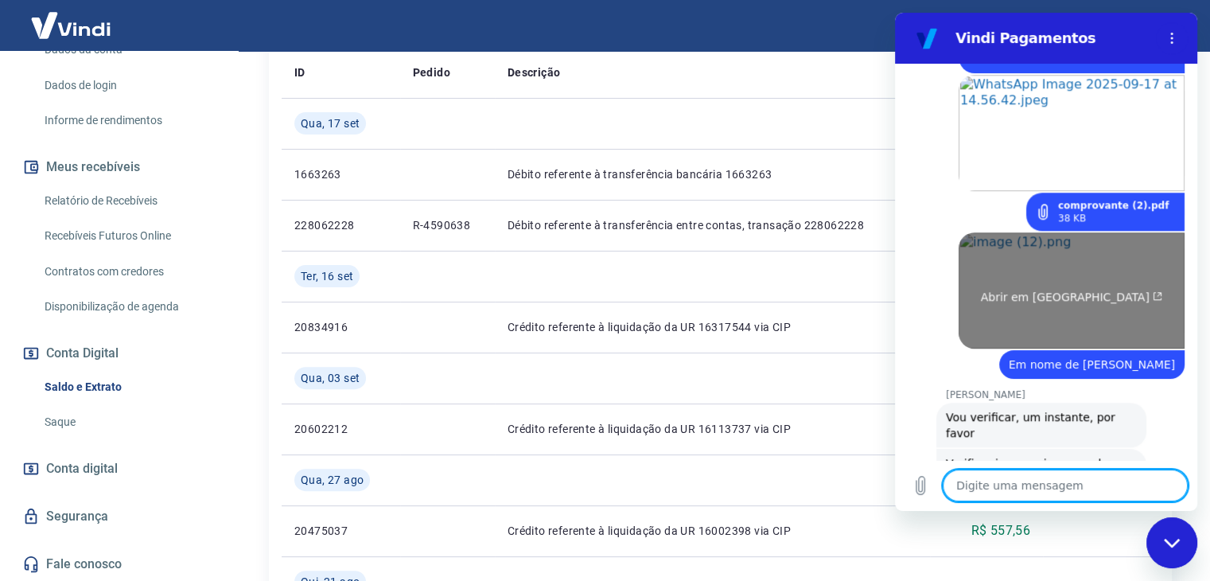
scroll to position [1435, 0]
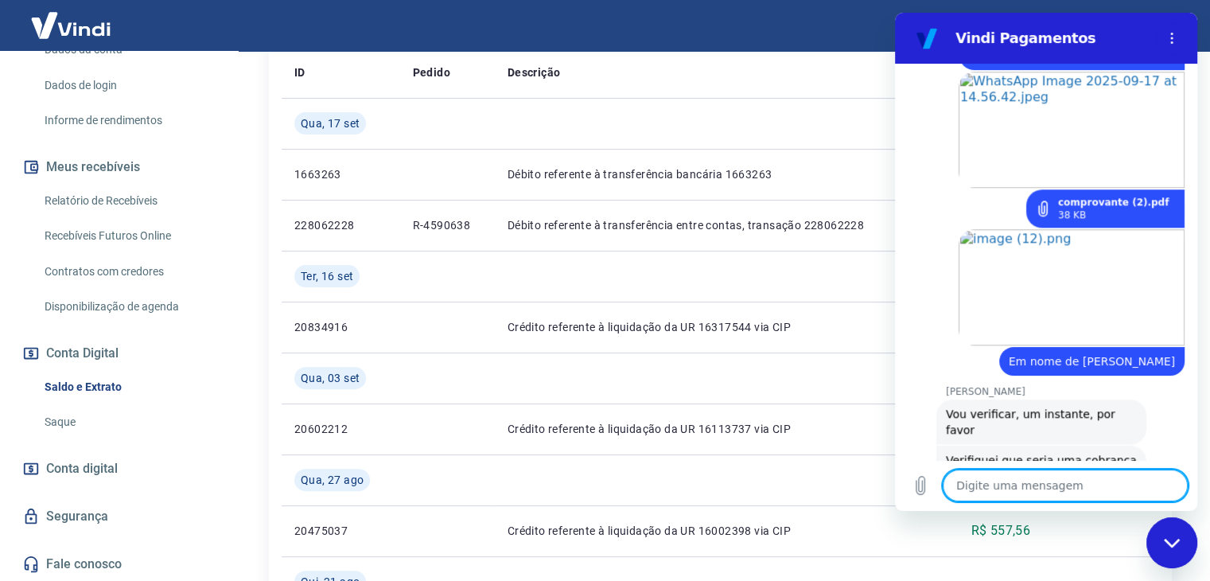
click at [1010, 482] on textarea at bounding box center [1064, 485] width 245 height 32
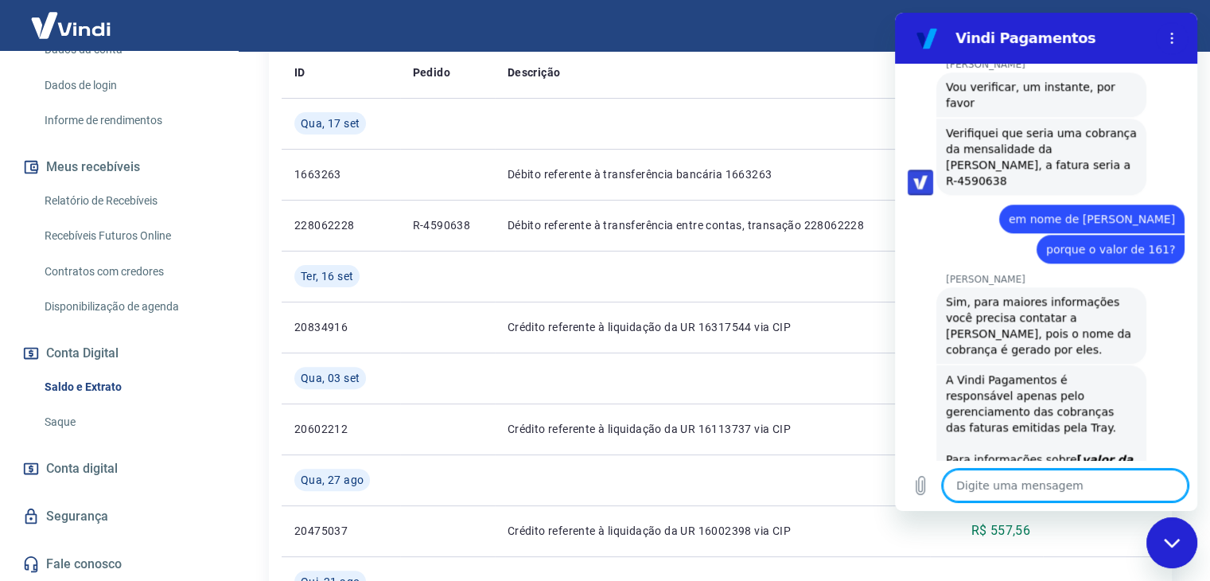
scroll to position [1791, 0]
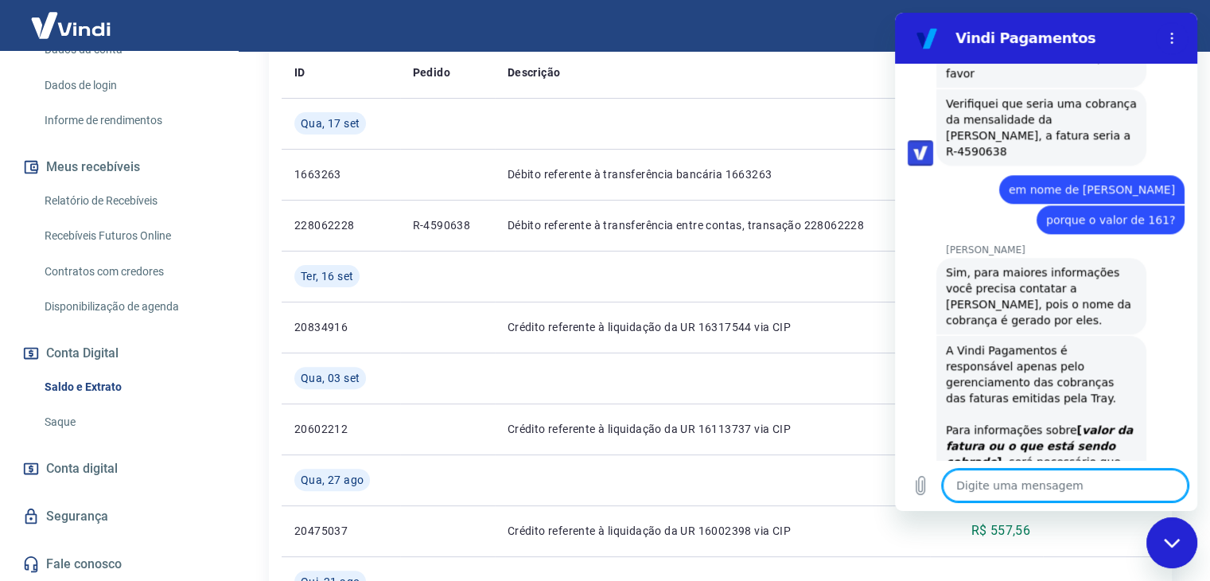
click at [977, 484] on textarea at bounding box center [1064, 485] width 245 height 32
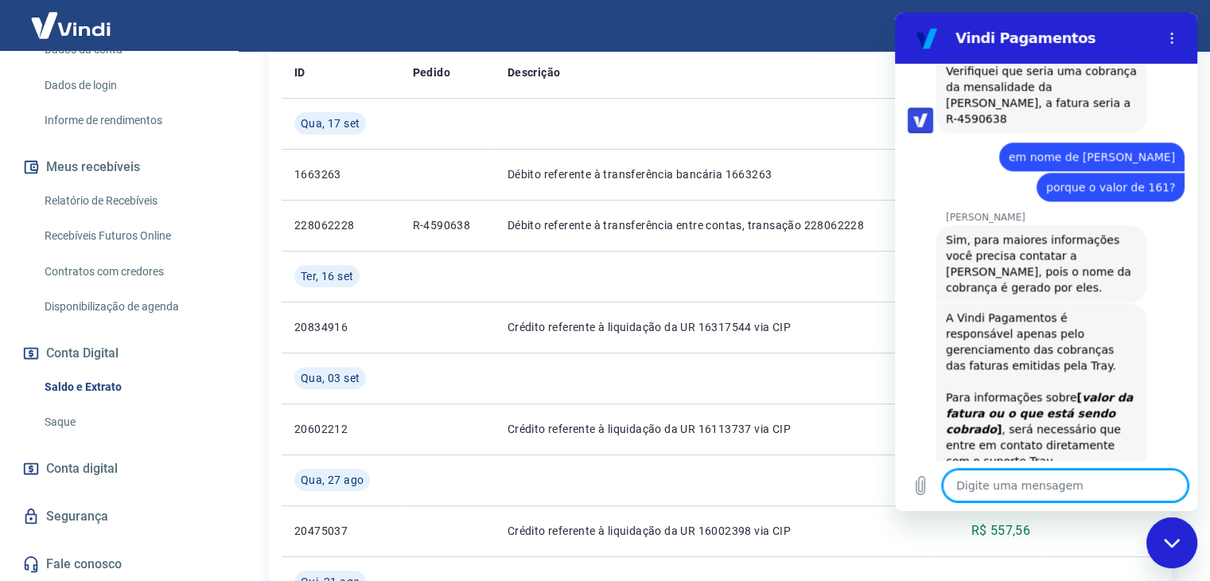
scroll to position [1860, 0]
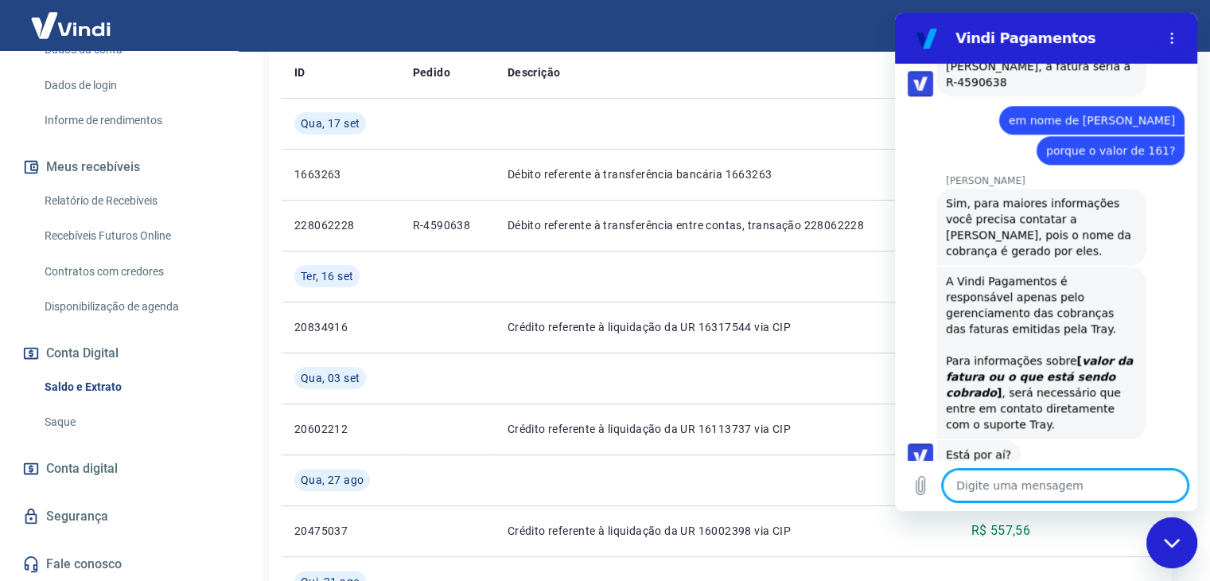
click at [1010, 484] on textarea at bounding box center [1064, 485] width 245 height 32
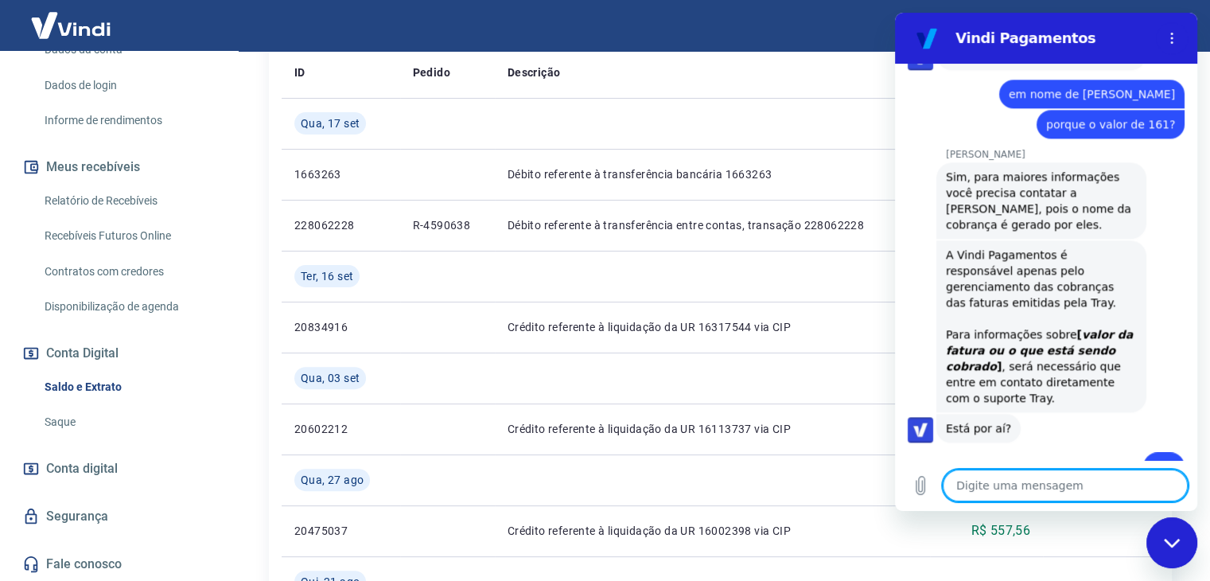
scroll to position [1890, 0]
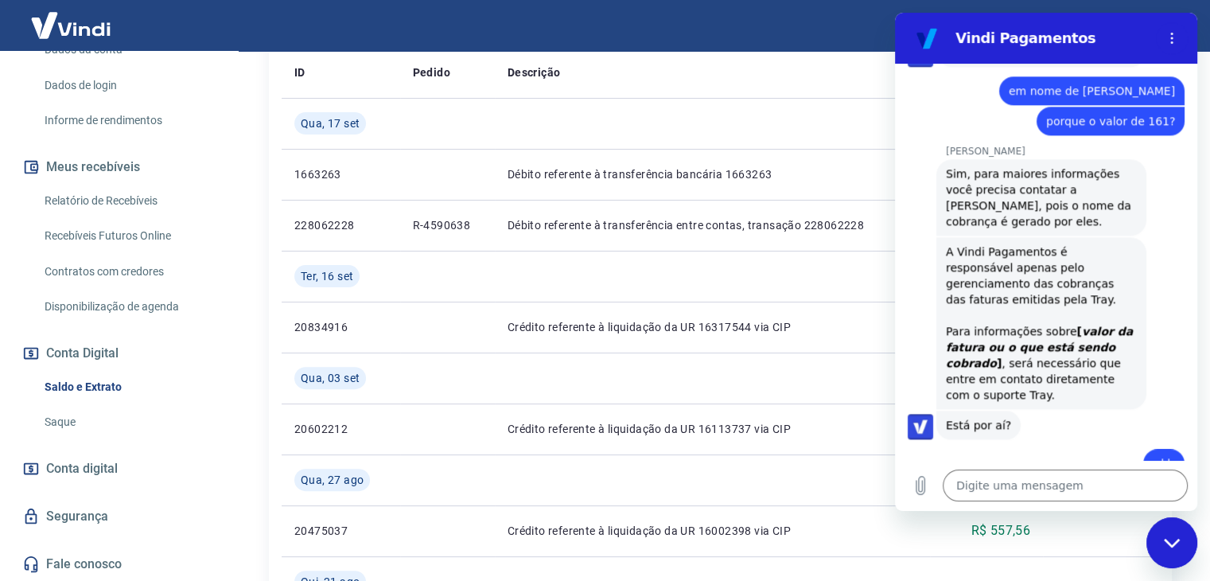
click at [1167, 541] on icon "Fechar janela de mensagens" at bounding box center [1171, 542] width 16 height 9
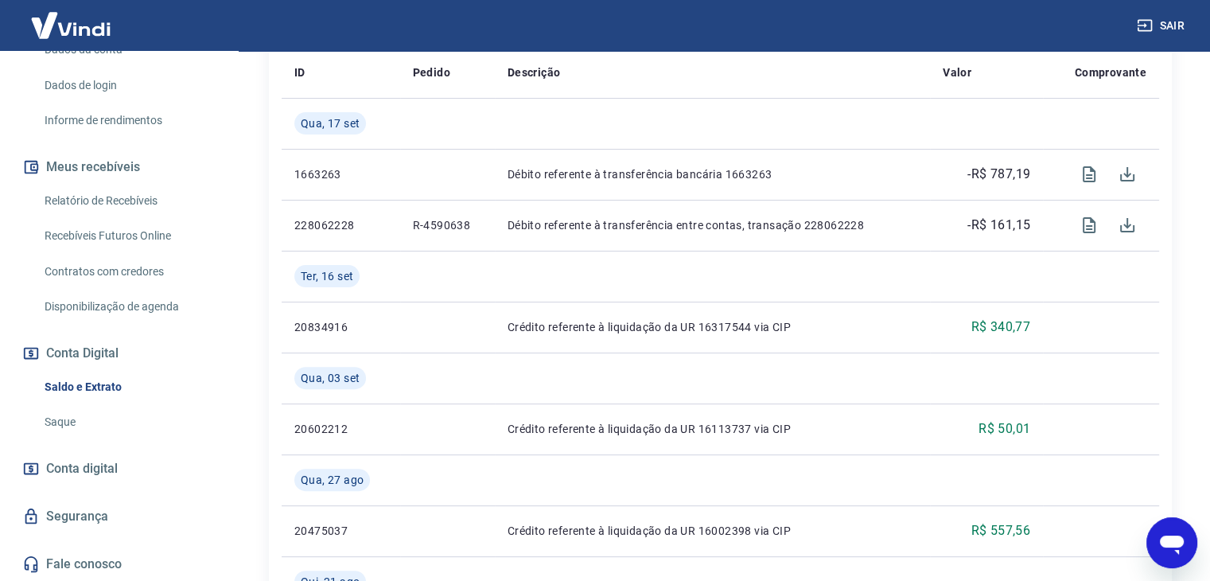
click at [1168, 538] on icon "Abrir janela de mensagens" at bounding box center [1172, 544] width 24 height 19
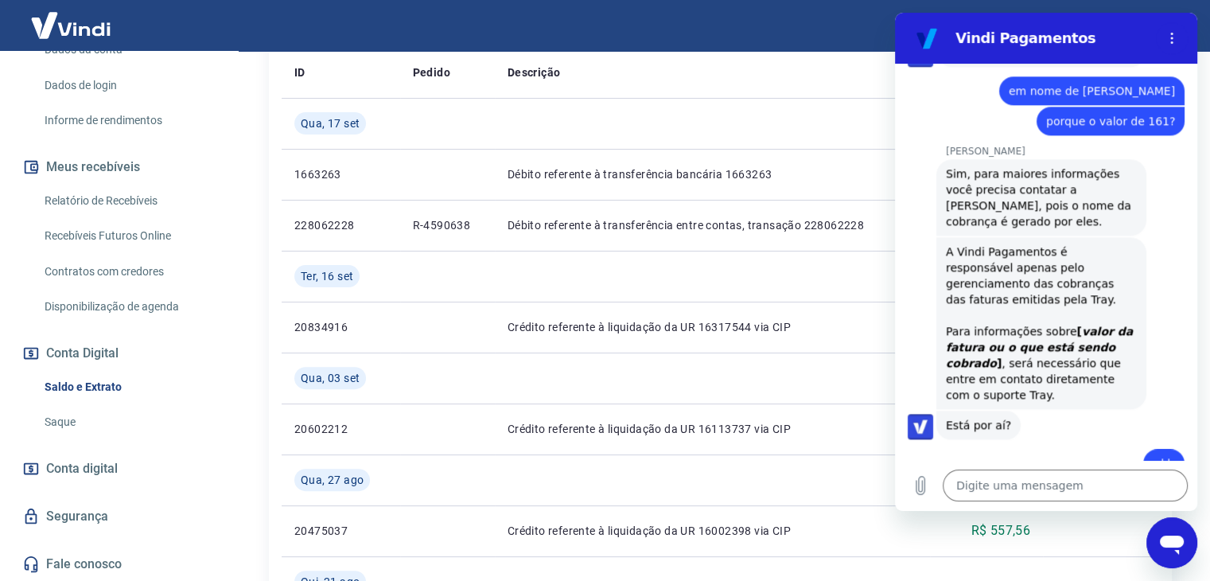
scroll to position [0, 0]
click at [1168, 538] on icon "Fechar janela de mensagens" at bounding box center [1172, 543] width 17 height 10
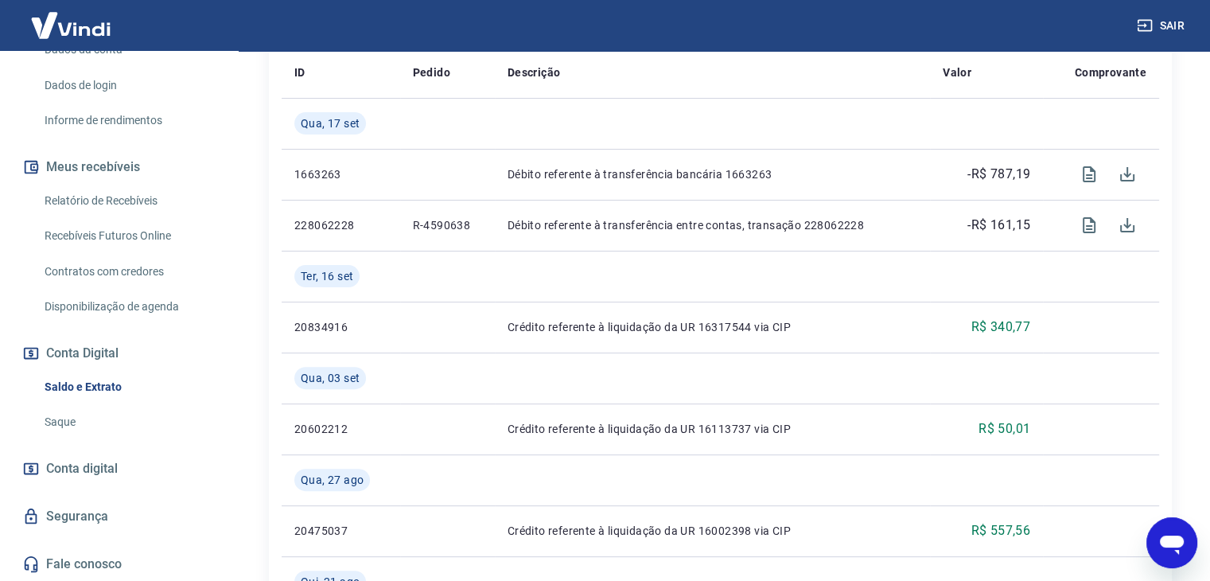
click at [1169, 545] on icon "Abrir janela de mensagens" at bounding box center [1172, 544] width 24 height 19
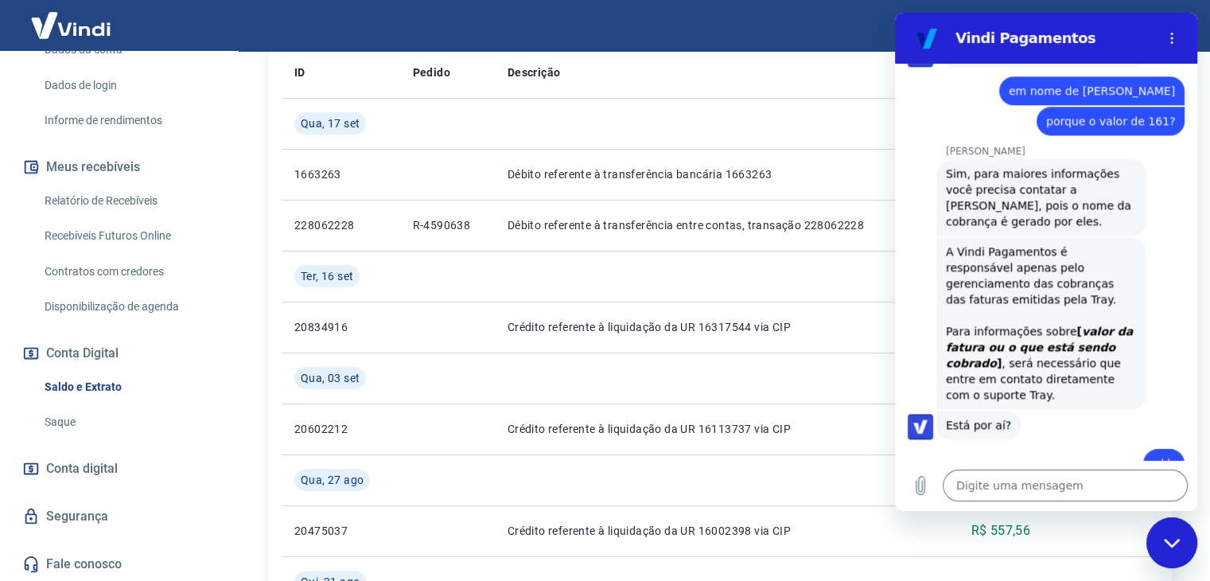
click at [1169, 545] on icon "Fechar janela de mensagens" at bounding box center [1171, 542] width 16 height 9
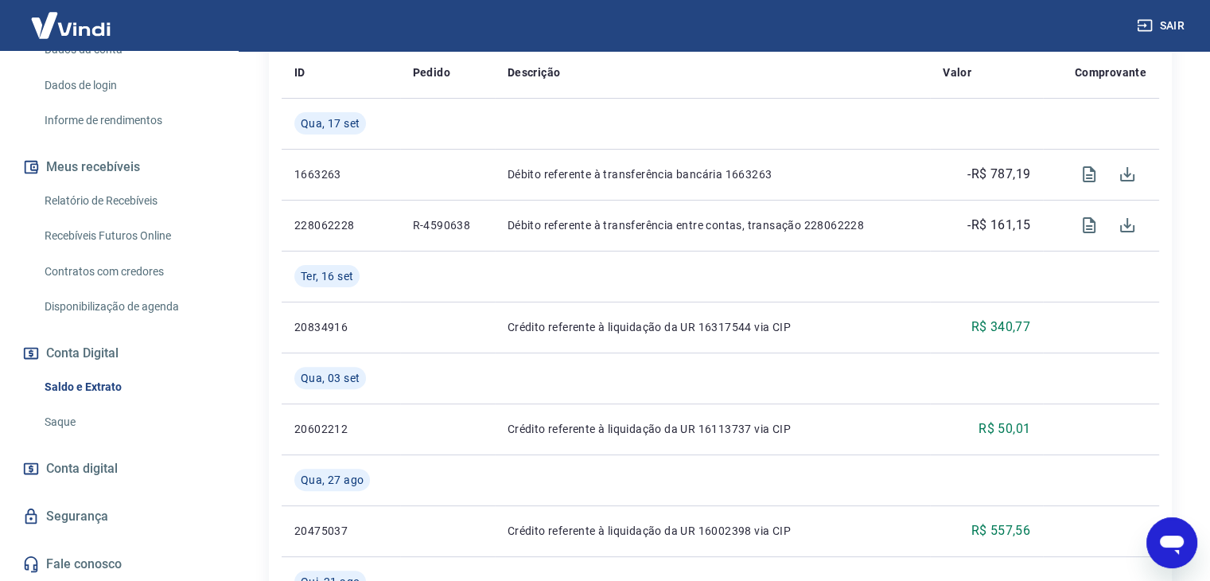
drag, startPoint x: 1172, startPoint y: 21, endPoint x: 1167, endPoint y: 28, distance: 8.5
click at [1172, 21] on button "Sair" at bounding box center [1161, 25] width 57 height 29
